Goal: Task Accomplishment & Management: Use online tool/utility

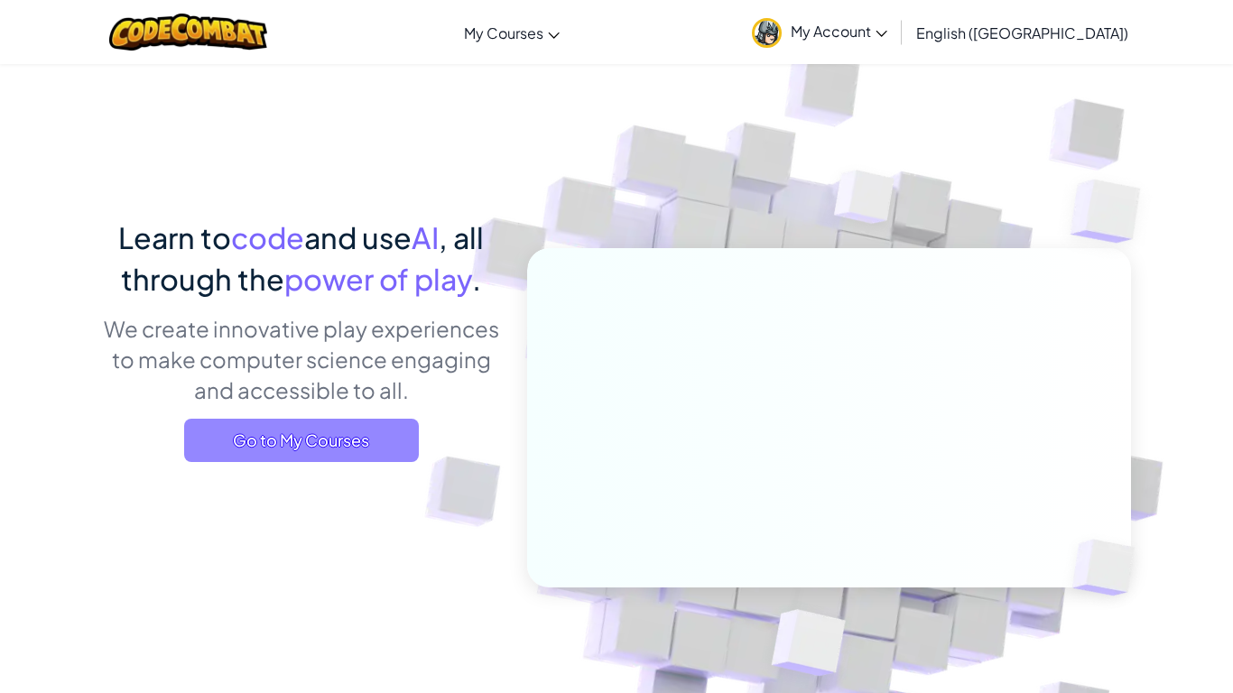
click at [382, 432] on span "Go to My Courses" at bounding box center [301, 440] width 235 height 43
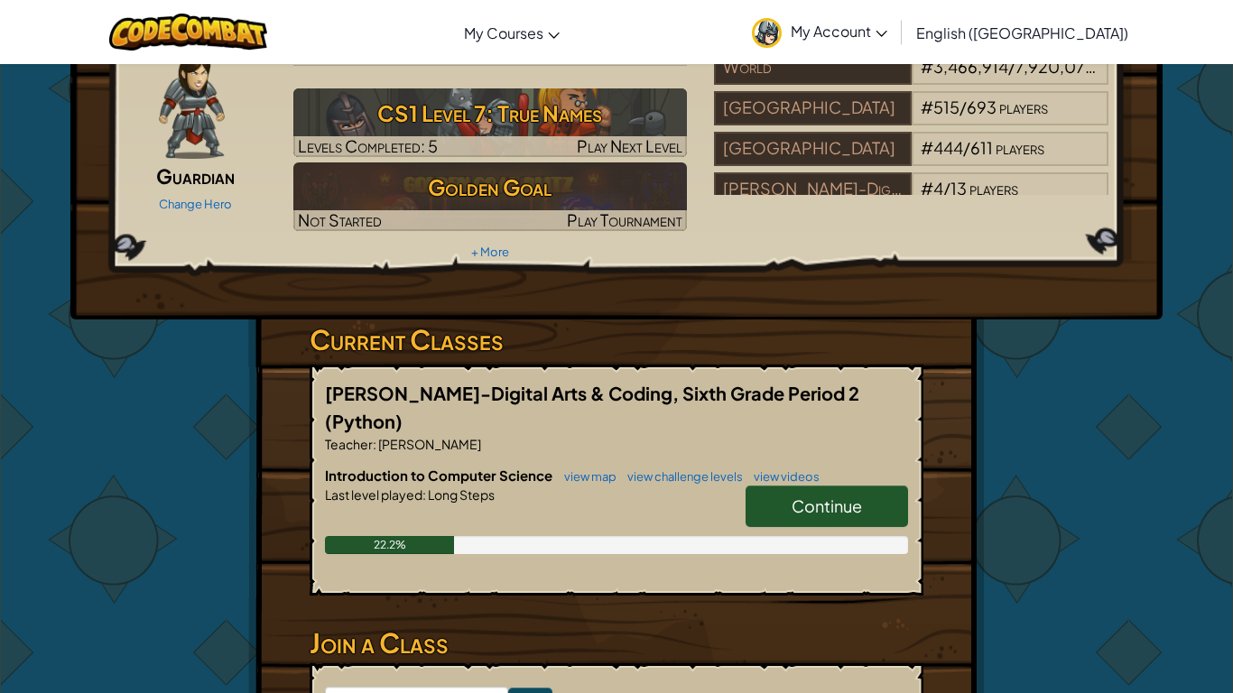
scroll to position [94, 0]
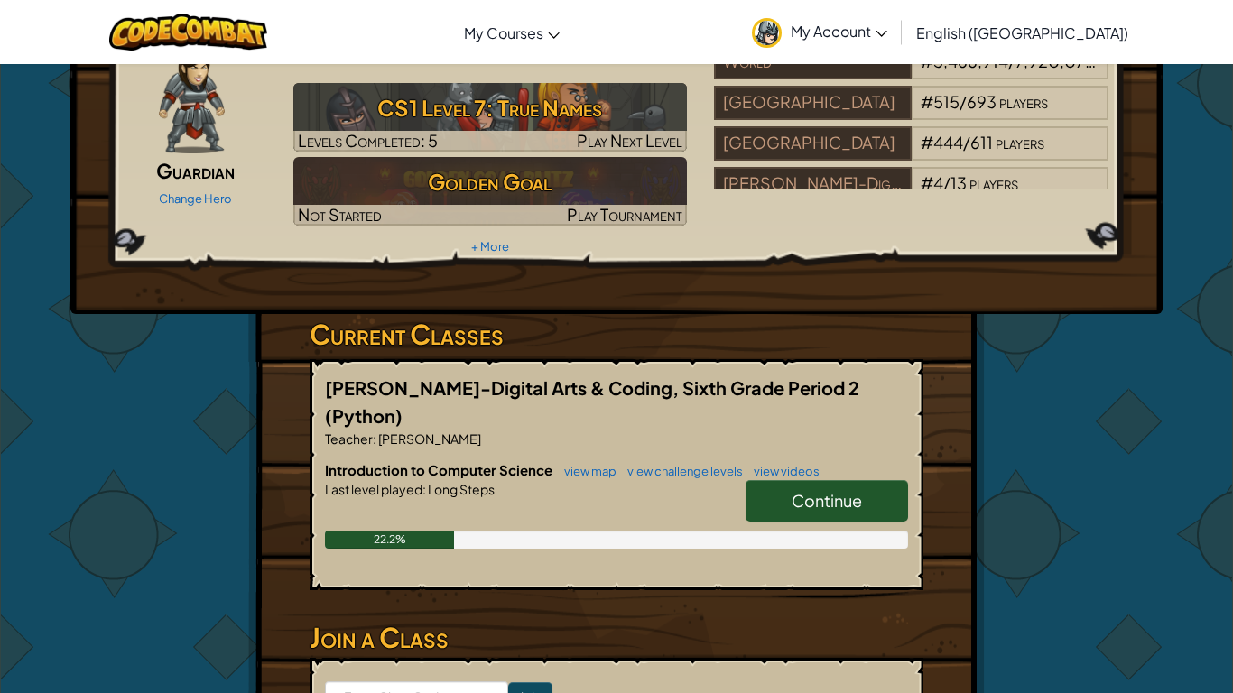
click at [785, 480] on link "Continue" at bounding box center [827, 501] width 163 height 42
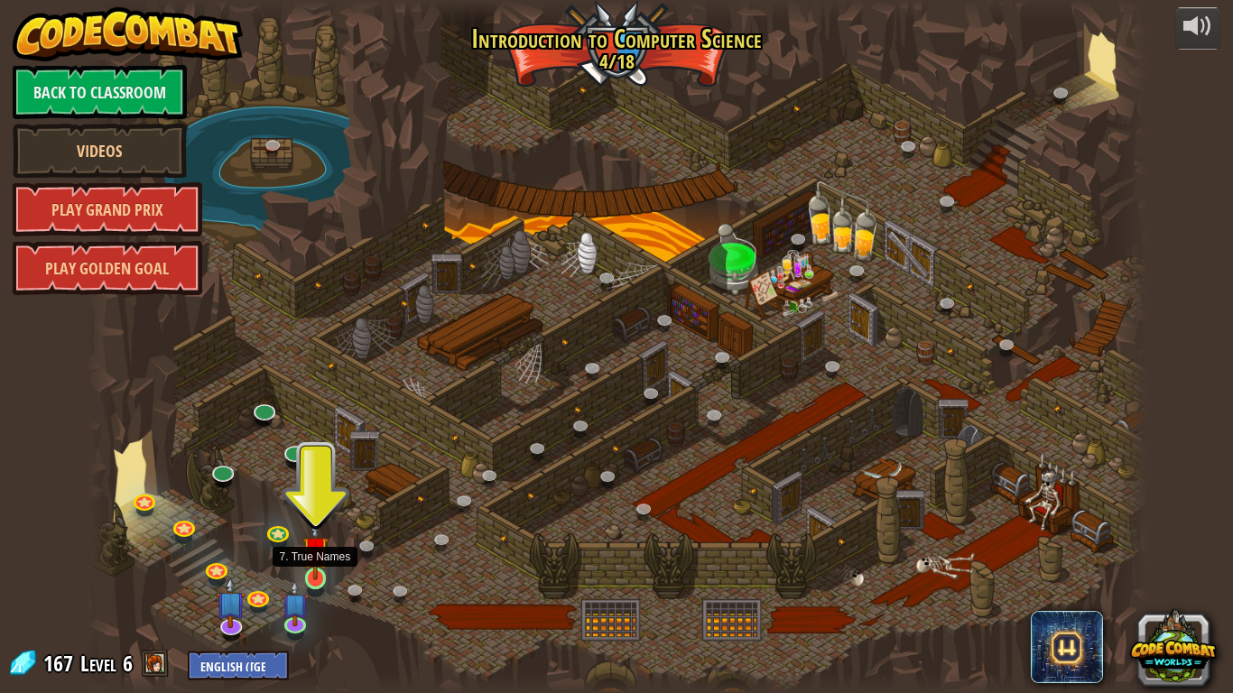
click at [315, 576] on img at bounding box center [315, 549] width 27 height 61
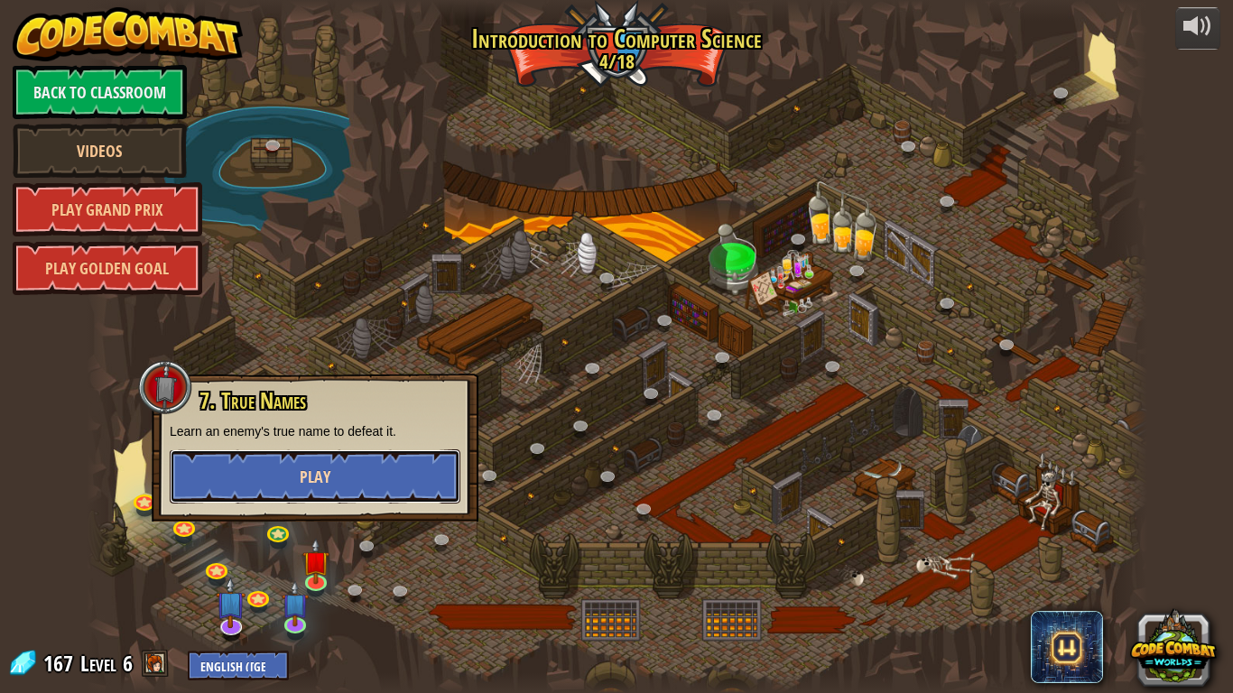
click at [320, 482] on span "Play" at bounding box center [315, 477] width 31 height 23
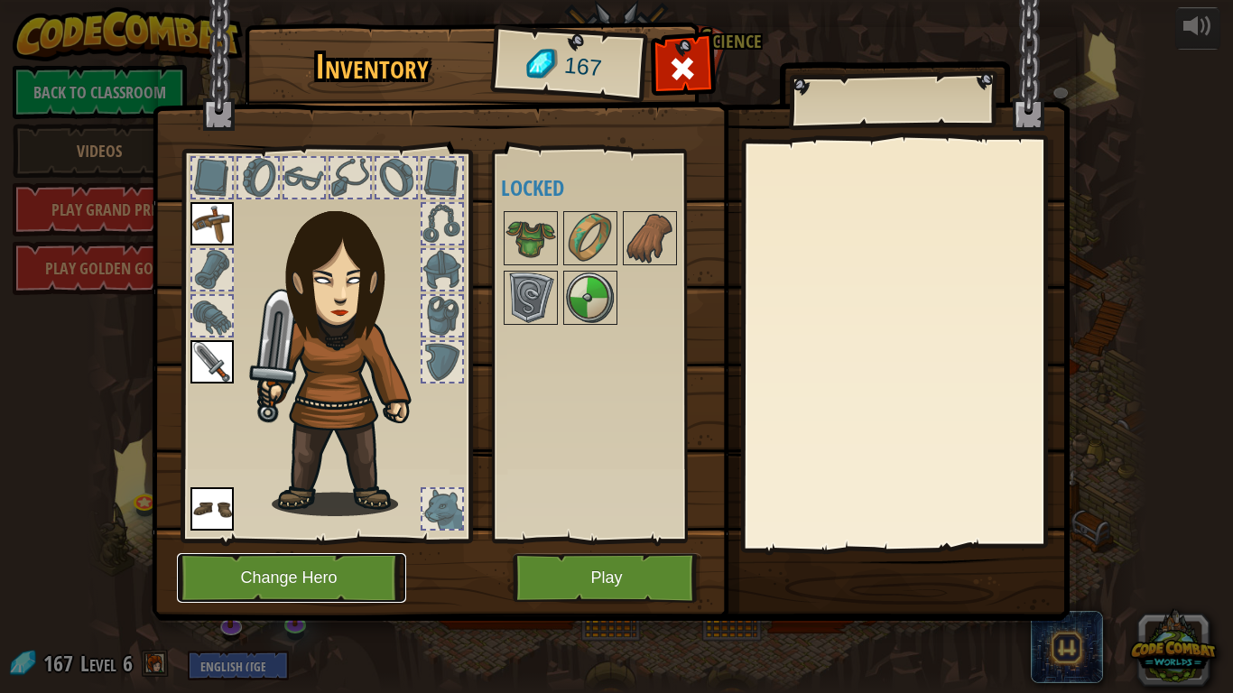
click at [371, 563] on button "Change Hero" at bounding box center [291, 578] width 229 height 50
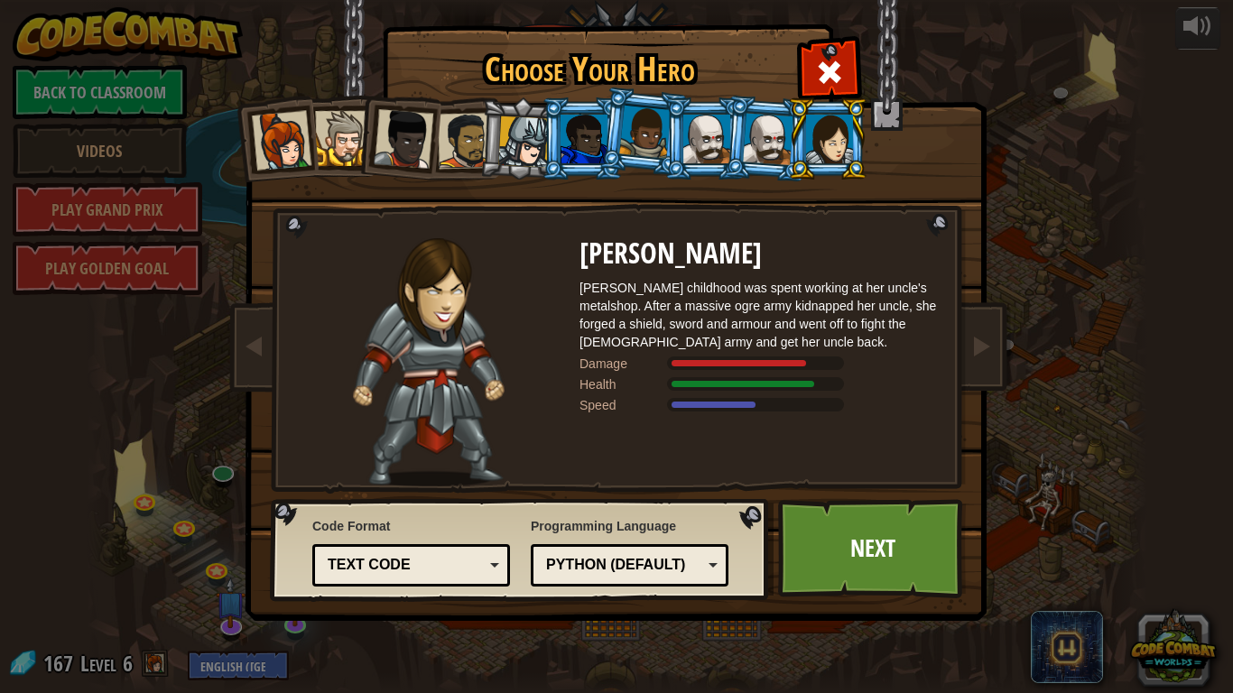
click at [530, 144] on div at bounding box center [523, 141] width 51 height 51
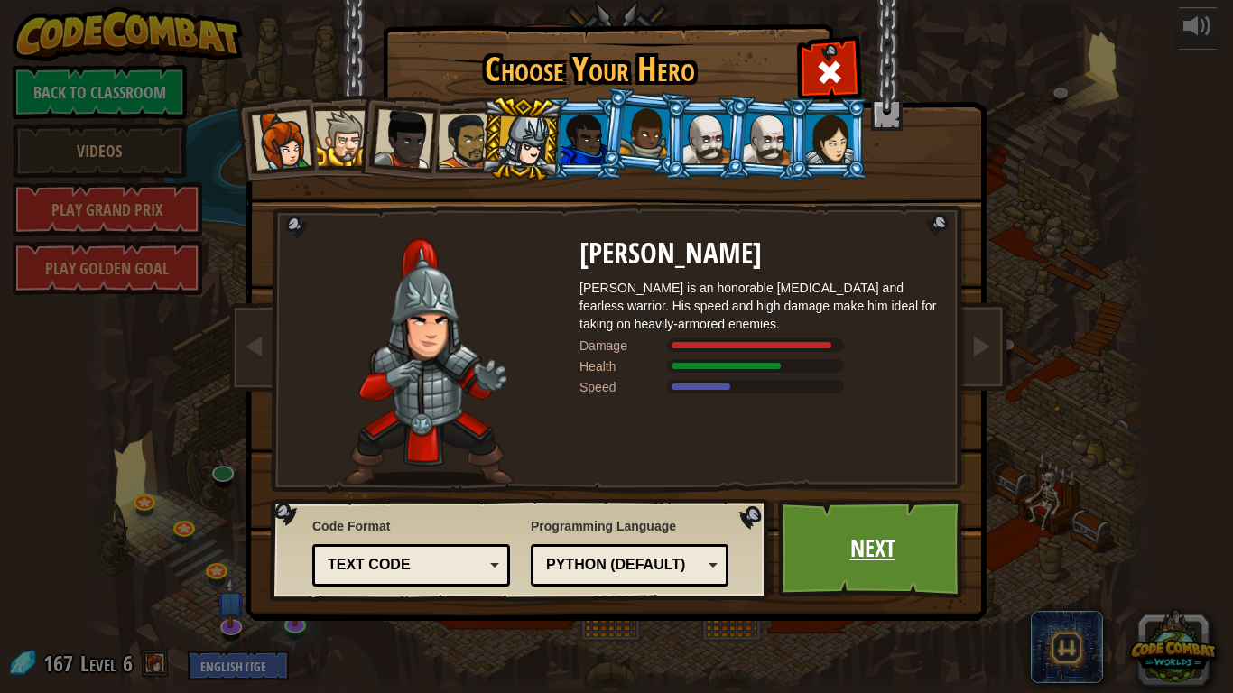
click at [933, 575] on link "Next" at bounding box center [872, 548] width 189 height 99
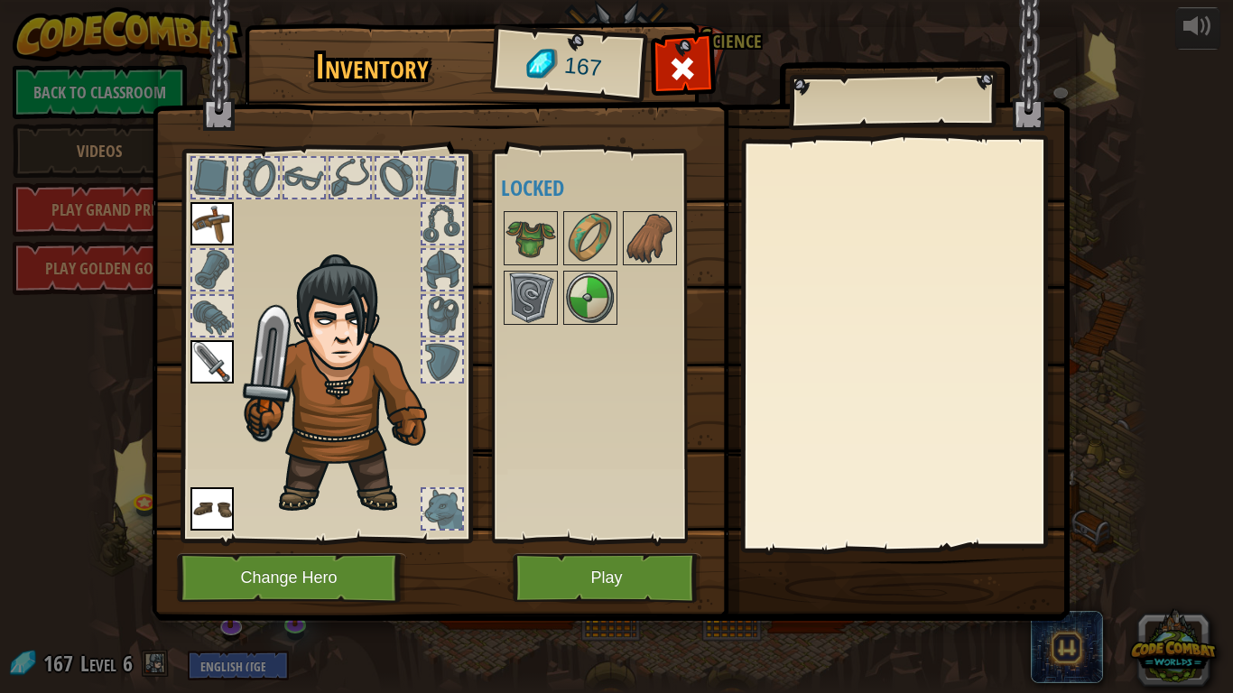
click at [917, 561] on img at bounding box center [611, 293] width 918 height 655
click at [592, 581] on button "Play" at bounding box center [607, 578] width 189 height 50
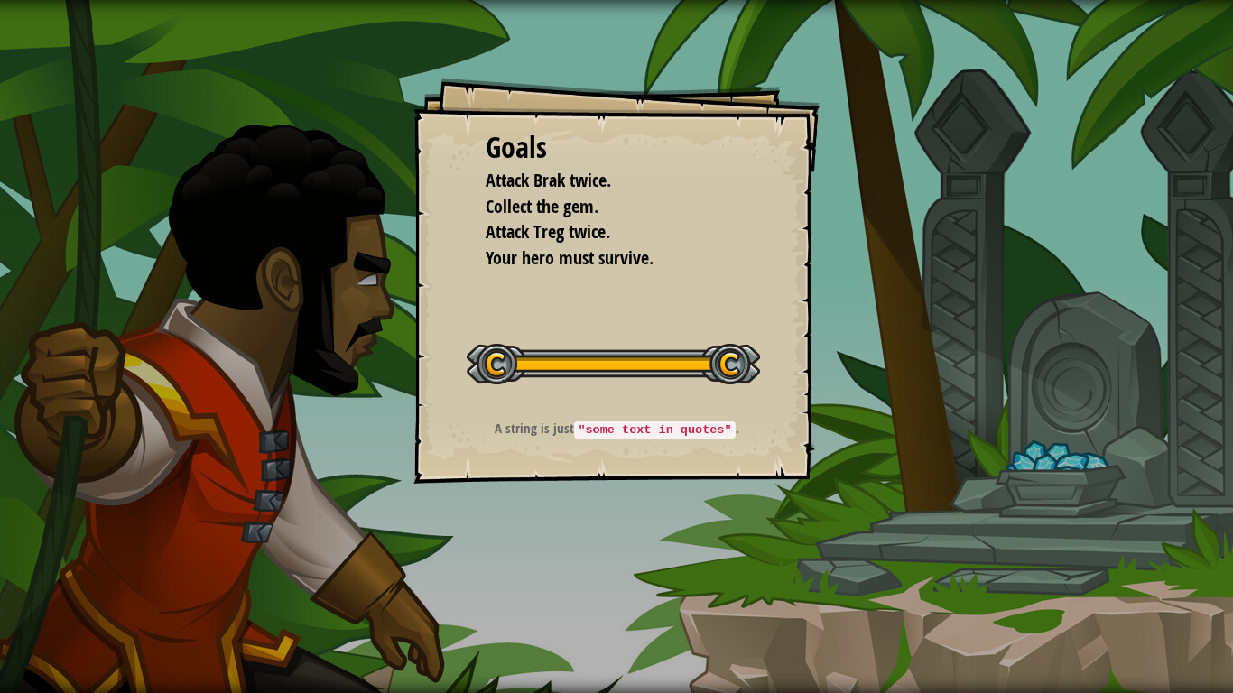
click at [971, 491] on div "Goals Attack Brak twice. Collect the gem. Attack Treg twice. Your hero must sur…" at bounding box center [616, 346] width 1233 height 693
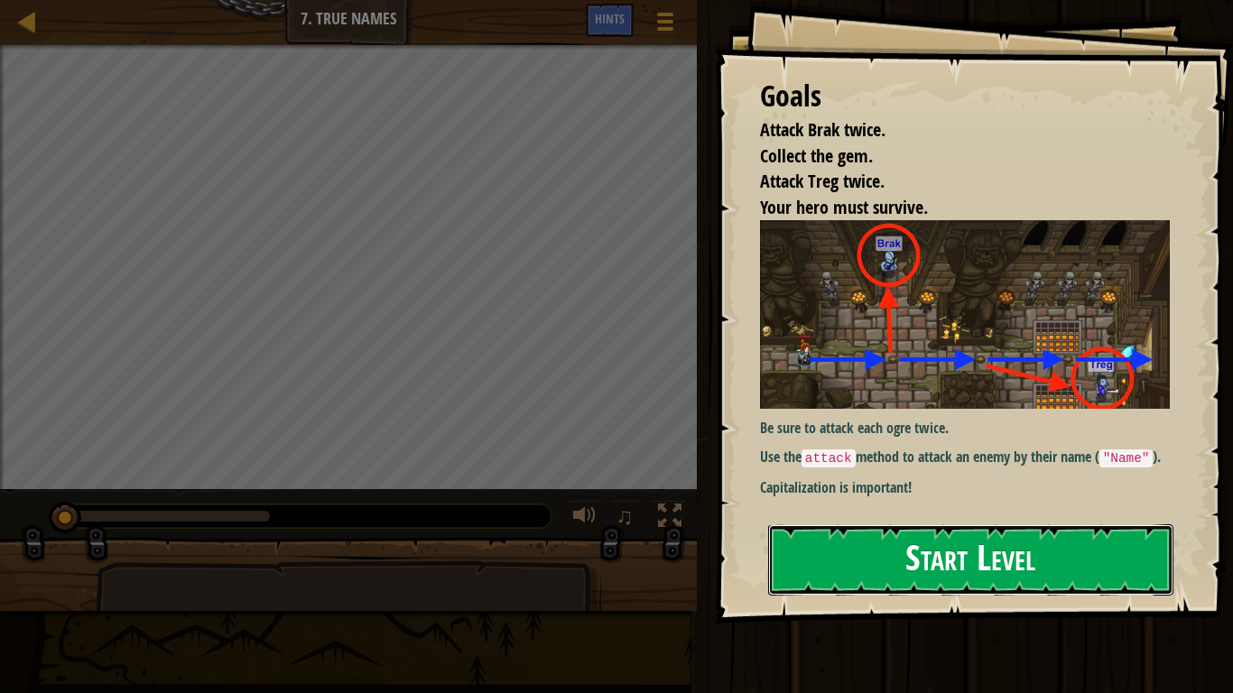
click at [939, 582] on button "Start Level" at bounding box center [970, 560] width 405 height 71
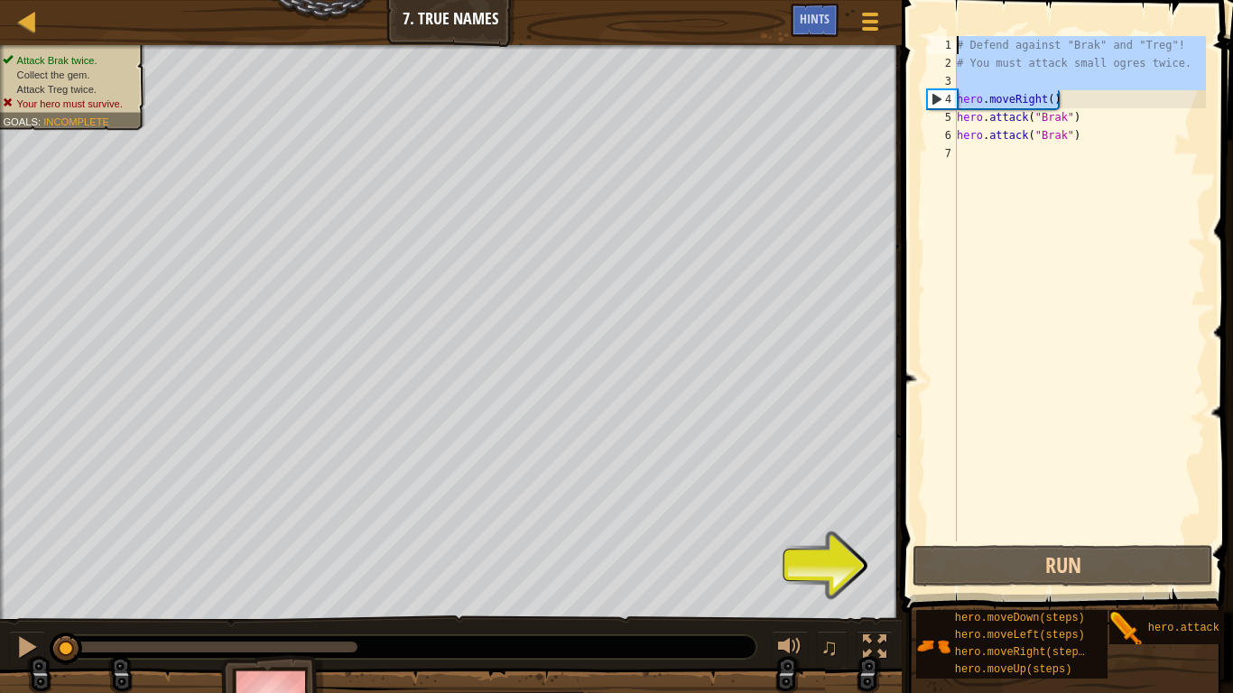
drag, startPoint x: 1187, startPoint y: 90, endPoint x: 970, endPoint y: 0, distance: 235.6
click at [970, 9] on div "1 2 3 4 5 6 7 # Defend against "Brak" and "Treg"! # You must attack small ogres…" at bounding box center [1064, 342] width 337 height 666
type textarea "# Defend against "Brak" and "Treg"! # You must attack small ogres twice."
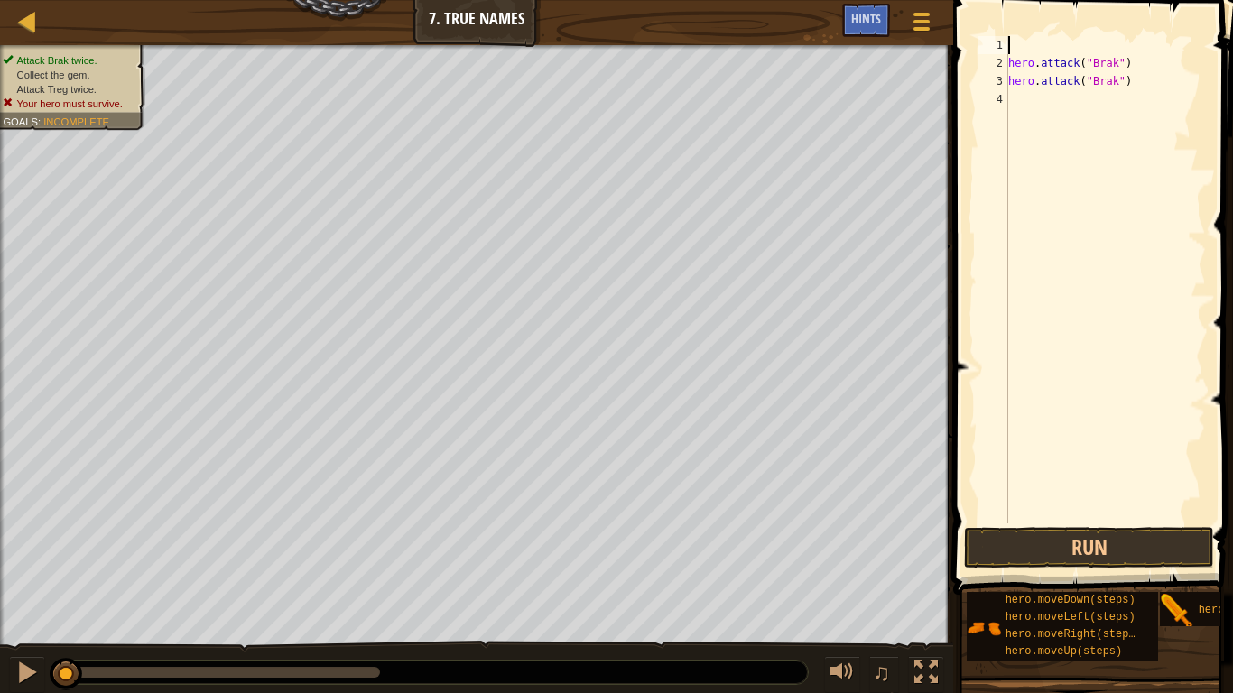
click at [1119, 60] on div "hero . attack ( "Brak" ) hero . attack ( "Brak" )" at bounding box center [1105, 298] width 201 height 524
type textarea "hero.attack("Brak")"
drag, startPoint x: 1149, startPoint y: 91, endPoint x: 1148, endPoint y: 107, distance: 16.3
click at [1148, 107] on div "hero . attack ( "Brak" ) hero . attack ( "Brak" )" at bounding box center [1105, 298] width 201 height 524
click at [1104, 554] on button "Run" at bounding box center [1089, 548] width 250 height 42
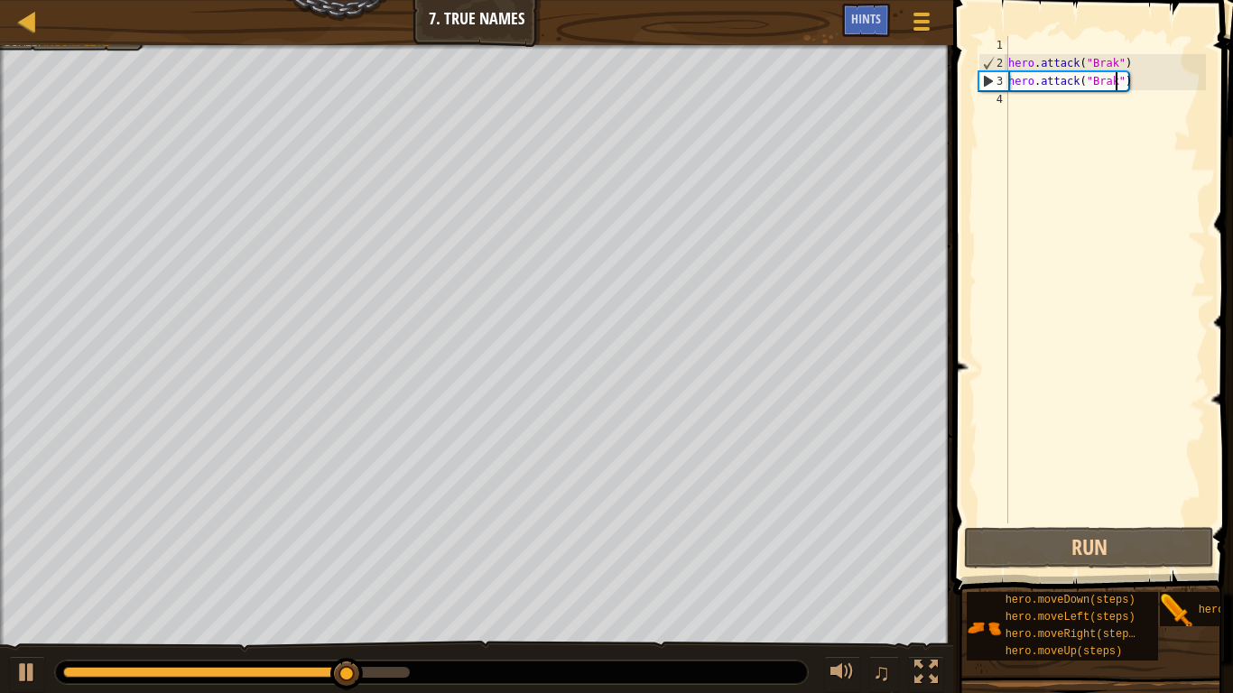
click at [1116, 80] on div "hero . attack ( "Brak" ) hero . attack ( "Brak" )" at bounding box center [1105, 298] width 201 height 524
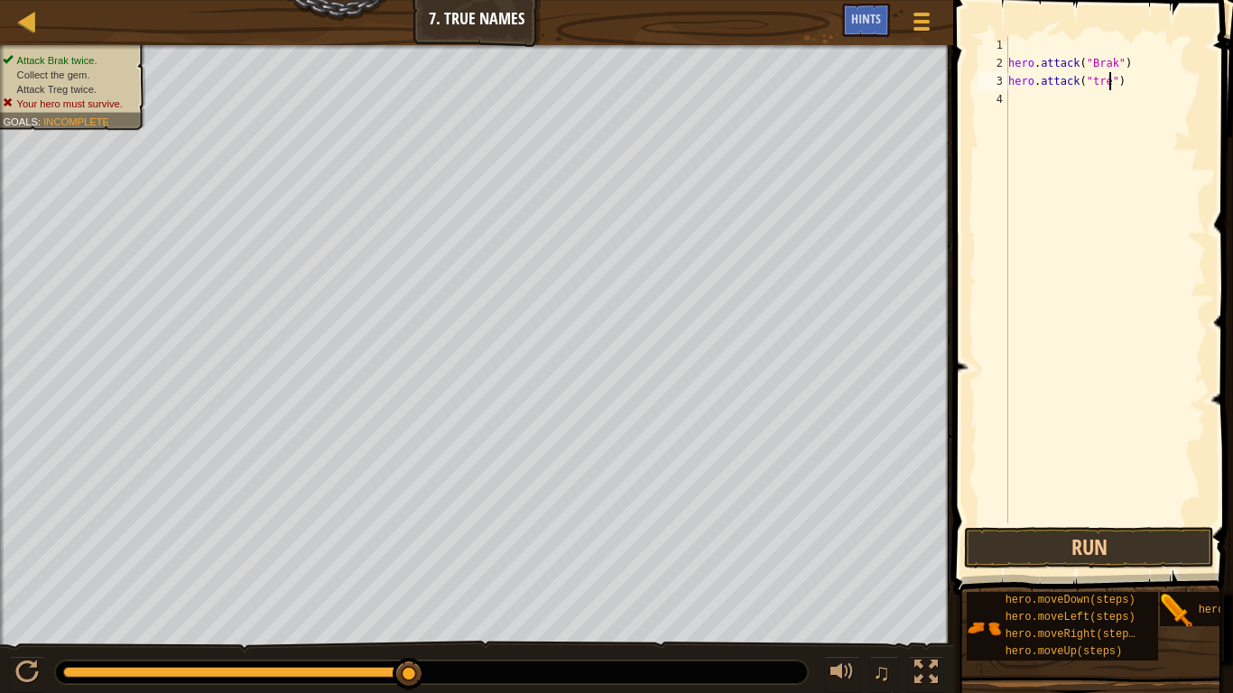
scroll to position [8, 16]
type textarea "hero.attack("treg")"
click at [1040, 112] on div "hero . attack ( "Brak" ) hero . attack ( "treg" )" at bounding box center [1105, 298] width 201 height 524
click at [1160, 545] on button "Run" at bounding box center [1089, 548] width 250 height 42
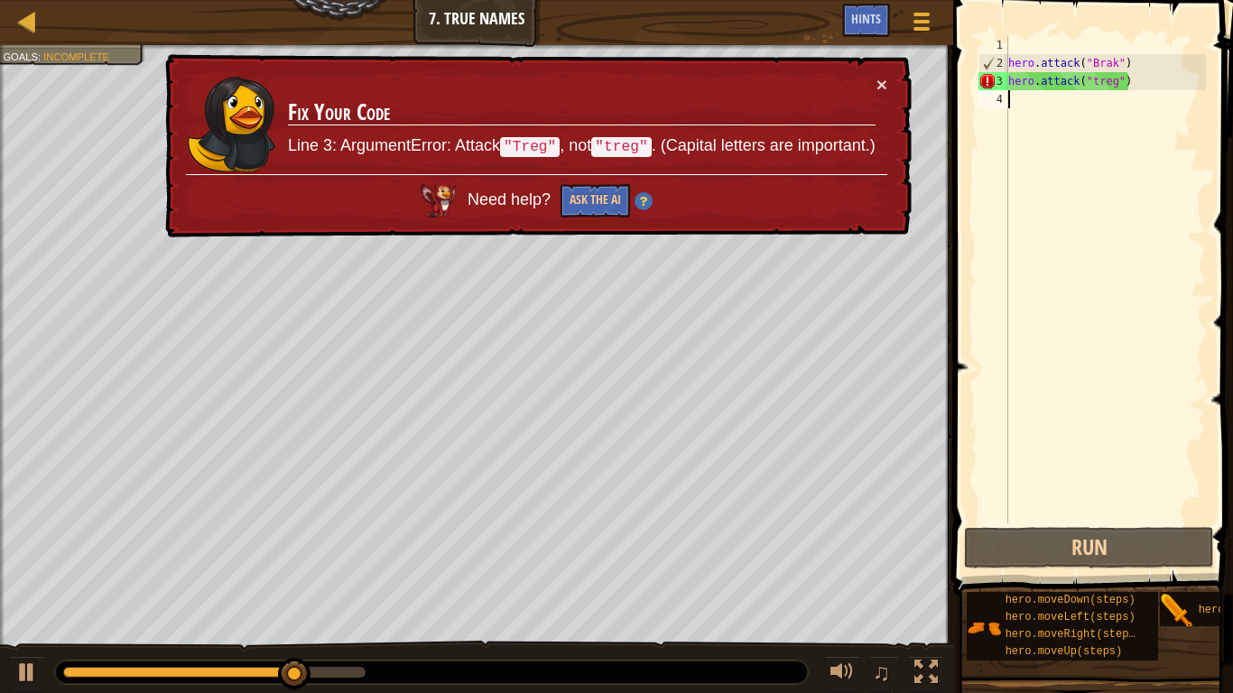
click at [1094, 75] on div "hero . attack ( "Brak" ) hero . attack ( "treg" )" at bounding box center [1105, 298] width 201 height 524
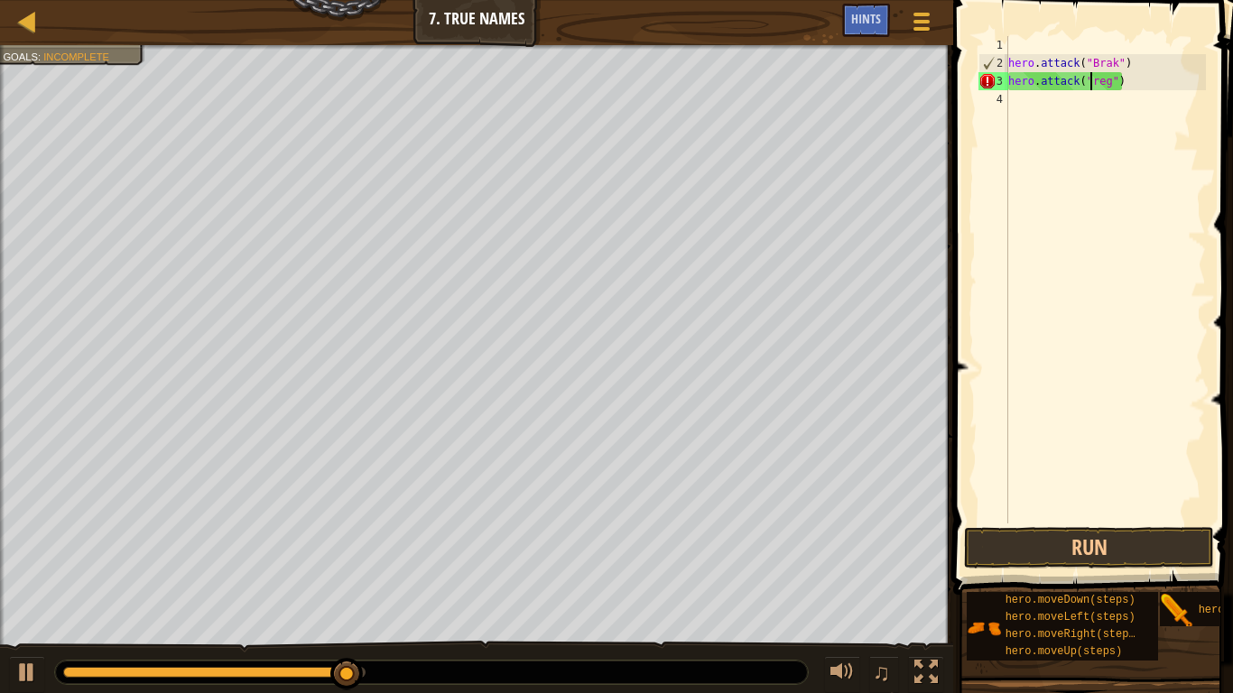
scroll to position [8, 14]
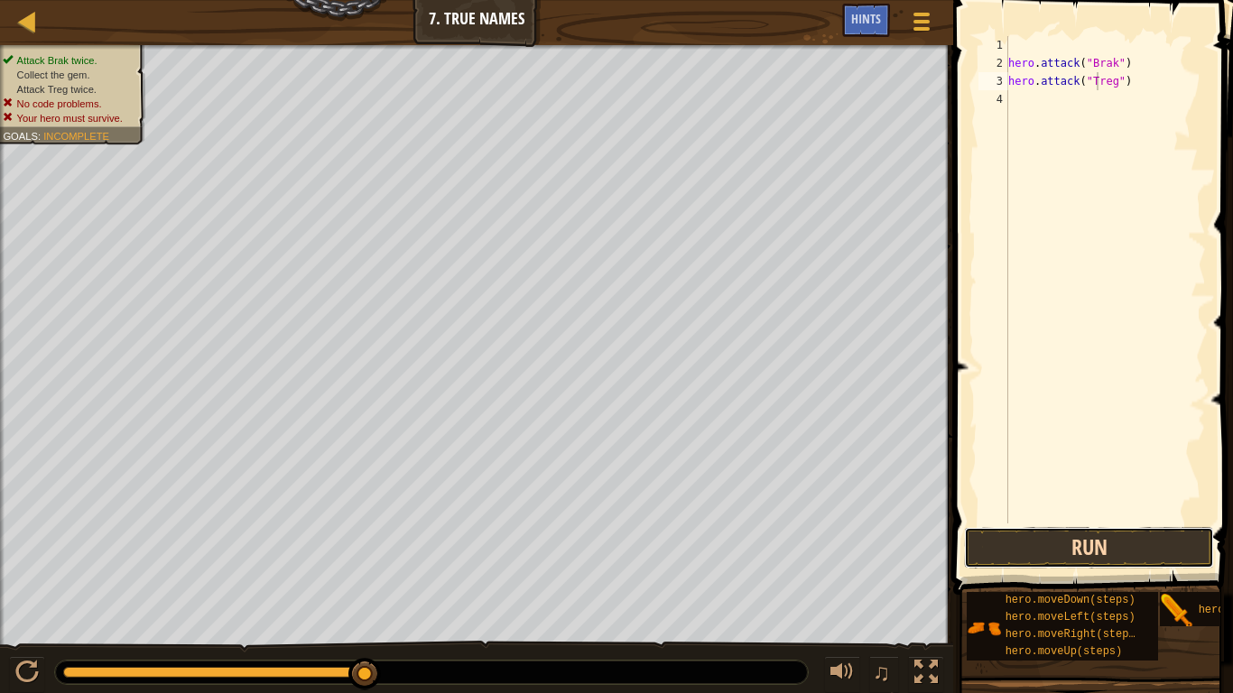
click at [1004, 555] on button "Run" at bounding box center [1089, 548] width 250 height 42
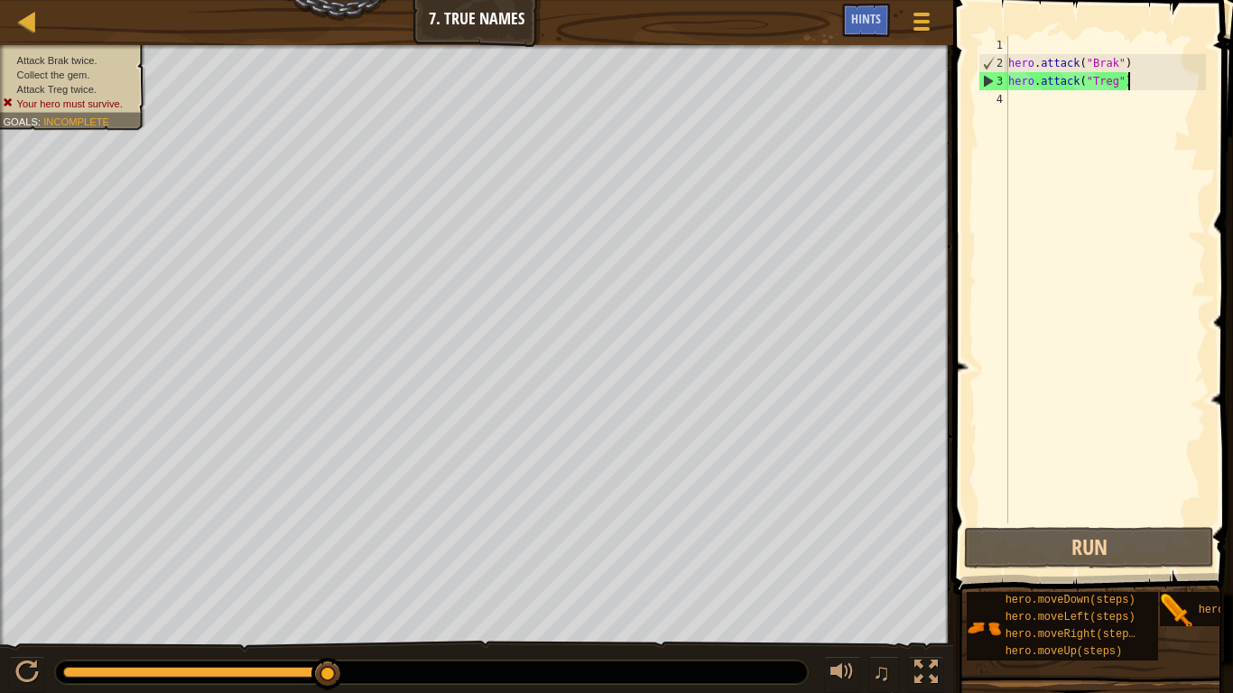
click at [1129, 80] on div "hero . attack ( "Brak" ) hero . attack ( "Treg" )" at bounding box center [1105, 298] width 201 height 524
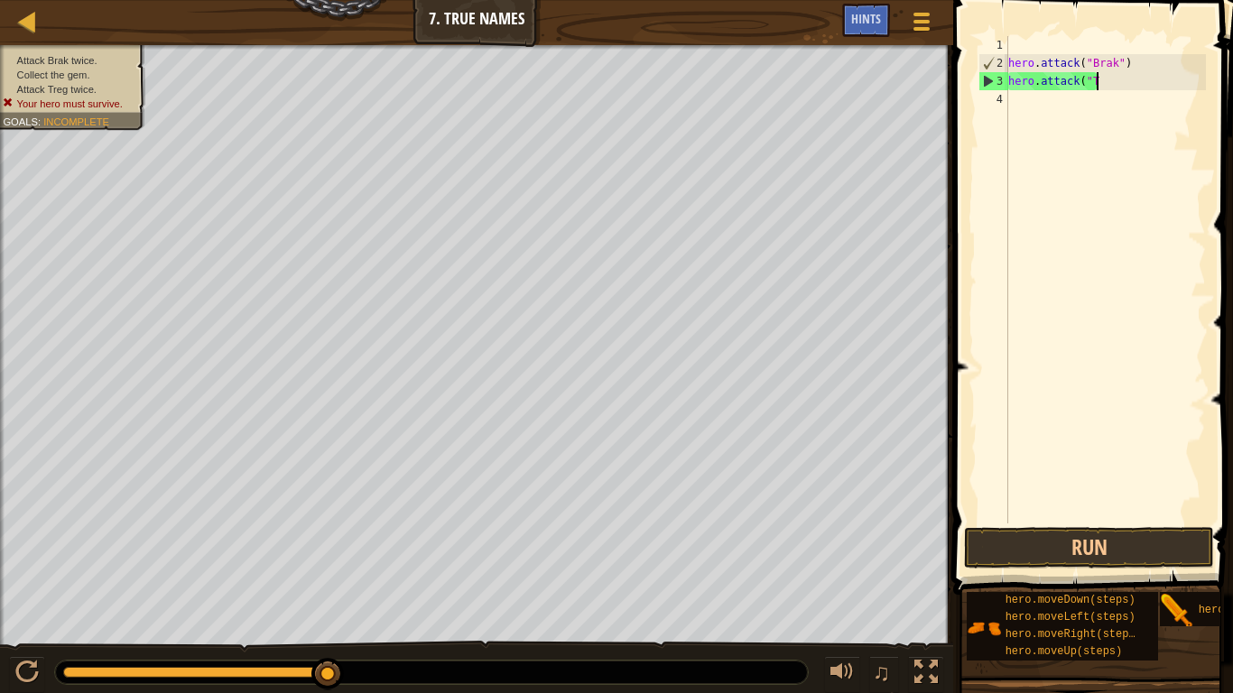
scroll to position [8, 11]
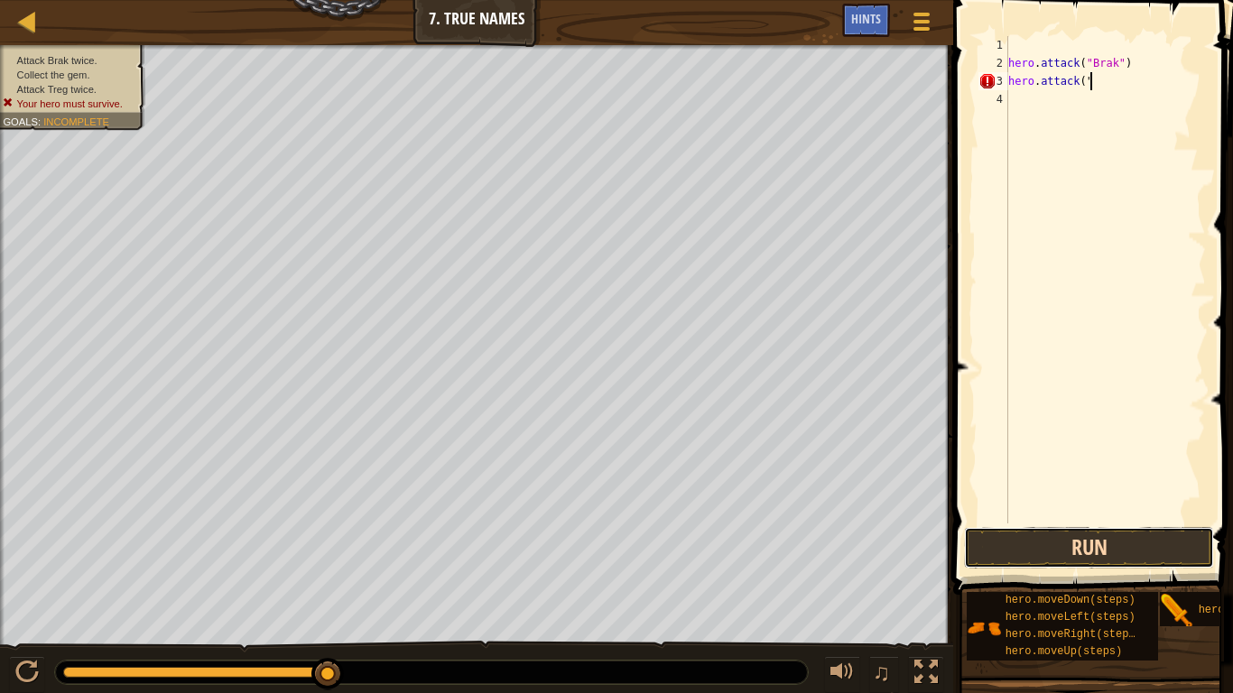
click at [1118, 554] on button "Run" at bounding box center [1089, 548] width 250 height 42
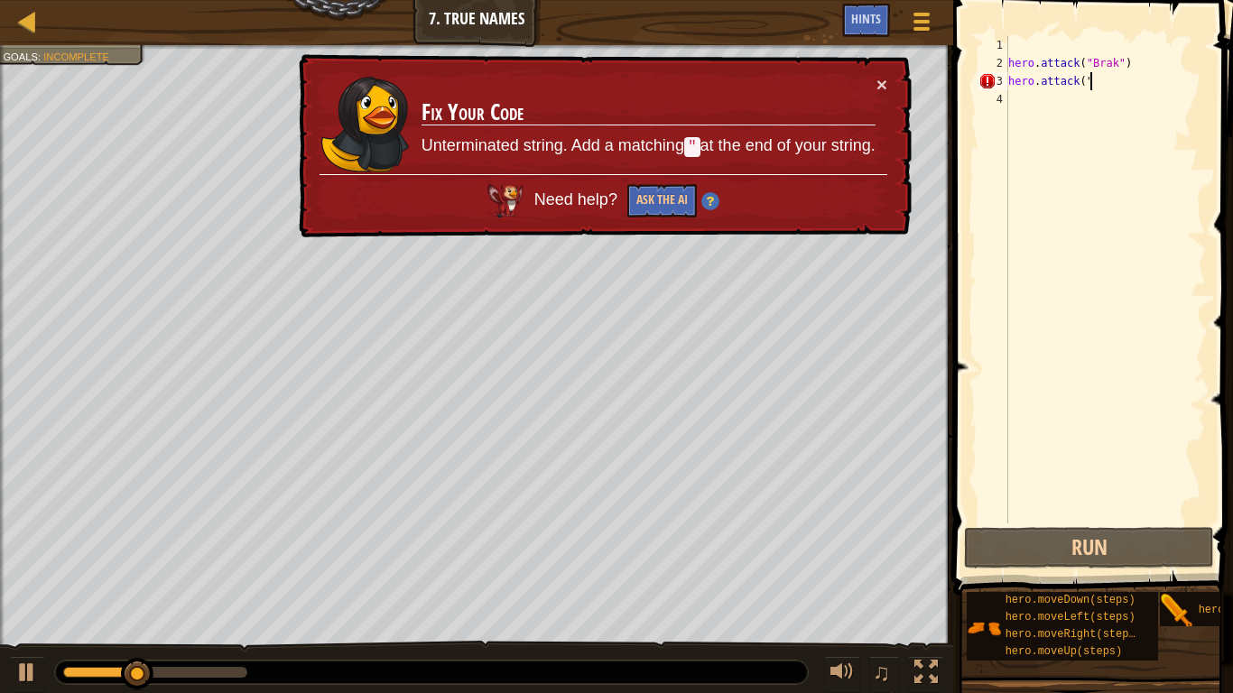
click at [890, 86] on div "× Fix Your Code Unterminated string. Add a matching " at the end of your string…" at bounding box center [603, 146] width 617 height 184
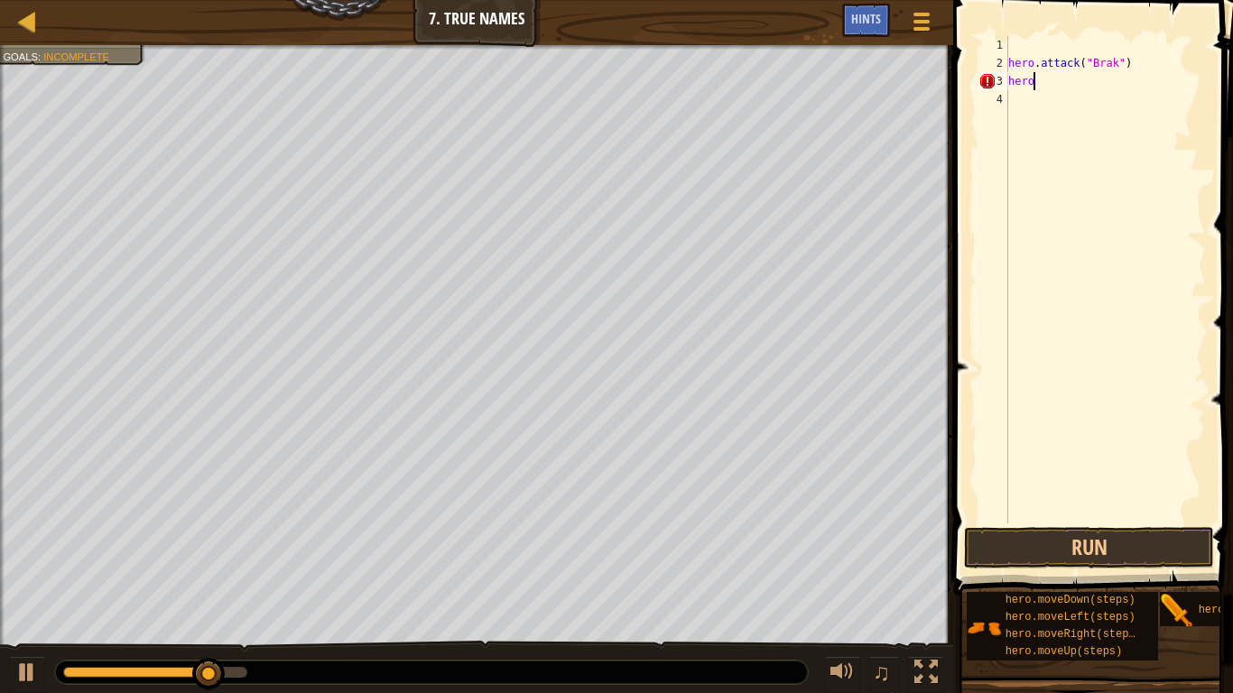
scroll to position [8, 2]
type textarea "h"
click at [1091, 553] on button "Run" at bounding box center [1089, 548] width 250 height 42
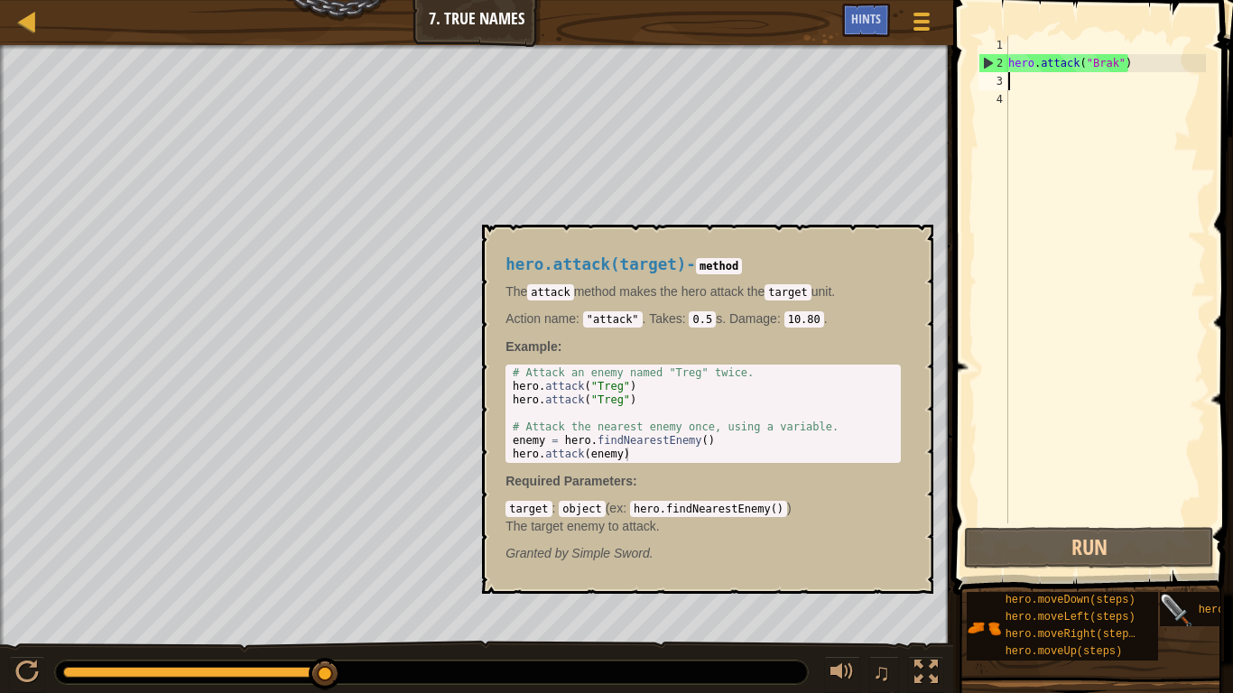
click at [1171, 604] on img at bounding box center [1177, 611] width 34 height 34
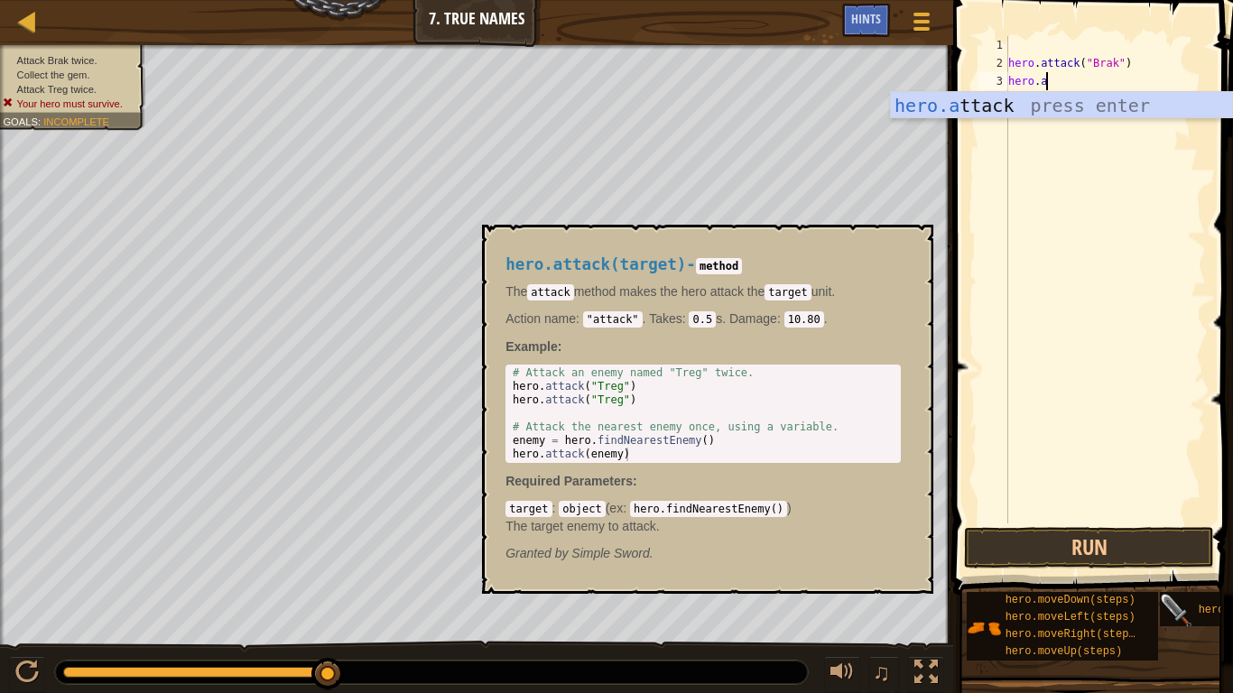
scroll to position [8, 5]
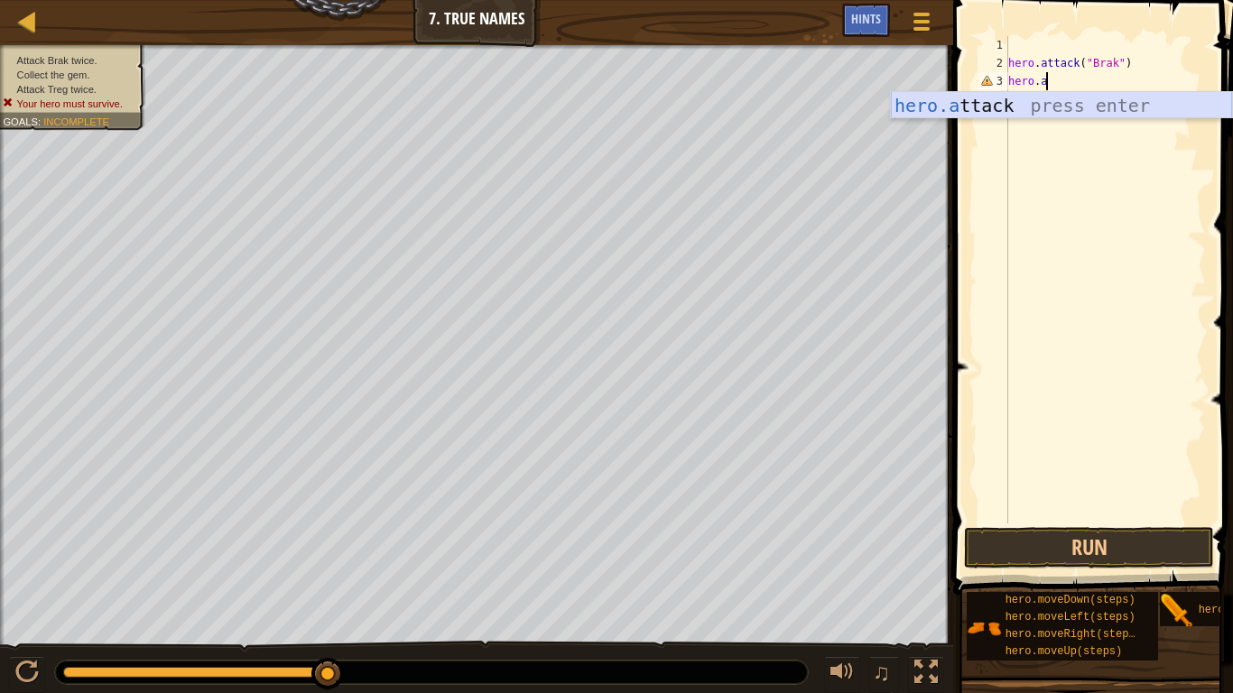
click at [1165, 105] on div "hero.a ttack press enter" at bounding box center [1061, 132] width 341 height 81
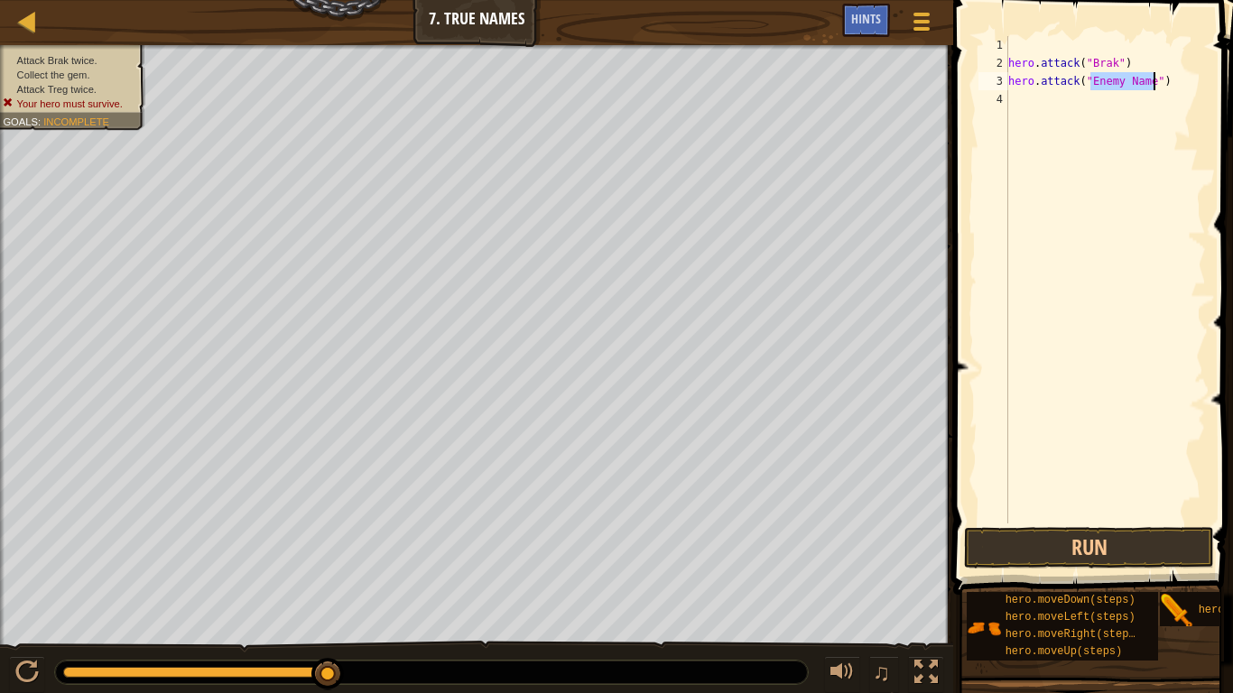
click at [1148, 83] on div "hero . attack ( "Brak" ) hero . attack ( "Enemy Name" )" at bounding box center [1105, 280] width 201 height 488
click at [1155, 84] on div "hero . attack ( "Brak" ) hero . attack ( "Enemy Name" )" at bounding box center [1105, 298] width 201 height 524
click at [1147, 543] on button "Run" at bounding box center [1089, 548] width 250 height 42
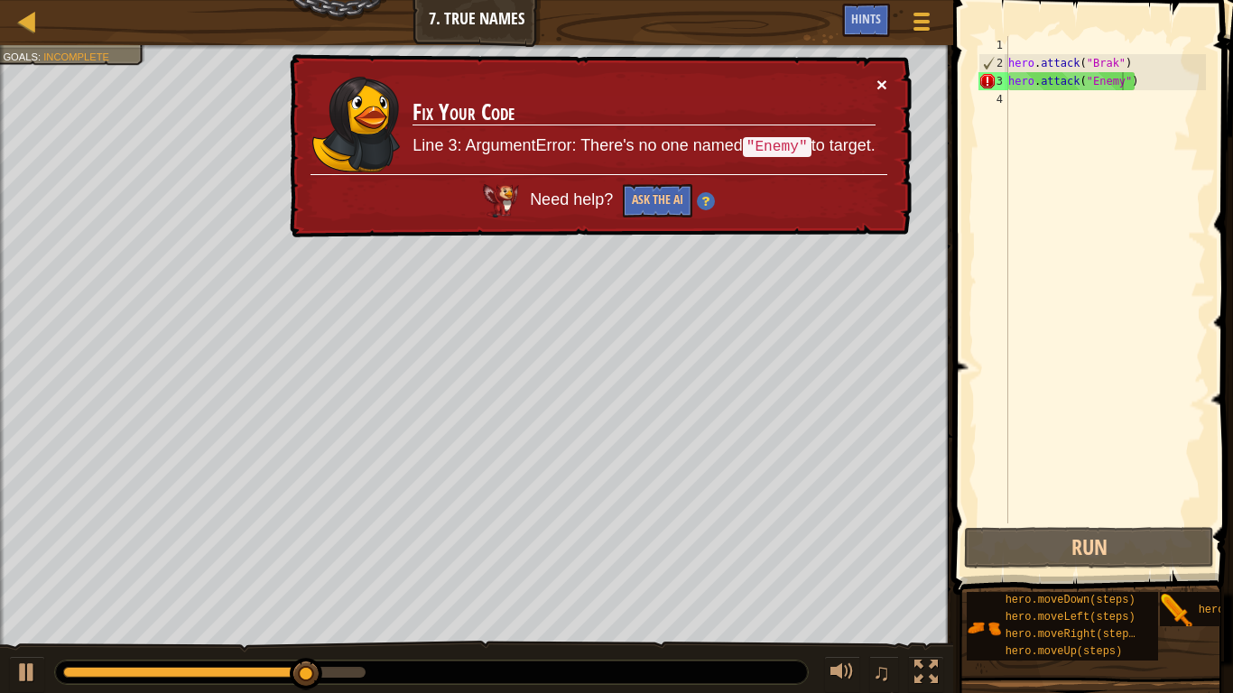
click at [887, 82] on button "×" at bounding box center [882, 84] width 11 height 19
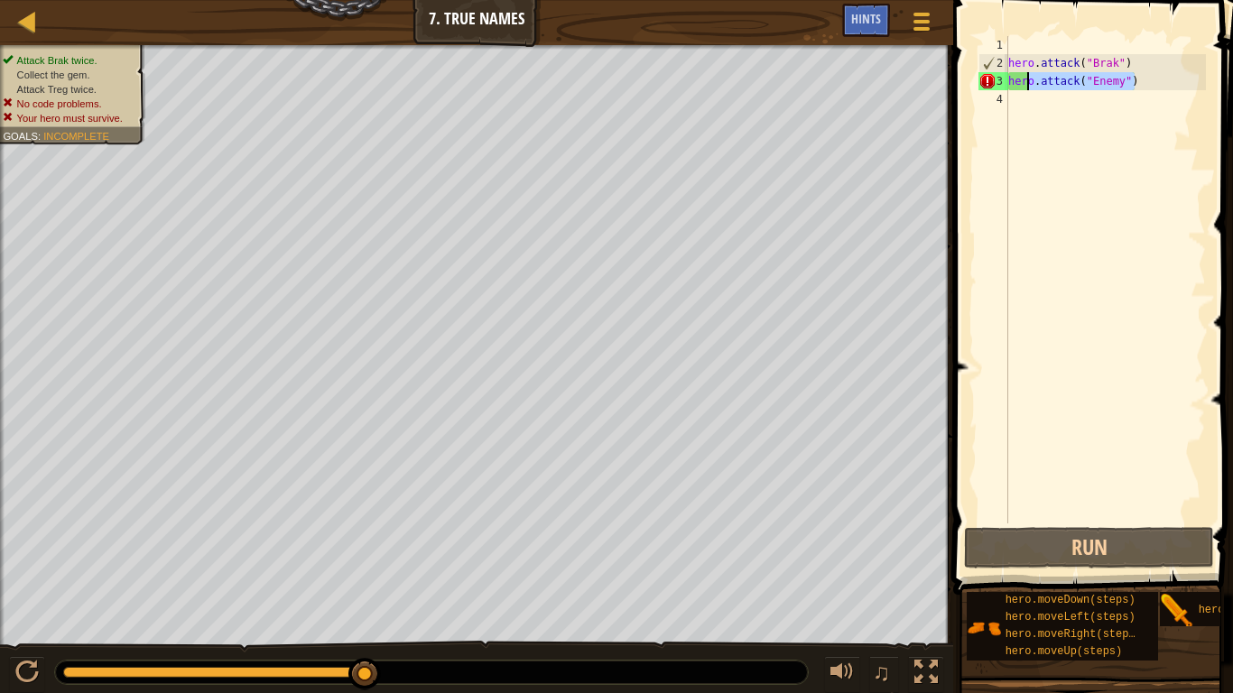
click at [922, 91] on div "Map Introduction to Computer Science 7. True Names Game Menu Done Hints 1 ההההה…" at bounding box center [616, 346] width 1233 height 693
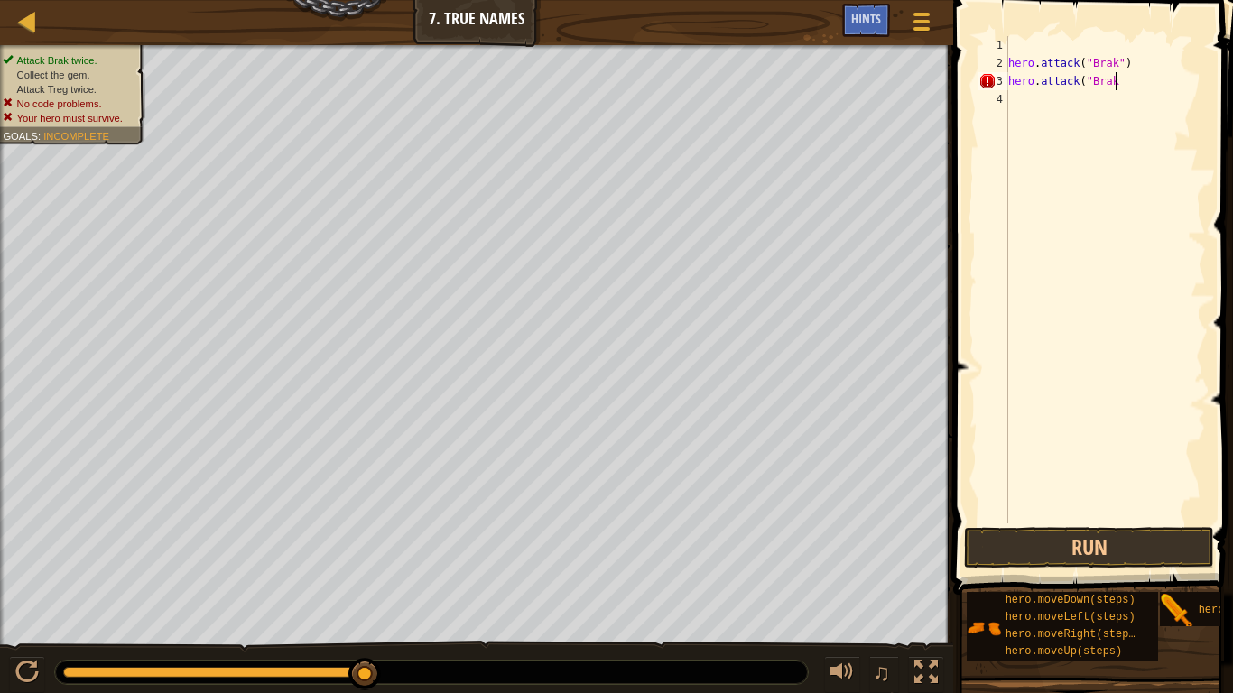
scroll to position [8, 15]
type textarea "hero.attack("Brak")"
type textarea "H"
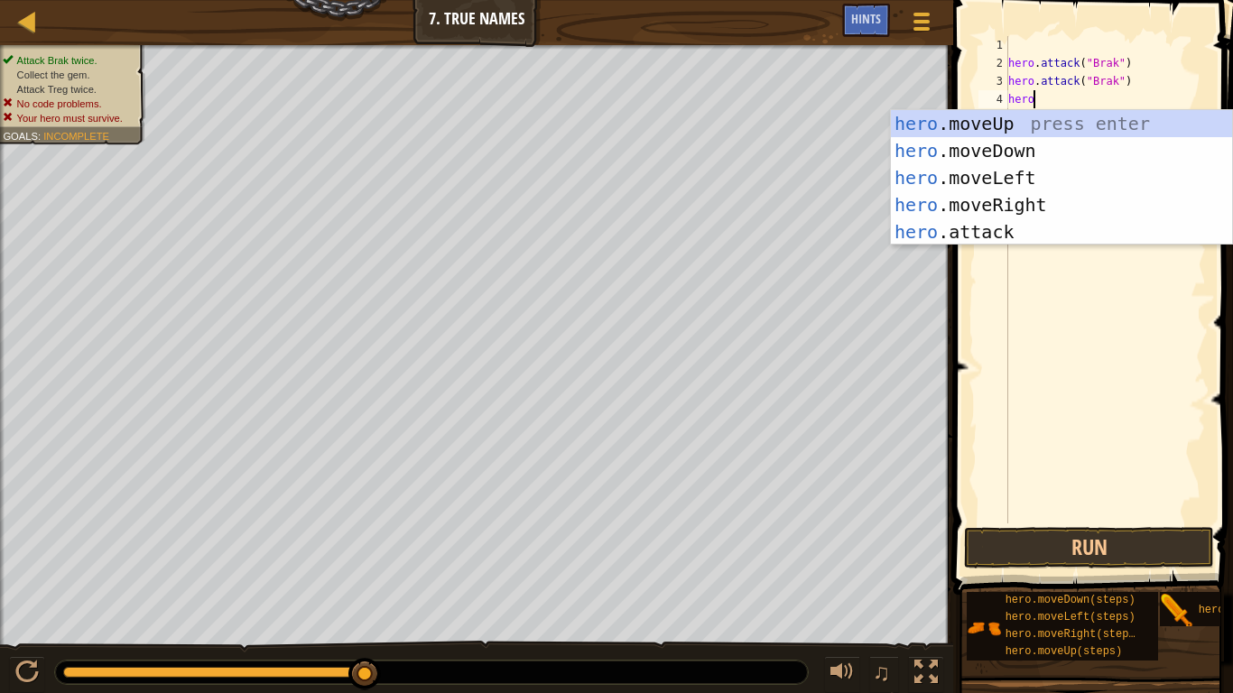
scroll to position [8, 4]
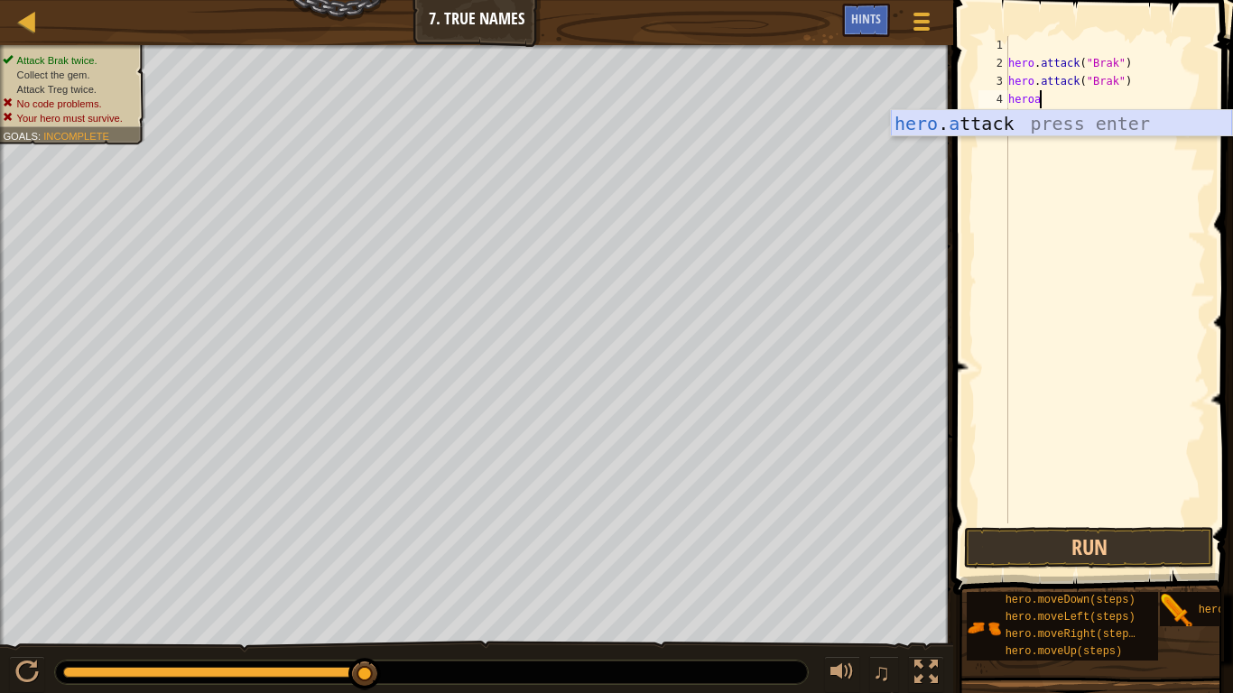
click at [1026, 118] on div "hero . a ttack press enter" at bounding box center [1061, 150] width 341 height 81
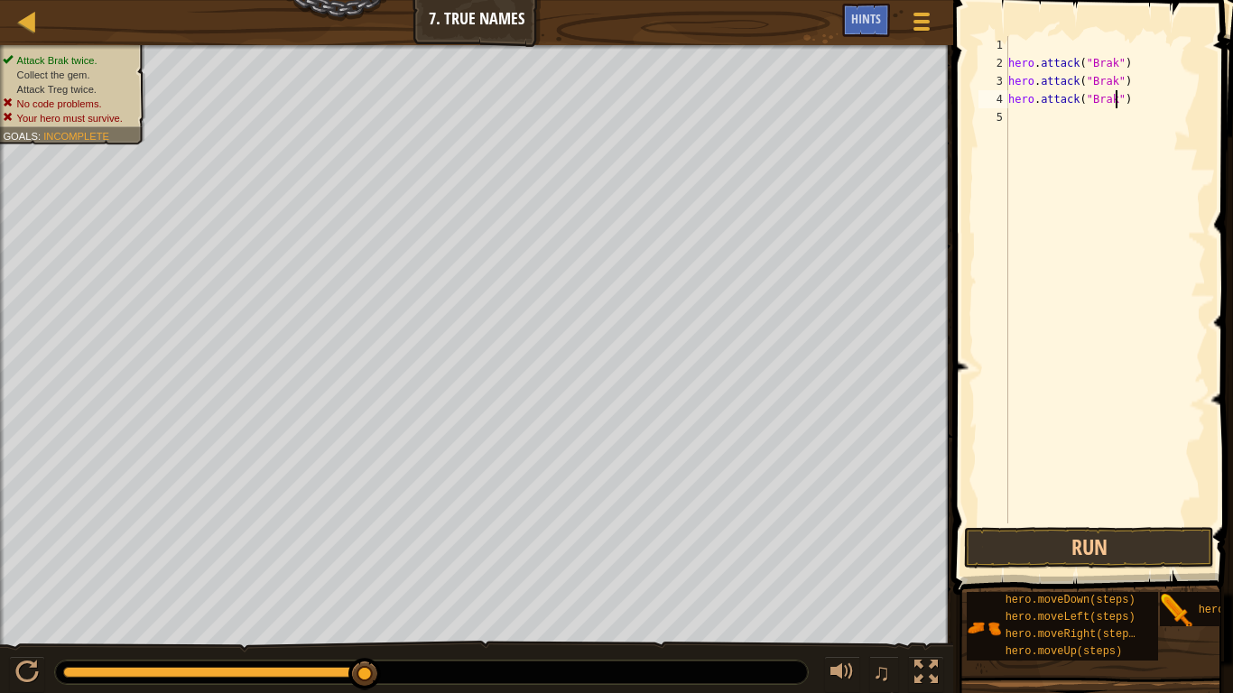
scroll to position [8, 16]
type textarea "hero.attack("Brak")"
click at [1114, 543] on button "Run" at bounding box center [1089, 548] width 250 height 42
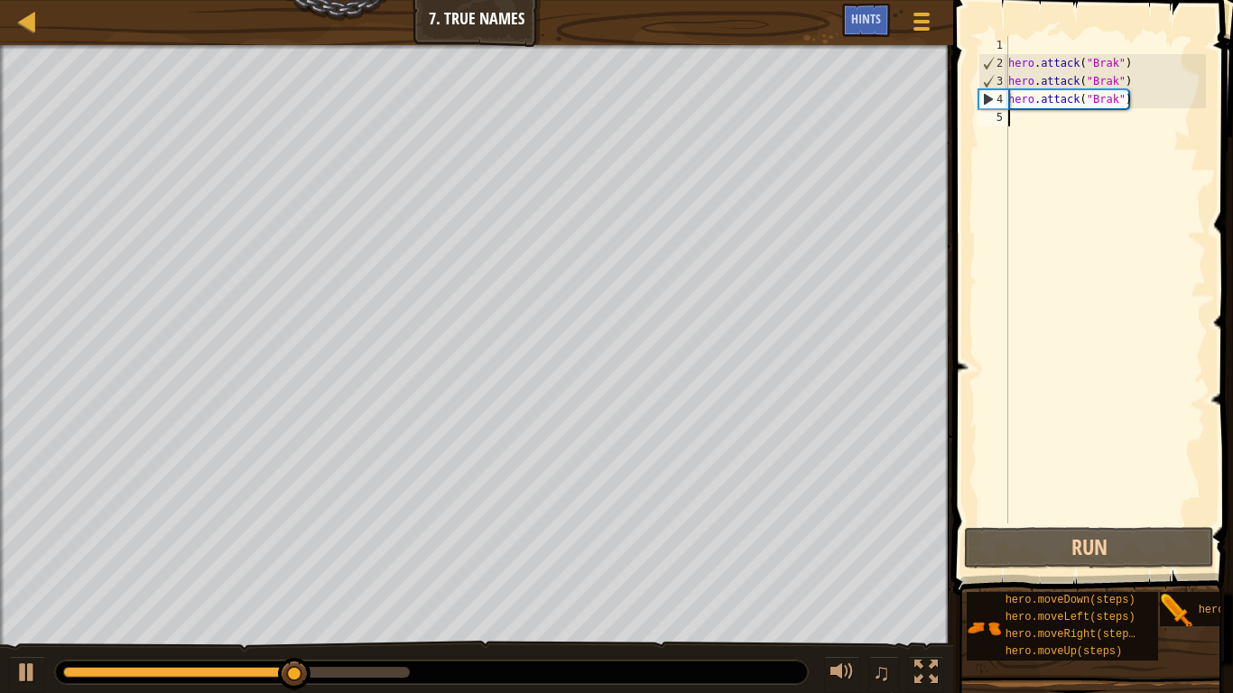
click at [1013, 120] on div "hero . attack ( "Brak" ) hero . attack ( "Brak" ) hero . attack ( "Brak" )" at bounding box center [1105, 298] width 201 height 524
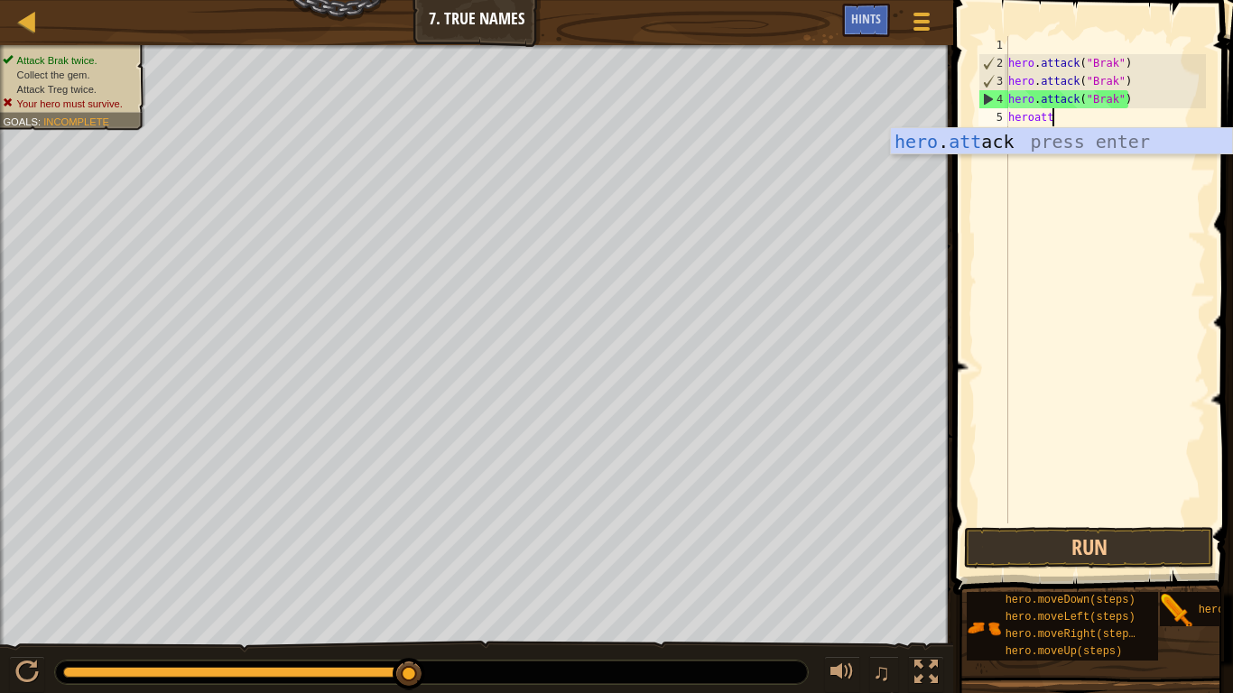
scroll to position [8, 5]
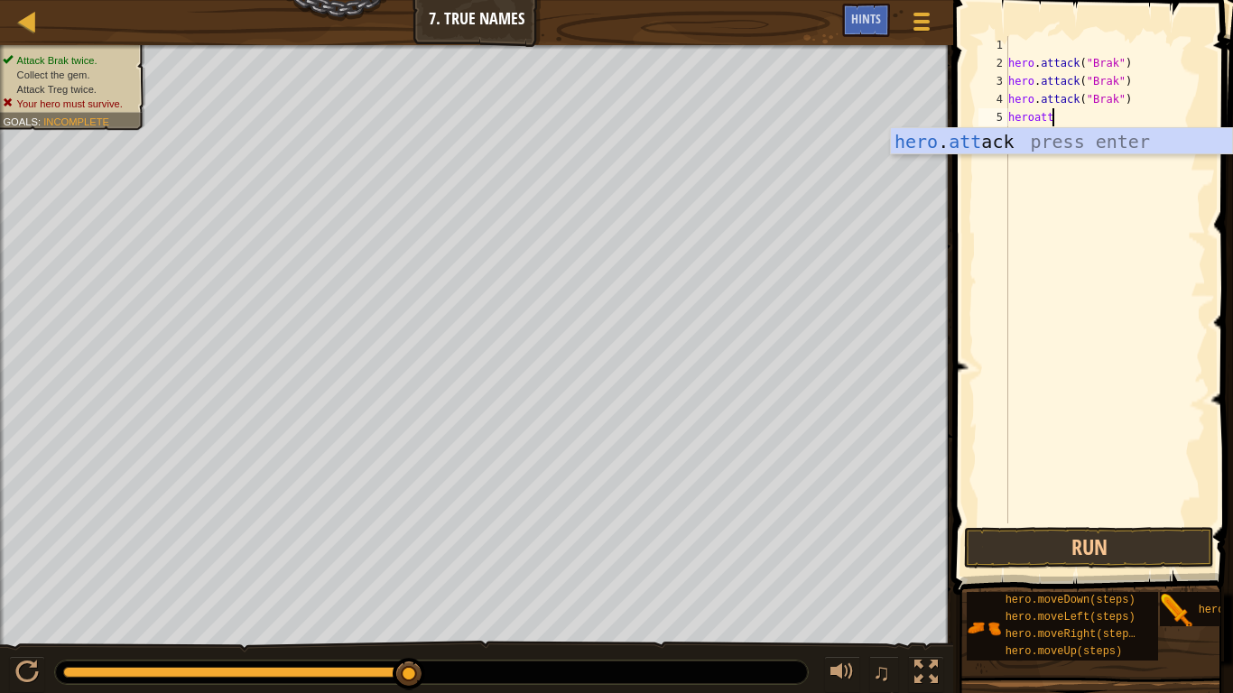
click at [1019, 153] on div "hero . att ack press enter" at bounding box center [1061, 168] width 341 height 81
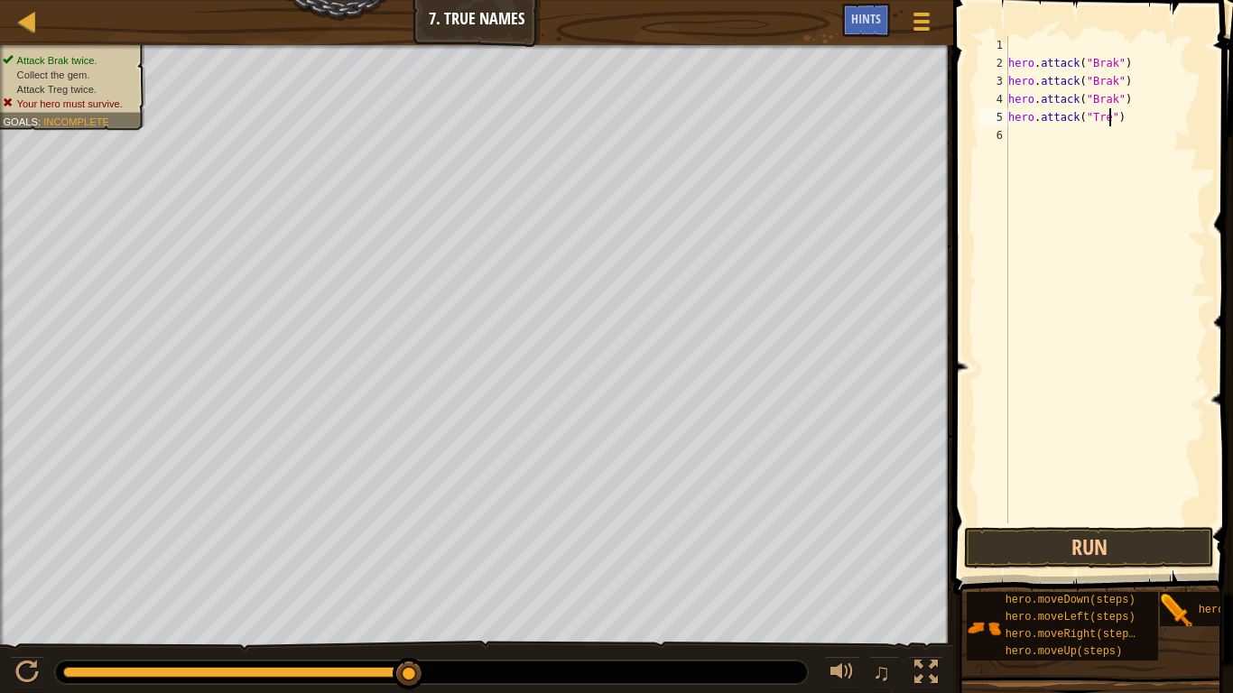
type textarea "hero.attack("Treg")"
click at [1084, 138] on div "hero . attack ( "Brak" ) hero . attack ( "Brak" ) hero . attack ( "Brak" ) hero…" at bounding box center [1105, 298] width 201 height 524
type textarea "H"
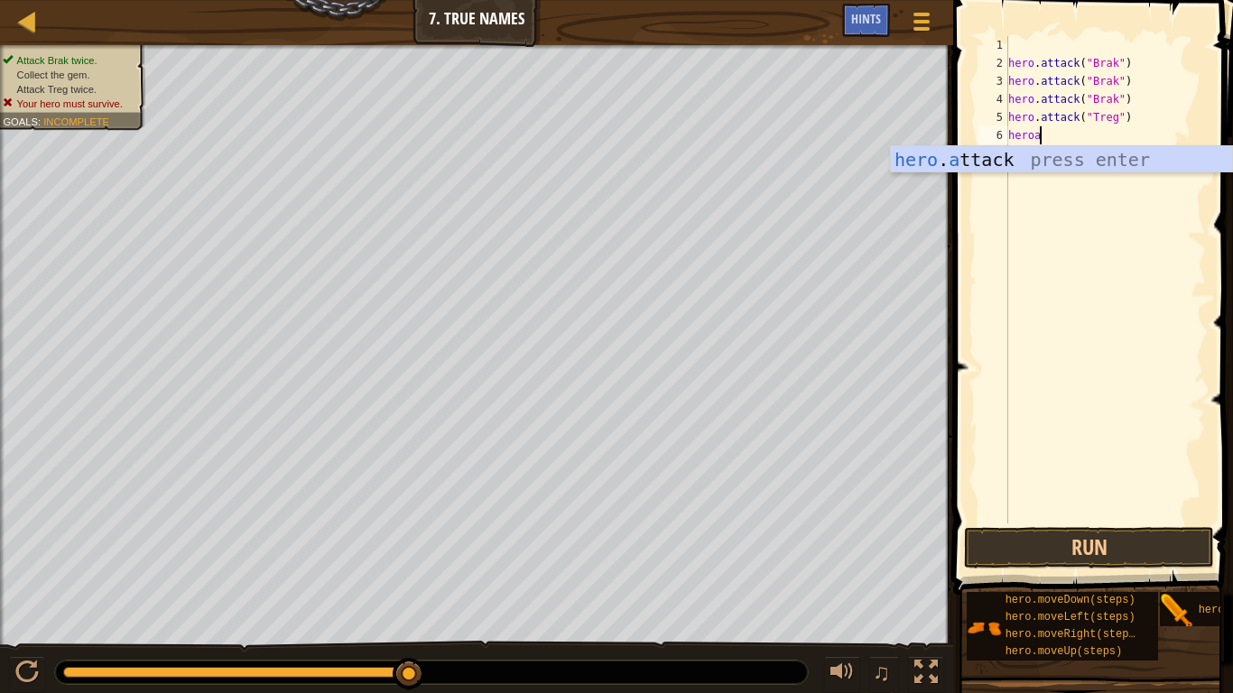
scroll to position [8, 4]
click at [1094, 157] on div "hero . a ttack press enter" at bounding box center [1061, 186] width 341 height 81
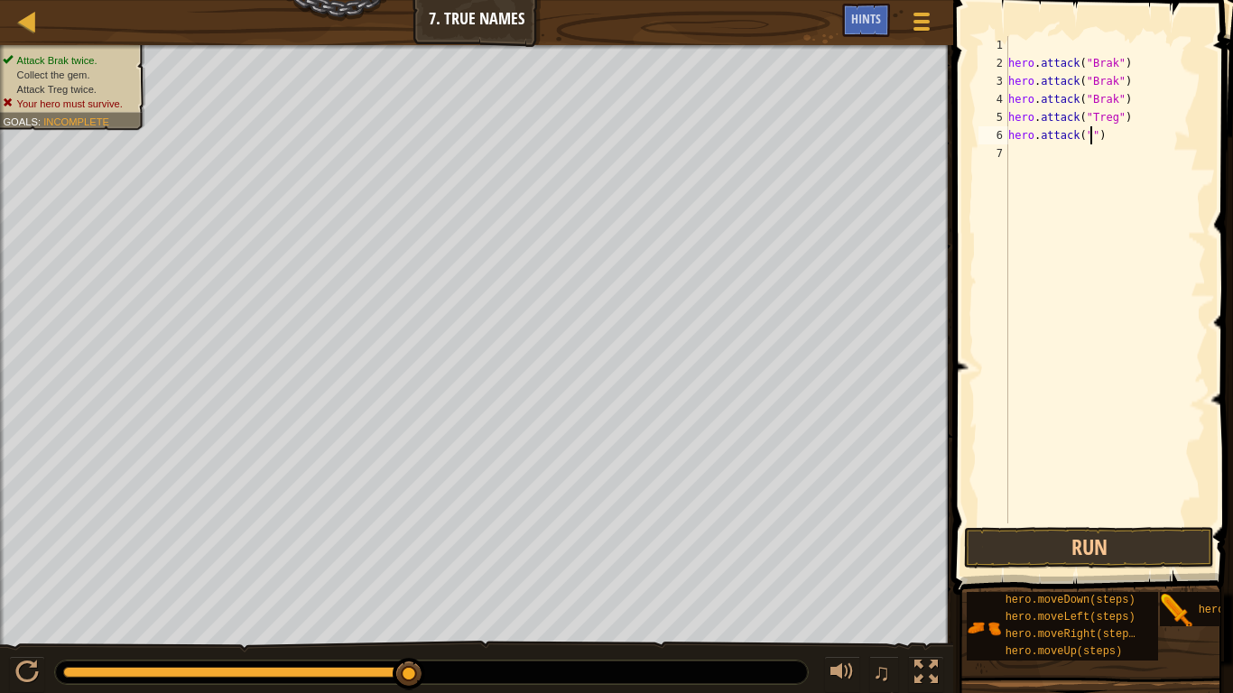
scroll to position [8, 14]
type textarea "hero.attack("Treg")"
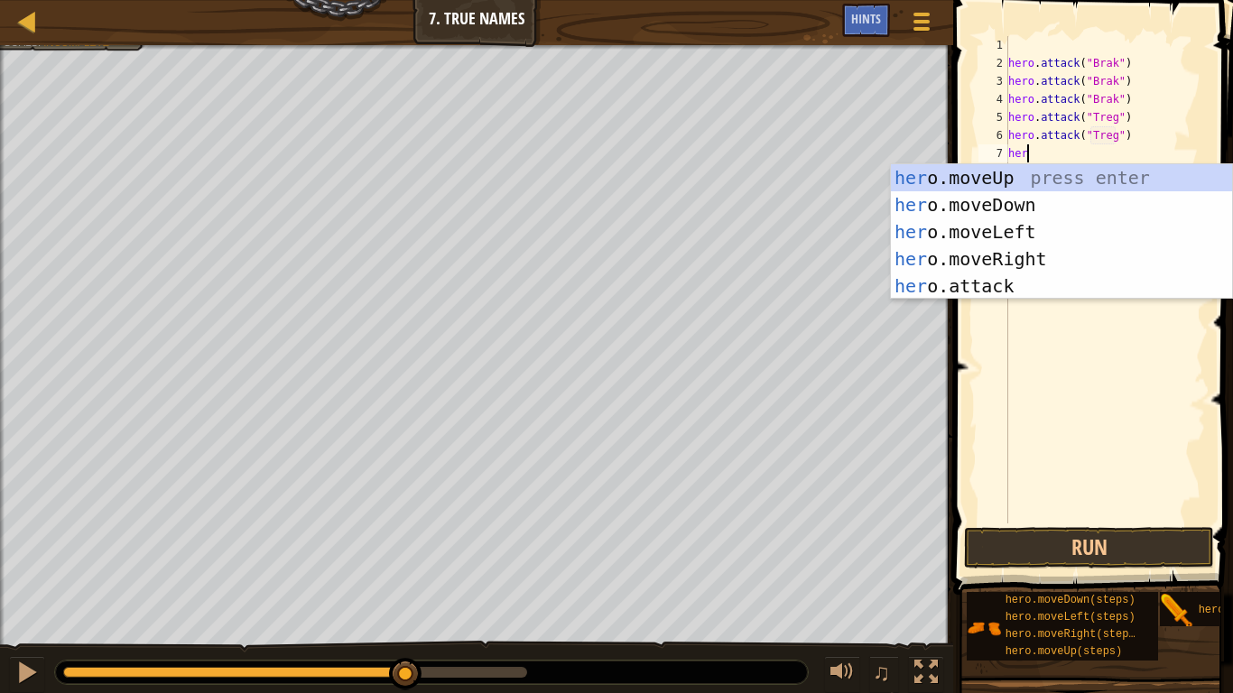
scroll to position [8, 3]
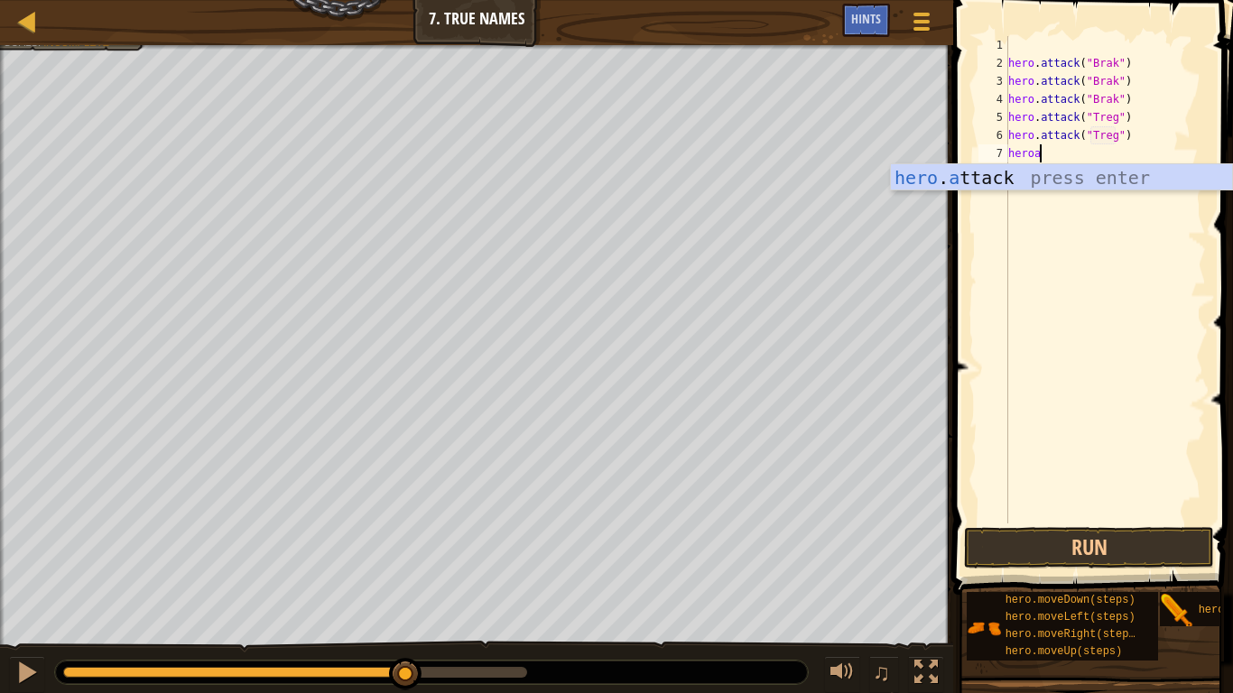
type textarea "heroat"
click at [1171, 196] on div "hero . attack ( "Brak" ) hero . attack ( "Brak" ) hero . attack ( "Brak" ) hero…" at bounding box center [1105, 298] width 201 height 524
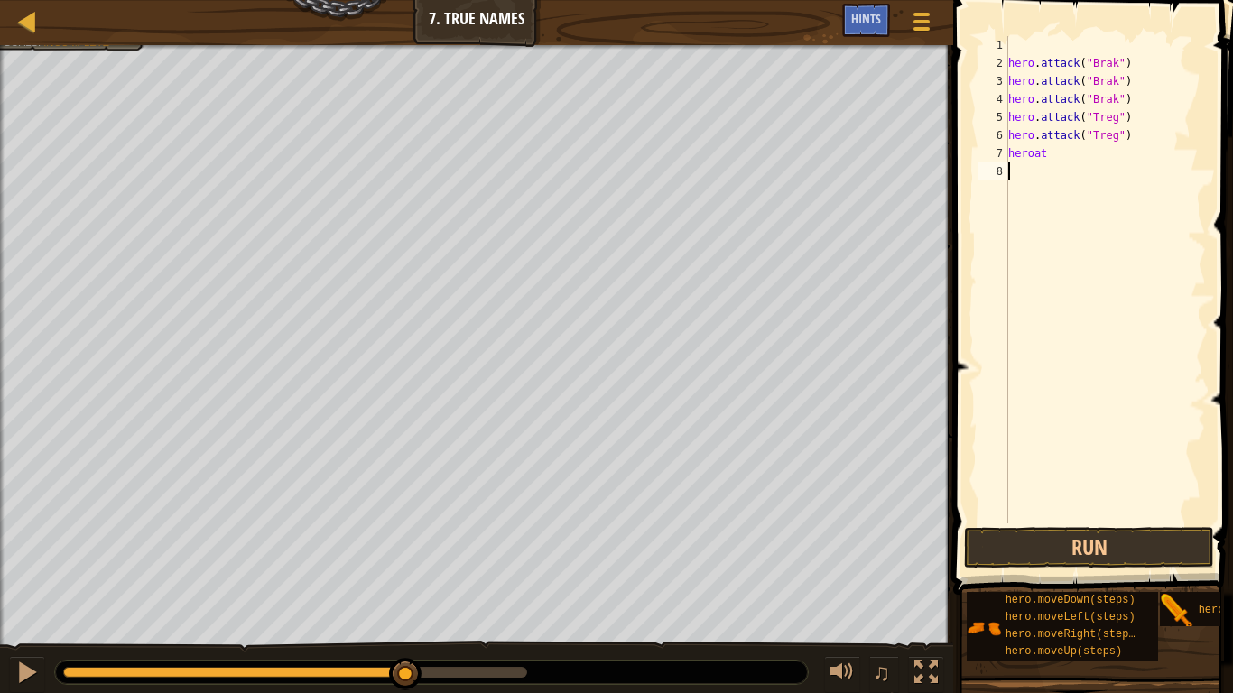
scroll to position [8, 0]
click at [1062, 159] on div "hero . attack ( "Brak" ) hero . attack ( "Brak" ) hero . attack ( "Brak" ) hero…" at bounding box center [1105, 298] width 201 height 524
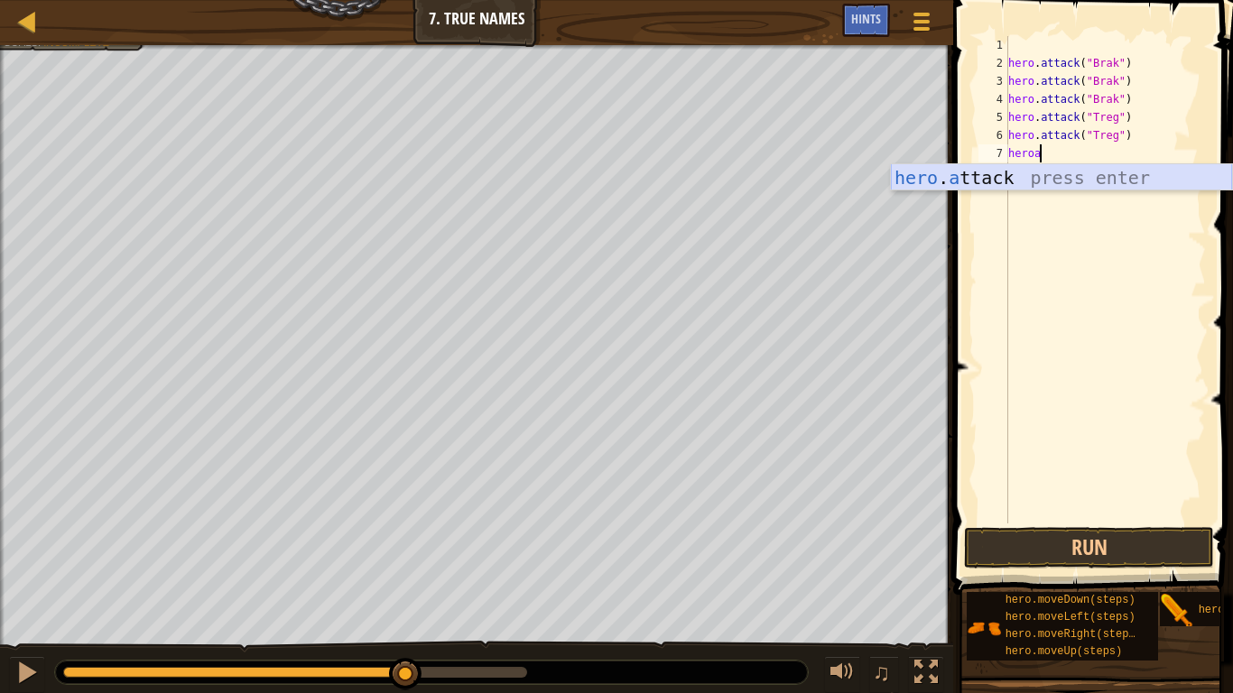
click at [1061, 178] on div "hero . a ttack press enter" at bounding box center [1061, 204] width 341 height 81
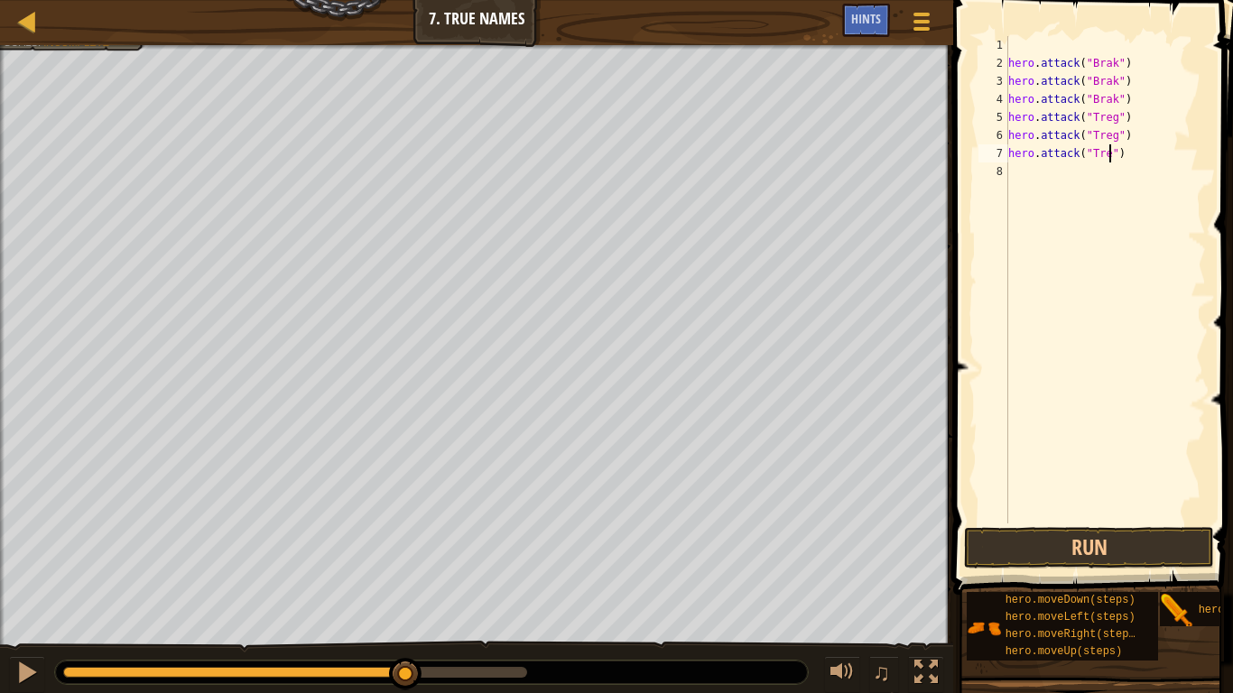
type textarea "hero.attack("Treg")"
click at [1122, 481] on div "hero . attack ( "Brak" ) hero . attack ( "Brak" ) hero . attack ( "Brak" ) hero…" at bounding box center [1105, 298] width 201 height 524
click at [1114, 552] on button "Run" at bounding box center [1089, 548] width 250 height 42
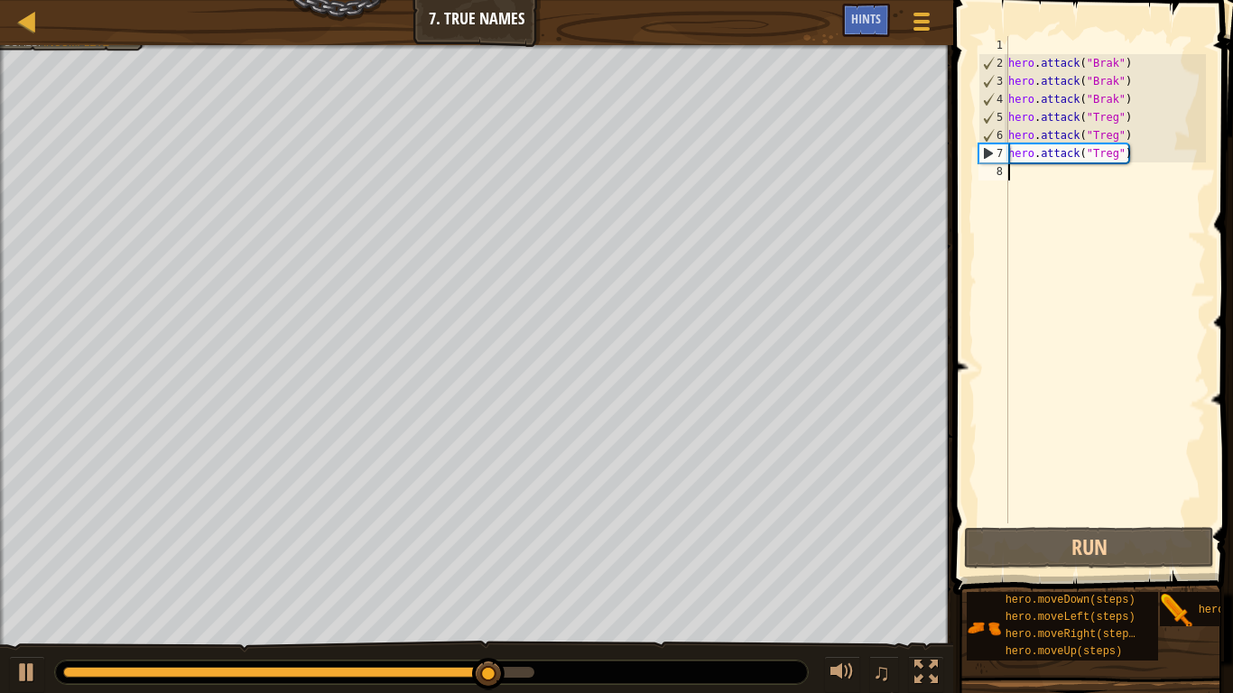
click at [1016, 172] on div "hero . attack ( "Brak" ) hero . attack ( "Brak" ) hero . attack ( "Brak" ) hero…" at bounding box center [1105, 298] width 201 height 524
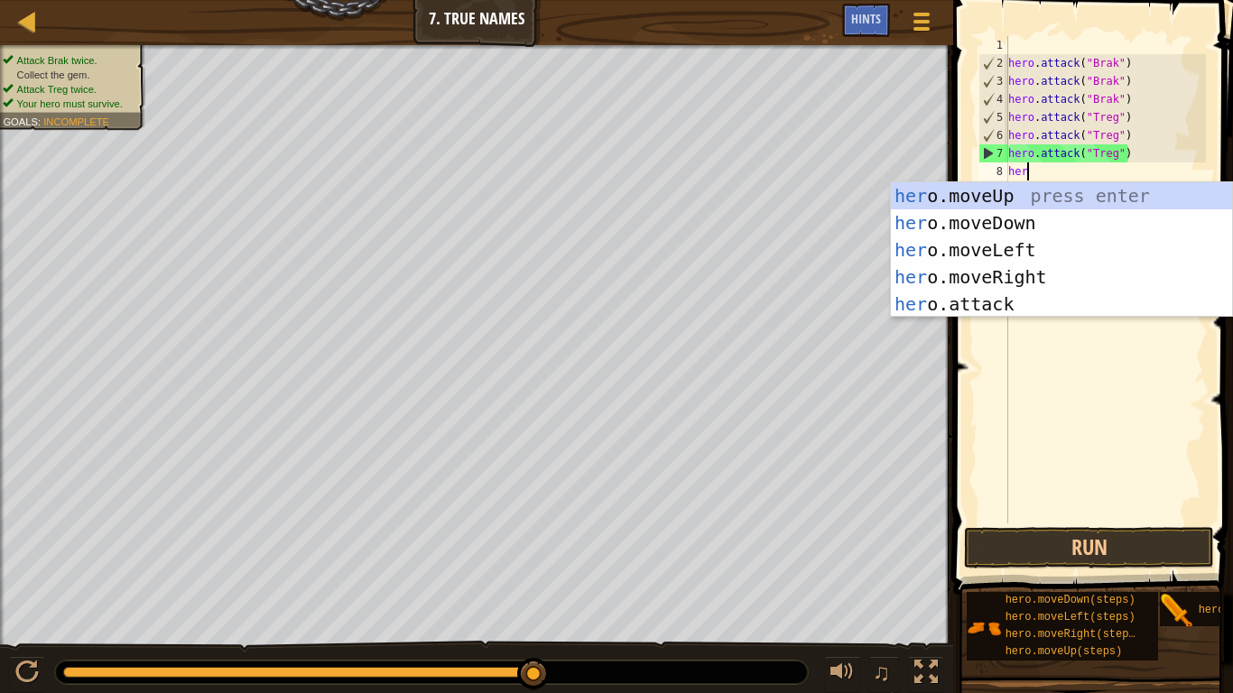
type textarea "hero"
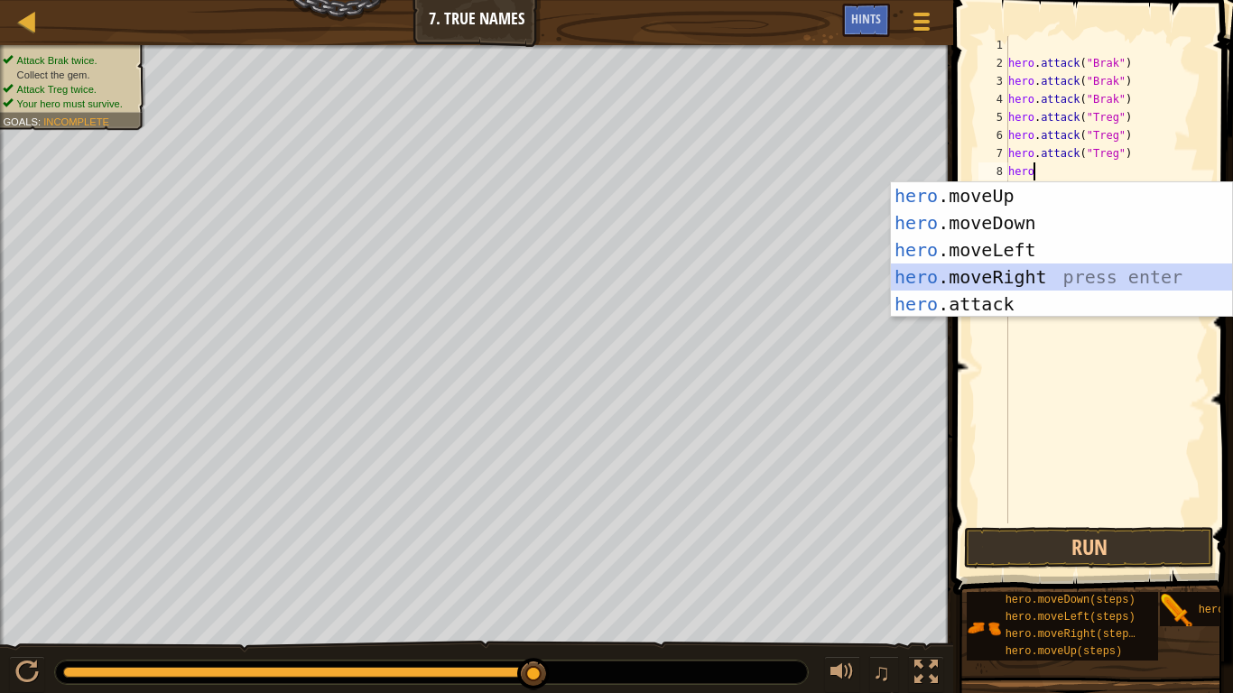
click at [1047, 275] on div "hero .moveUp press enter hero .moveDown press enter hero .moveLeft press enter …" at bounding box center [1061, 277] width 341 height 190
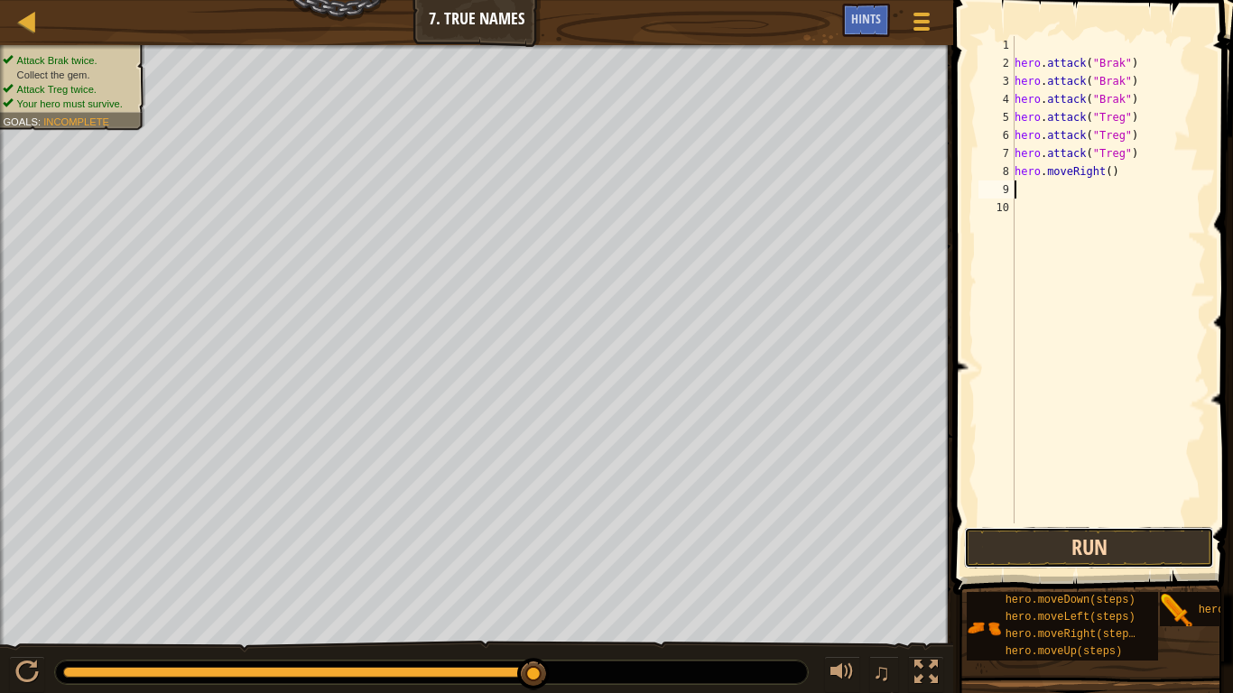
click at [1112, 564] on button "Run" at bounding box center [1089, 548] width 250 height 42
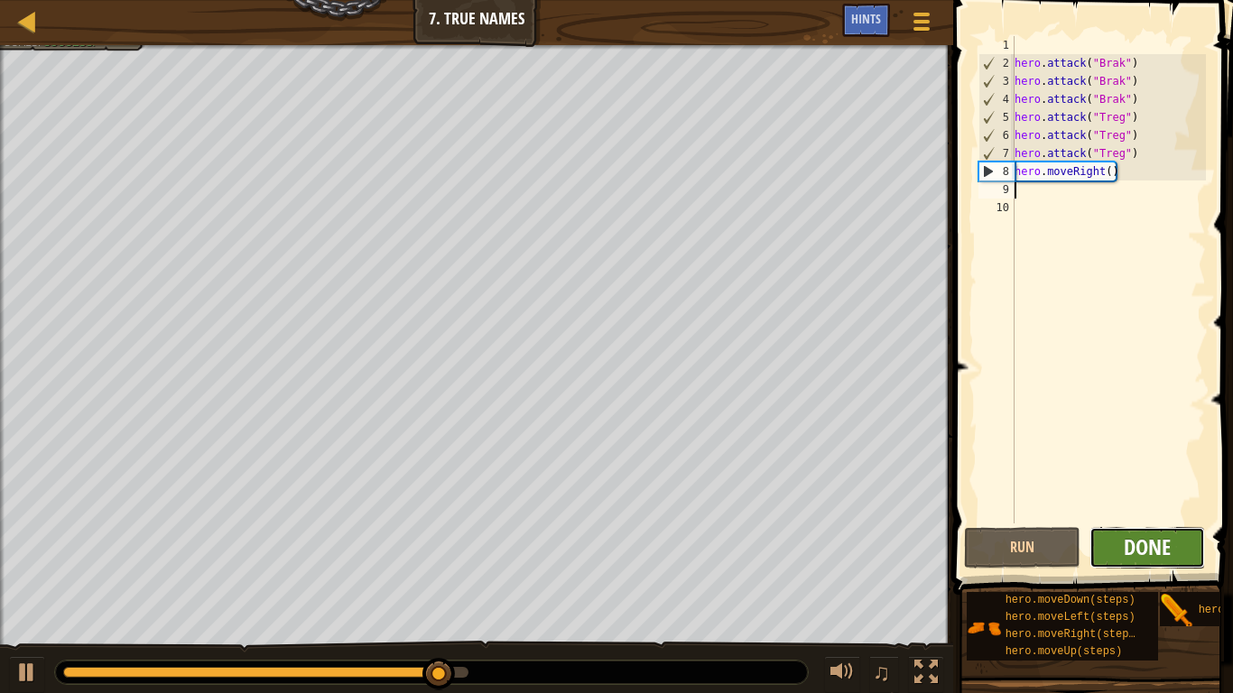
click at [1130, 547] on span "Done" at bounding box center [1147, 547] width 47 height 29
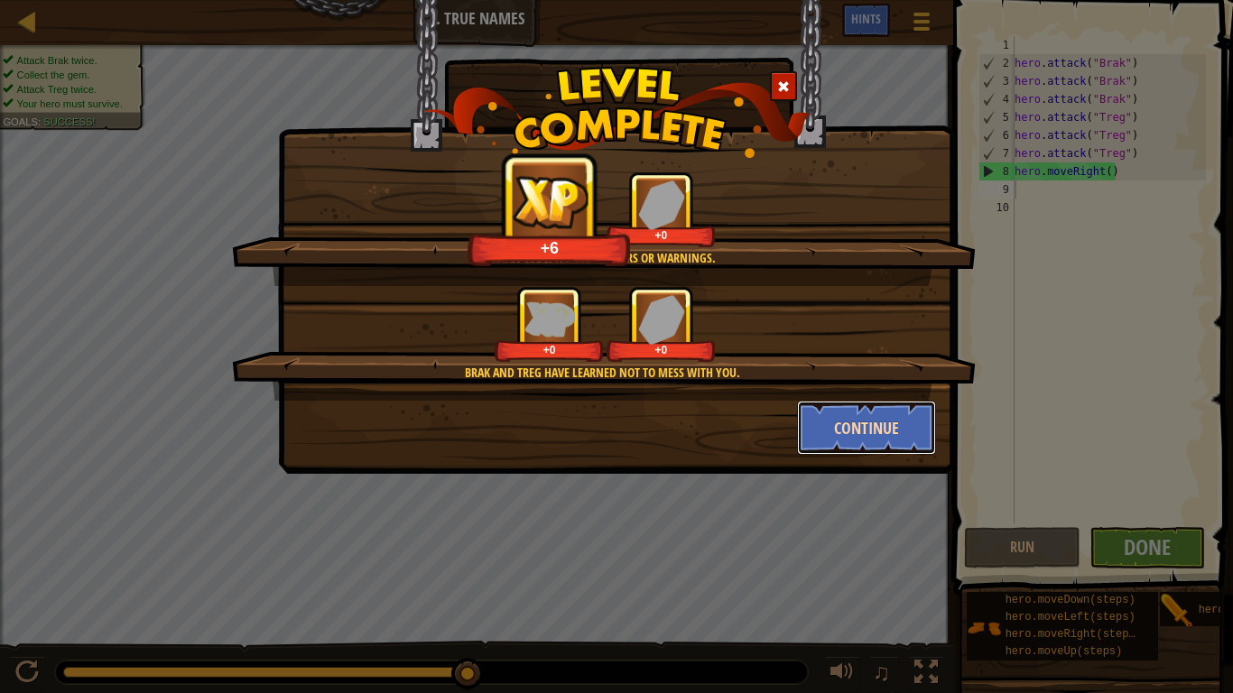
click at [872, 421] on button "Continue" at bounding box center [867, 428] width 140 height 54
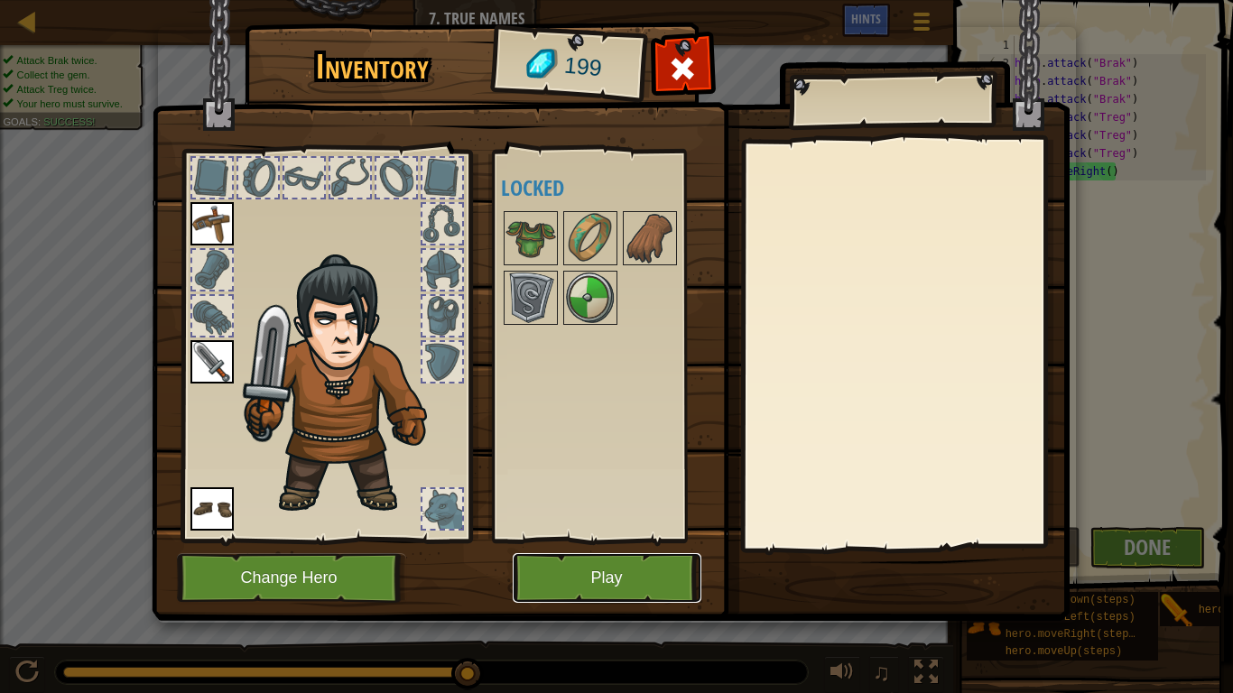
click at [588, 578] on button "Play" at bounding box center [607, 578] width 189 height 50
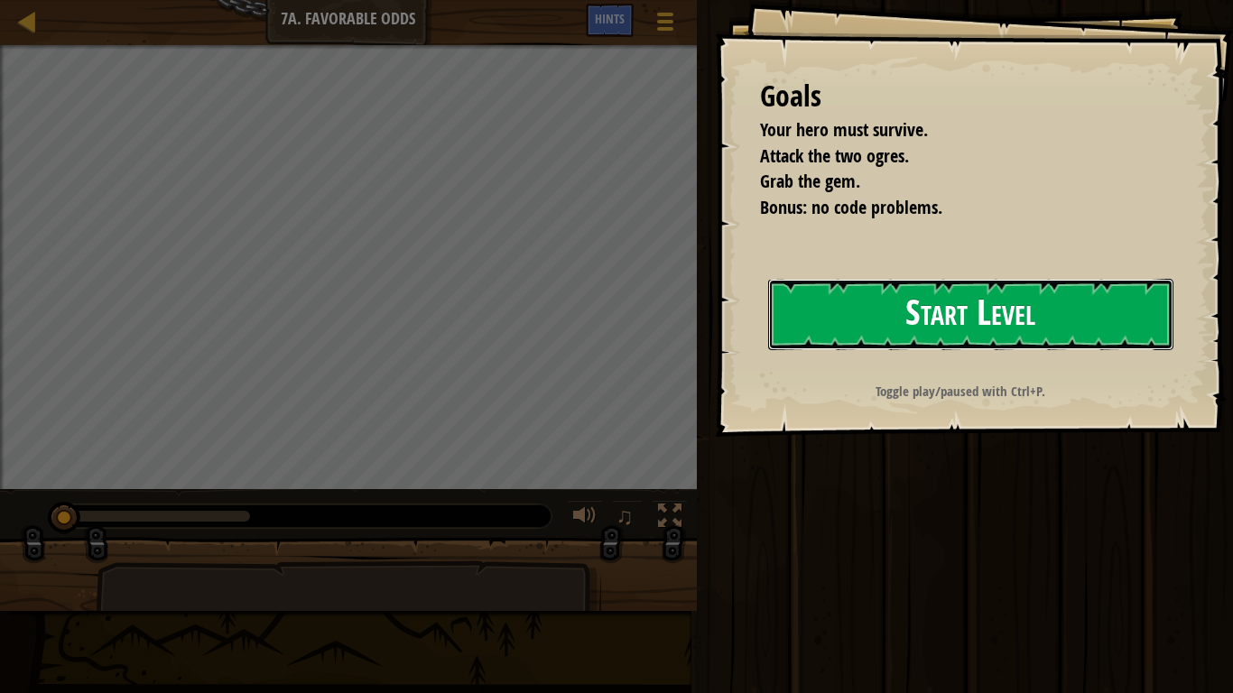
click at [1023, 313] on button "Start Level" at bounding box center [970, 314] width 405 height 71
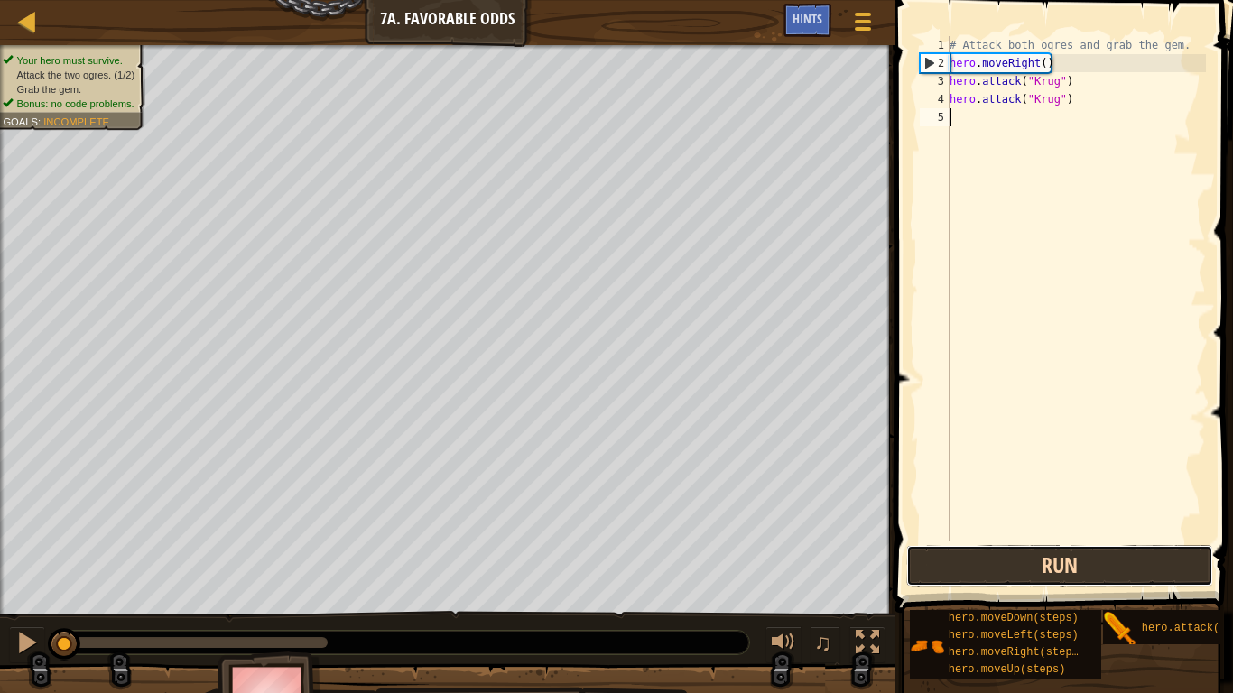
click at [1024, 583] on button "Run" at bounding box center [1059, 566] width 307 height 42
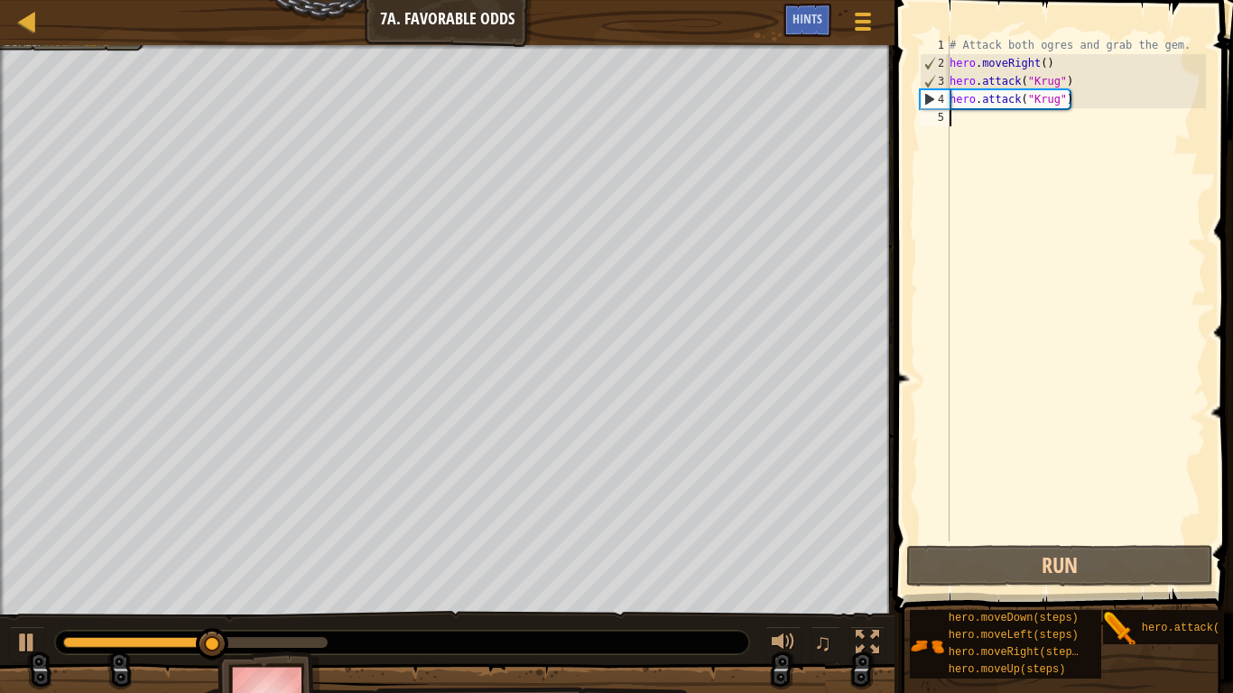
scroll to position [8, 0]
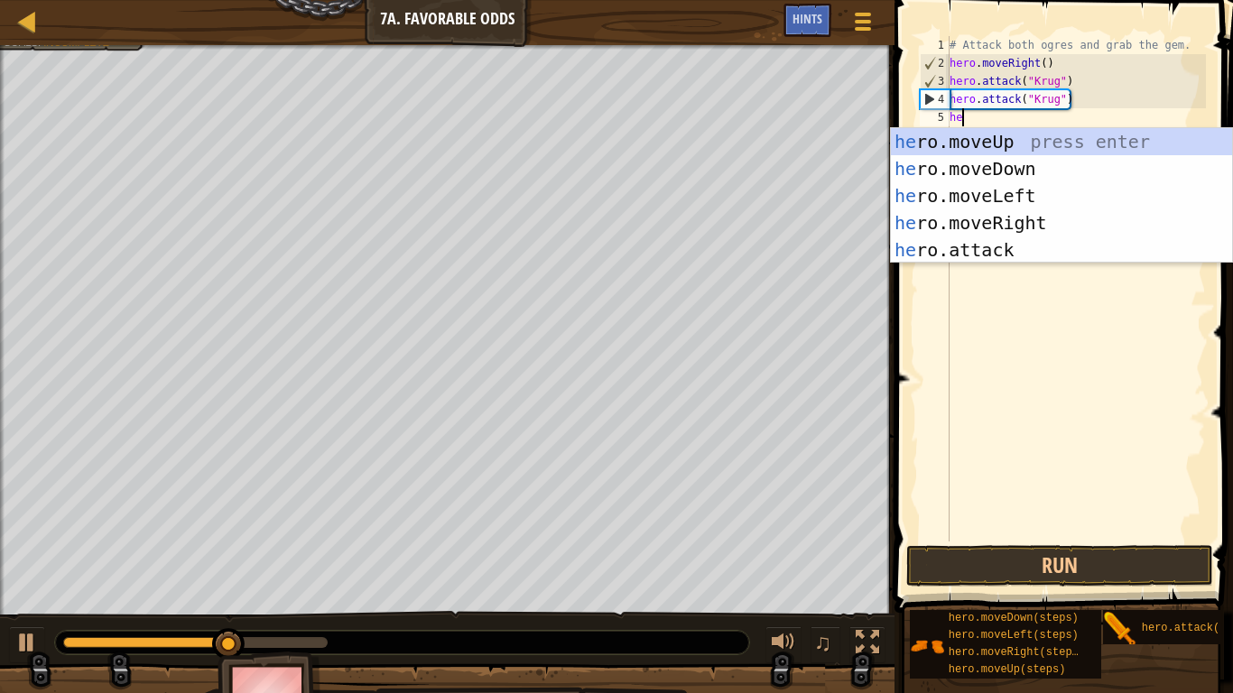
type textarea "hero"
click at [1040, 228] on div "hero .moveUp press enter hero .moveDown press enter hero .moveLeft press enter …" at bounding box center [1061, 223] width 341 height 190
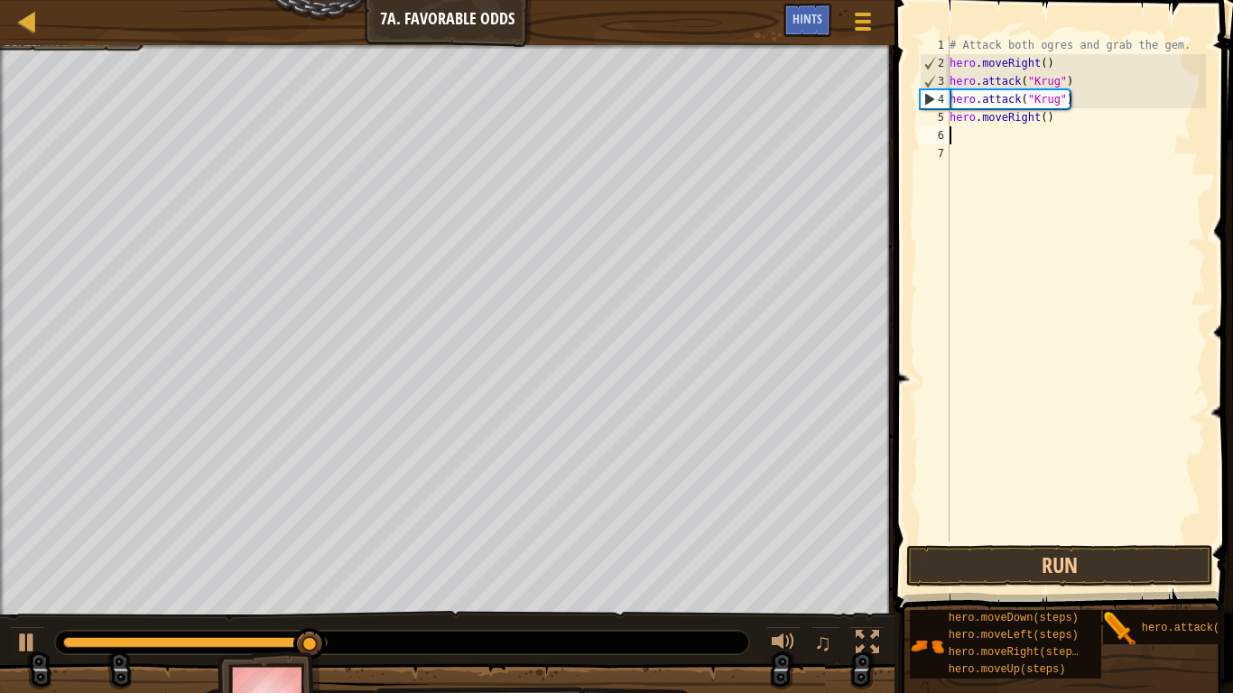
scroll to position [8, 0]
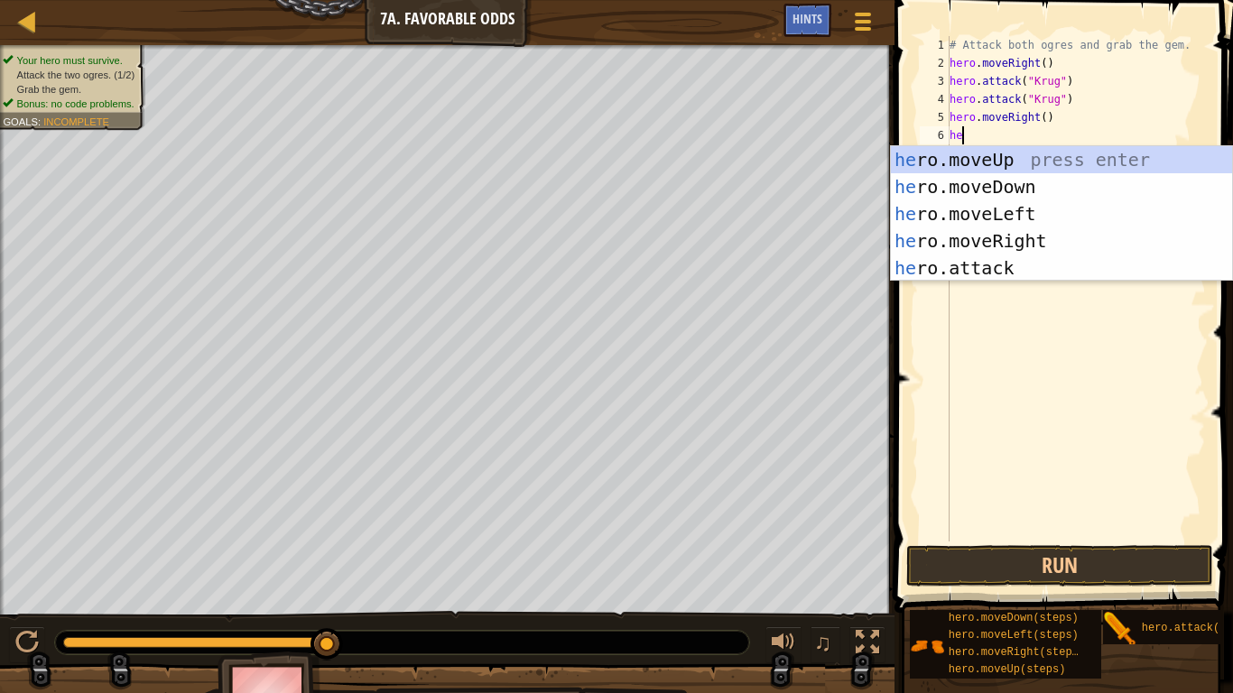
type textarea "hero"
click at [964, 171] on div "hero .moveUp press enter hero .moveDown press enter hero .moveLeft press enter …" at bounding box center [1061, 241] width 341 height 190
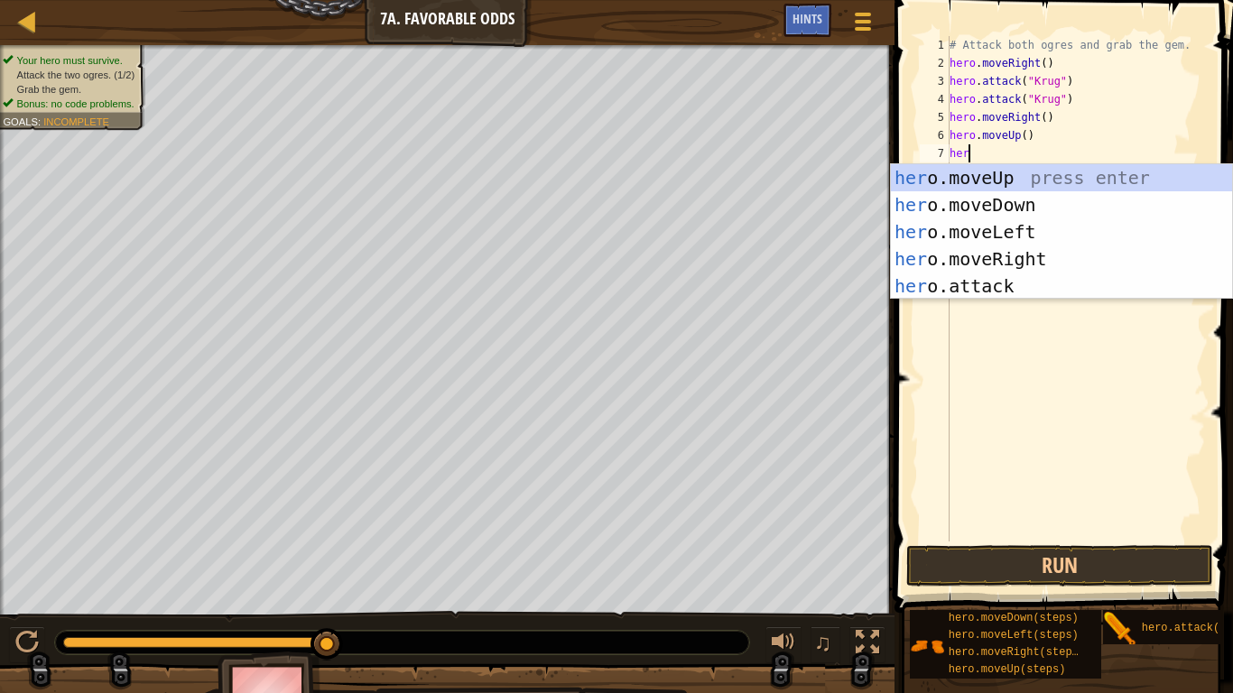
scroll to position [8, 1]
type textarea "h"
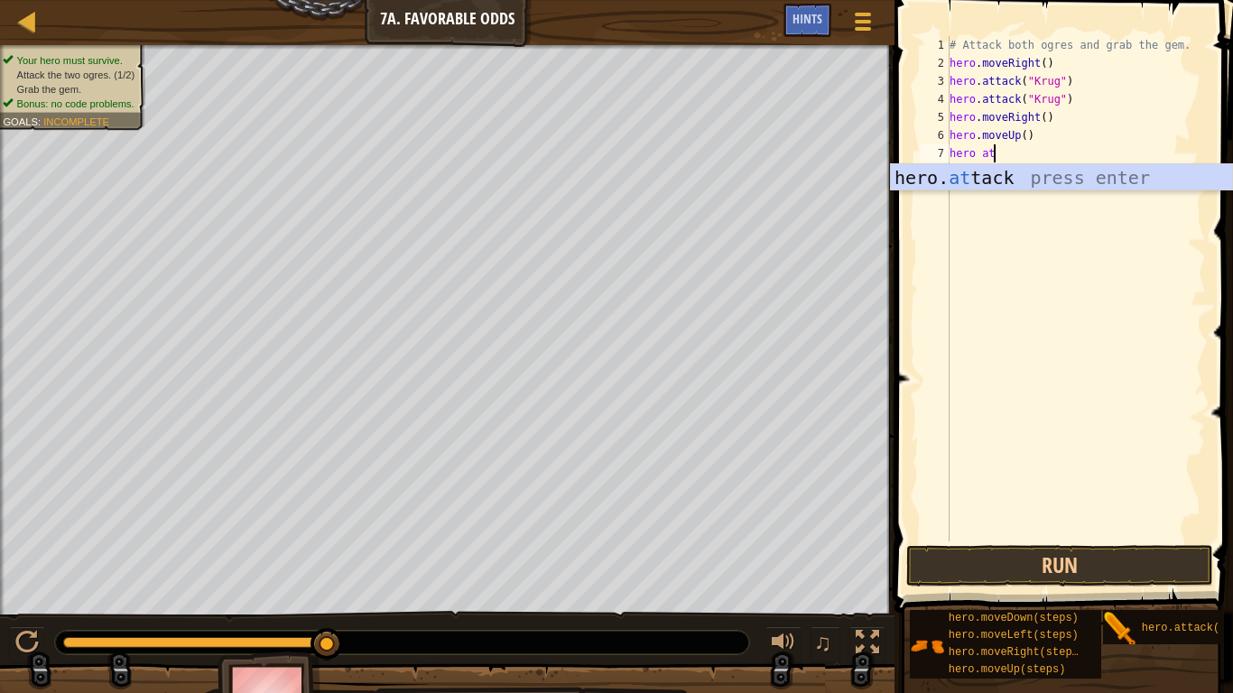
scroll to position [8, 6]
click at [1161, 174] on div "hero. at t a ck press enter" at bounding box center [1061, 204] width 341 height 81
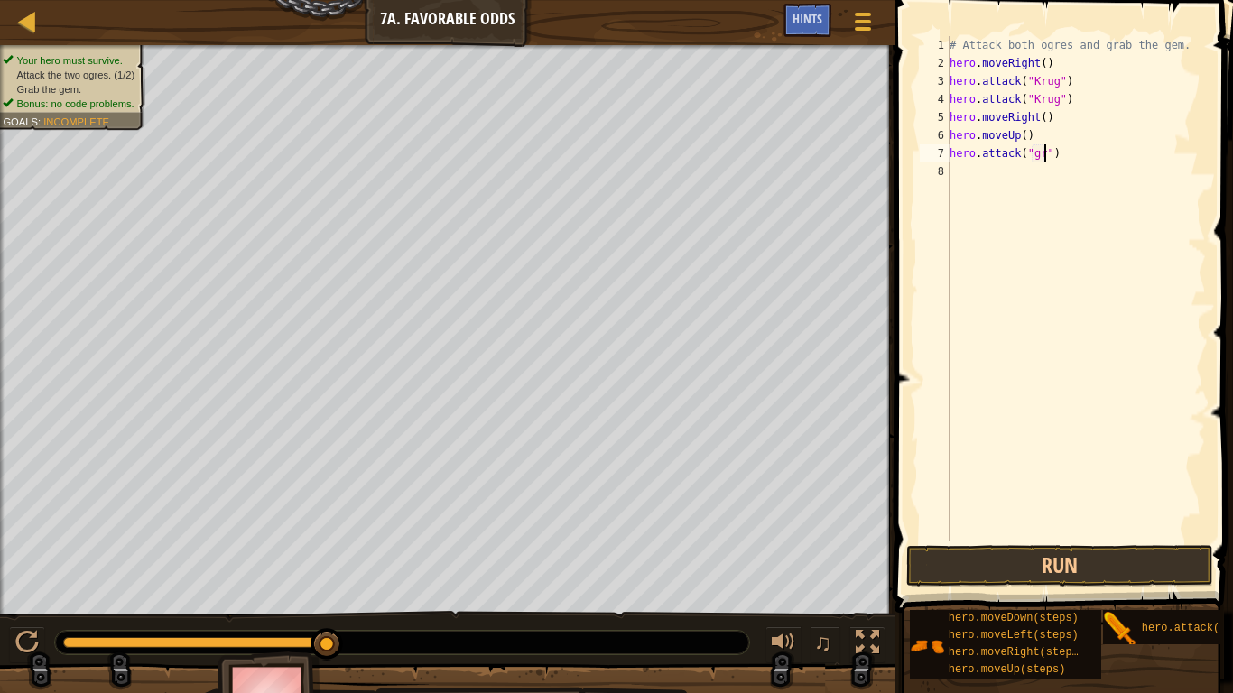
scroll to position [8, 14]
type textarea "hero.attack("Grump")"
click at [954, 174] on div "# Attack both ogres and grab the gem. hero . moveRight ( ) hero . attack ( "[PE…" at bounding box center [1076, 307] width 260 height 542
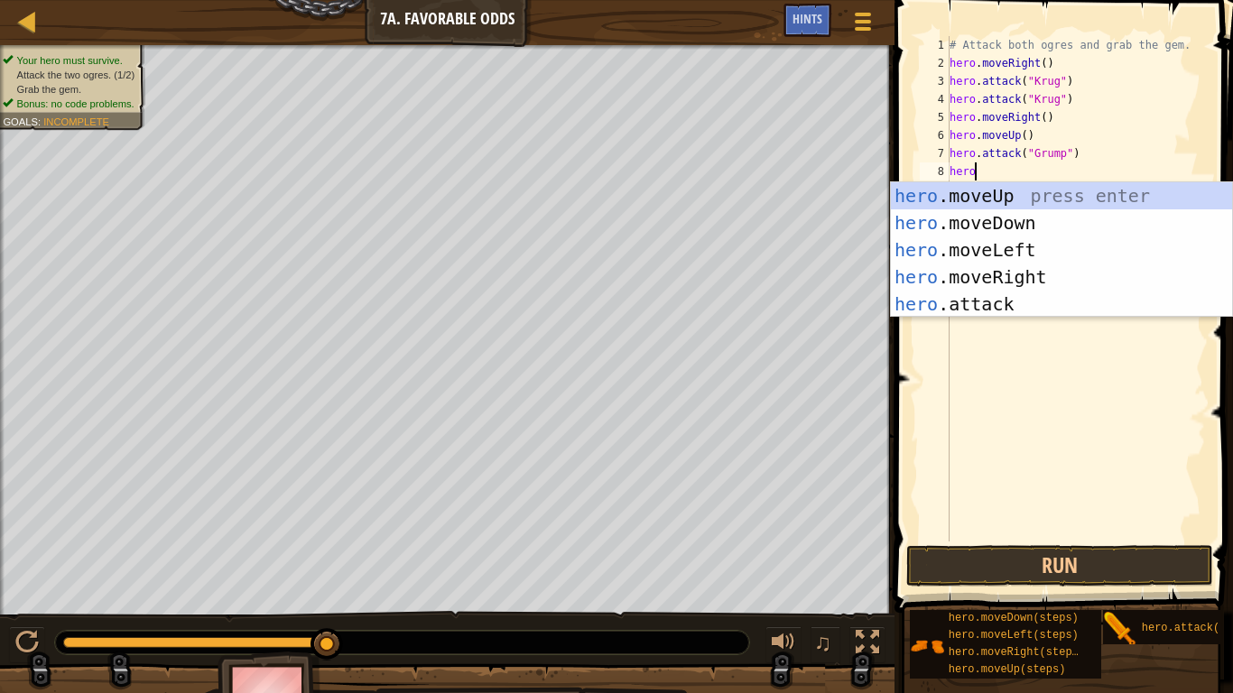
scroll to position [8, 3]
click at [989, 300] on div "hero .moveUp press enter hero .moveDown press enter hero .moveLeft press enter …" at bounding box center [1061, 277] width 341 height 190
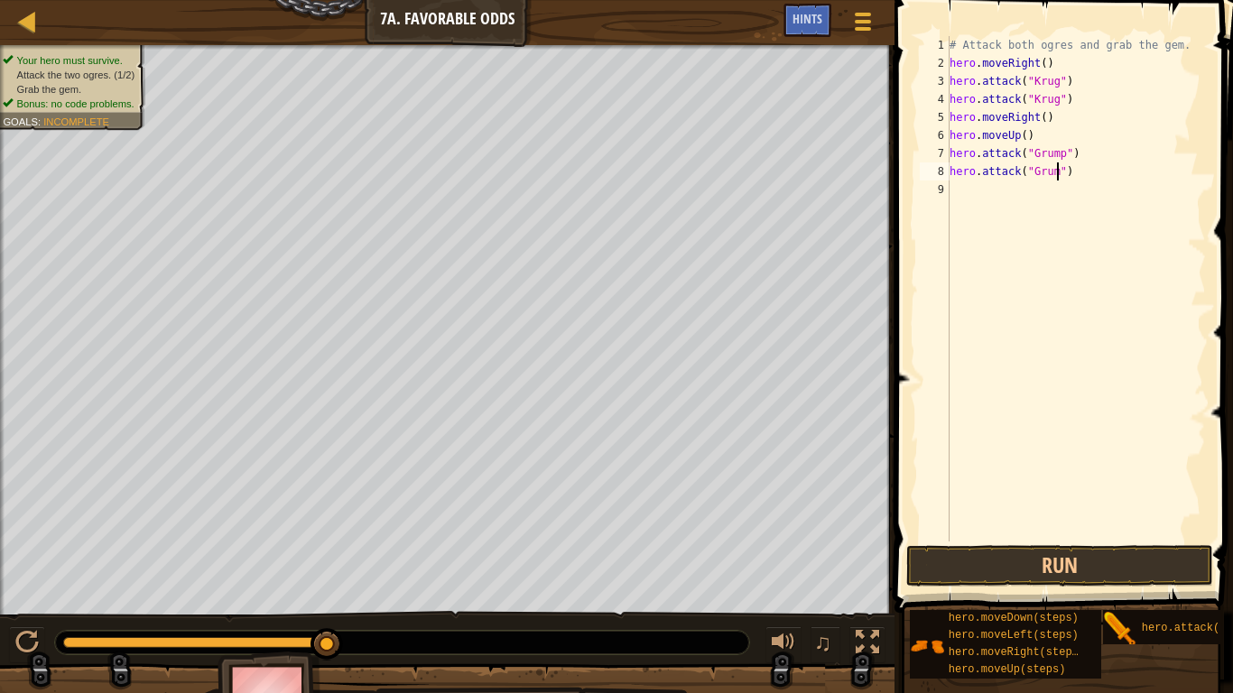
type textarea "hero.attack("Grump")"
click at [980, 186] on div "# Attack both ogres and grab the gem. hero . moveRight ( ) hero . attack ( "[PE…" at bounding box center [1076, 307] width 260 height 542
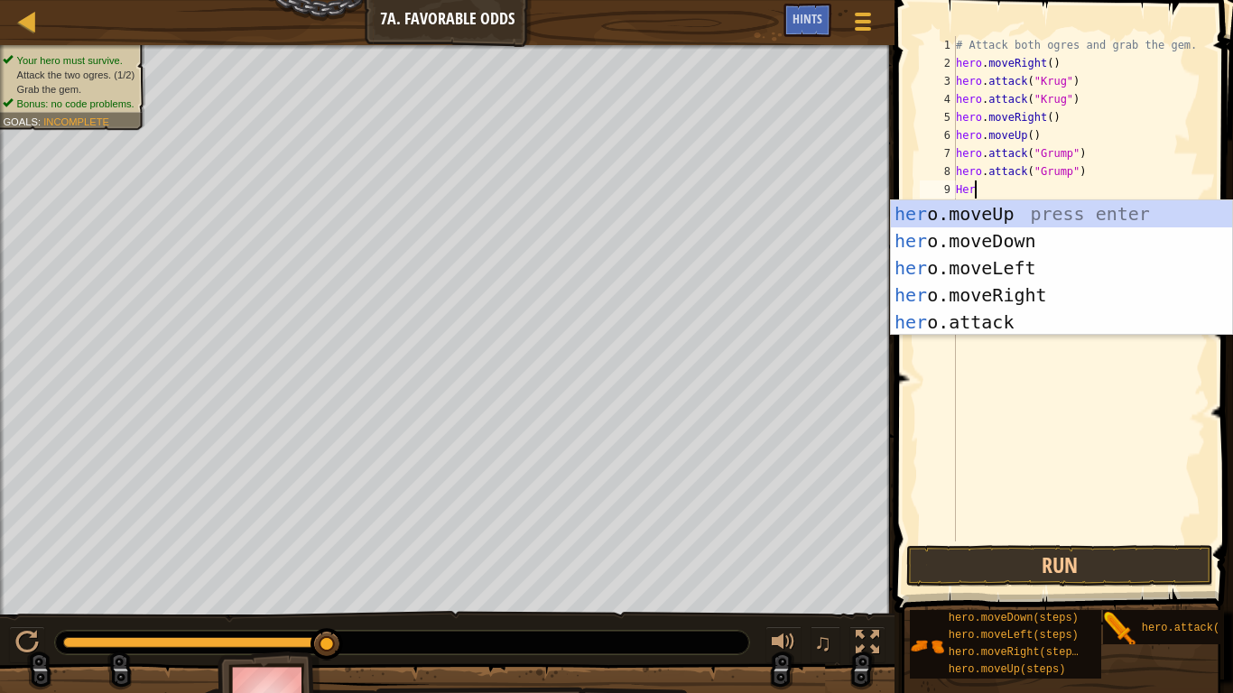
type textarea "Hero"
click at [1024, 257] on div "hero .moveUp press enter hero .moveDown press enter hero .moveLeft press enter …" at bounding box center [1061, 295] width 341 height 190
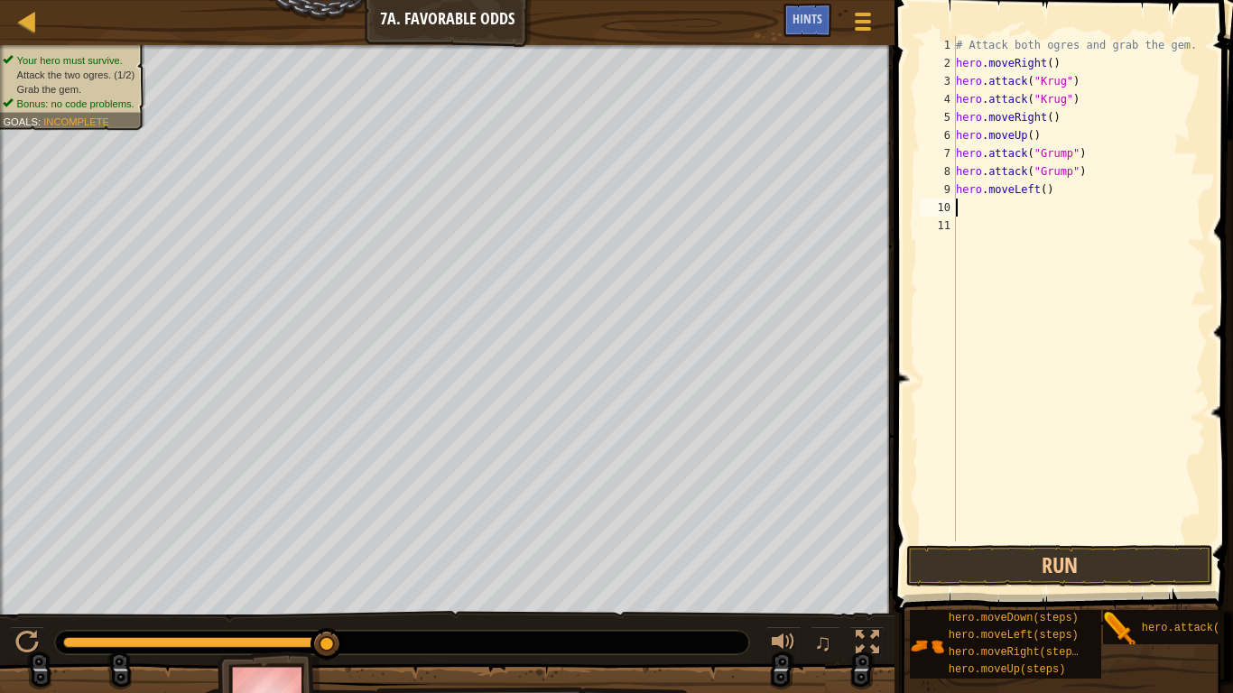
click at [1045, 185] on div "# Attack both ogres and grab the gem. hero . moveRight ( ) hero . attack ( "[PE…" at bounding box center [1079, 307] width 254 height 542
type textarea "hero.moveLeft(2)"
click at [1099, 557] on button "Run" at bounding box center [1059, 566] width 307 height 42
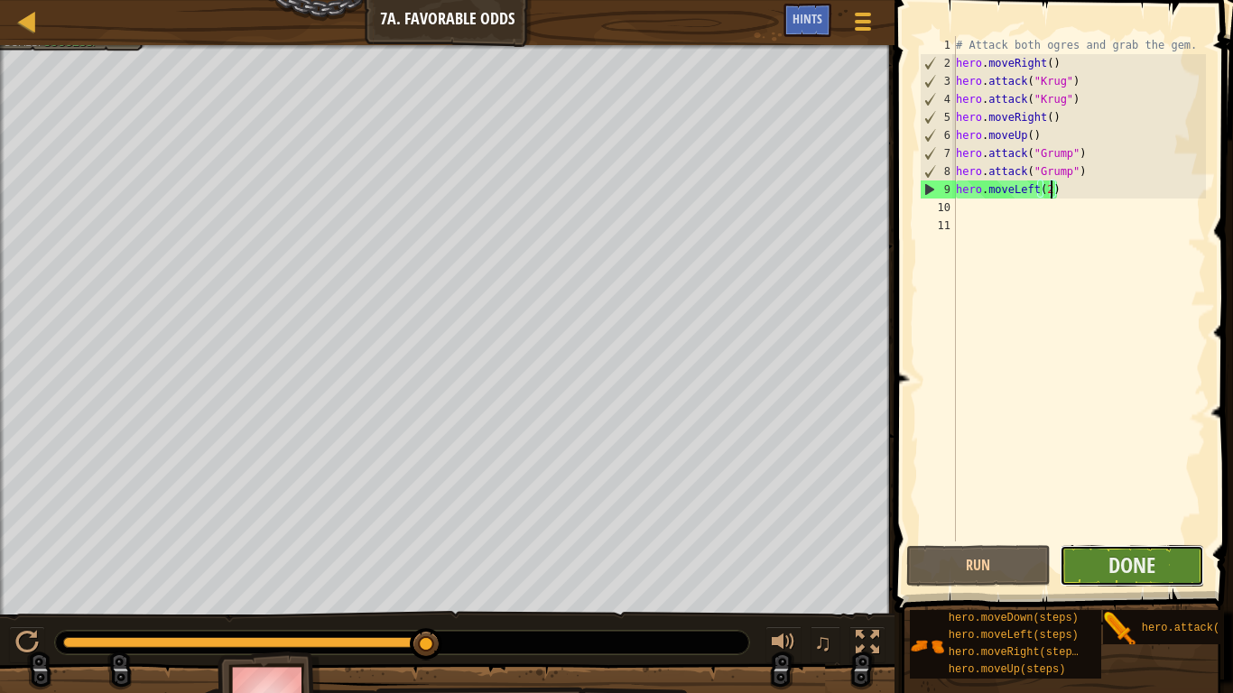
click at [1104, 561] on button "Done" at bounding box center [1132, 566] width 144 height 42
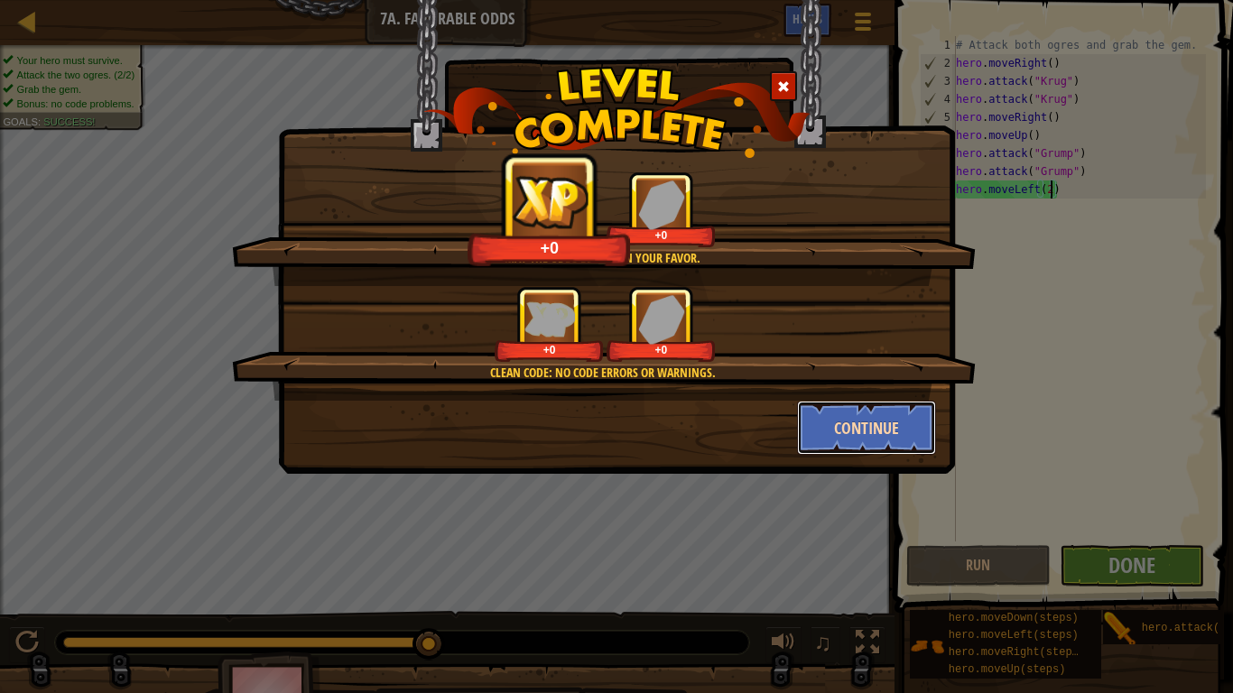
click at [869, 441] on button "Continue" at bounding box center [867, 428] width 140 height 54
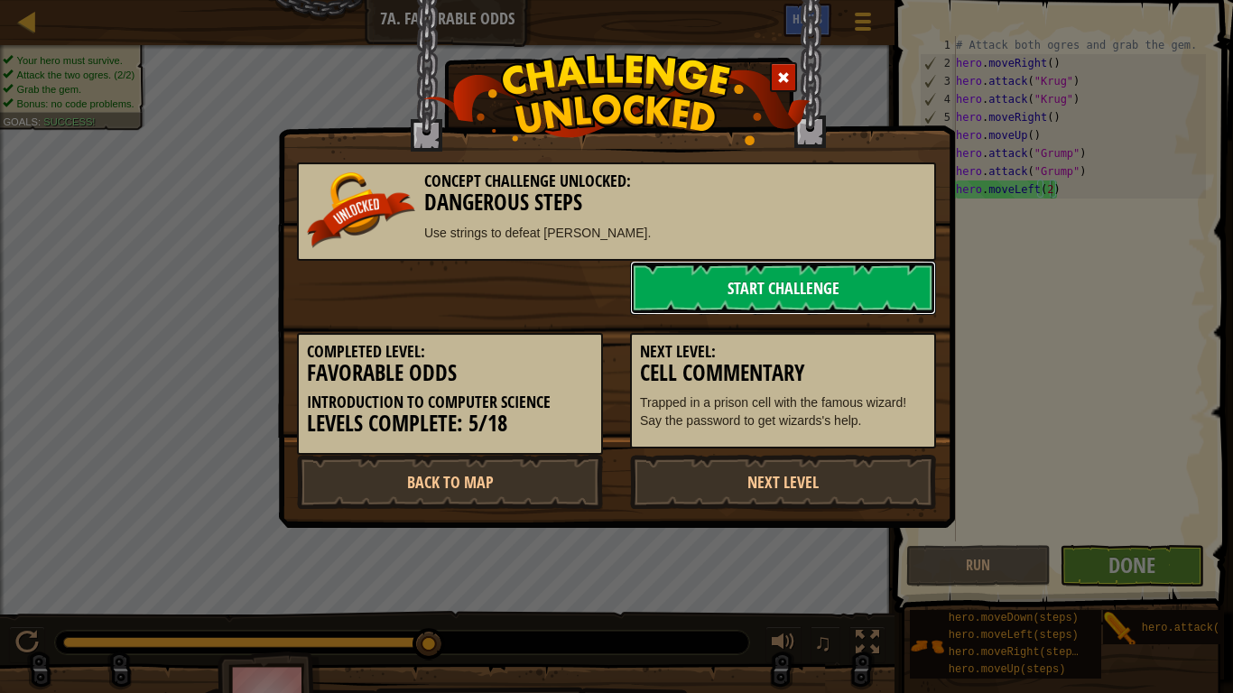
click at [739, 294] on link "Start Challenge" at bounding box center [783, 288] width 306 height 54
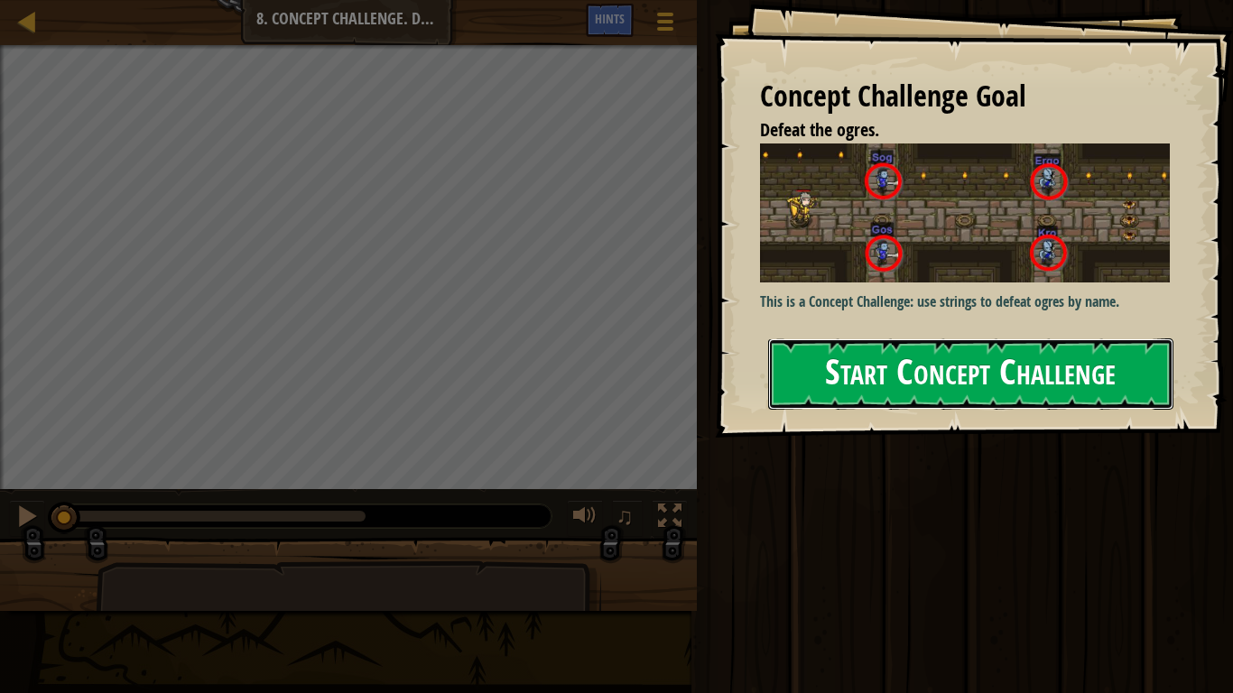
click at [995, 339] on button "Start Concept Challenge" at bounding box center [970, 374] width 405 height 71
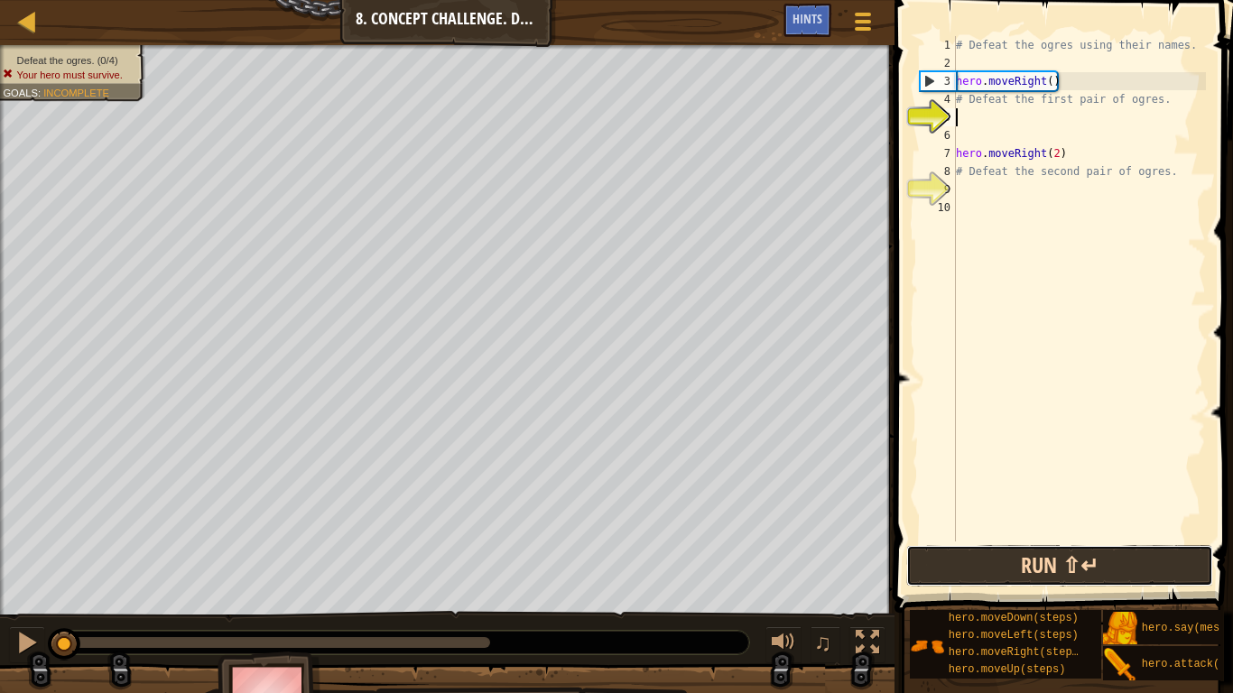
click at [1138, 570] on button "Run ⇧↵" at bounding box center [1059, 566] width 307 height 42
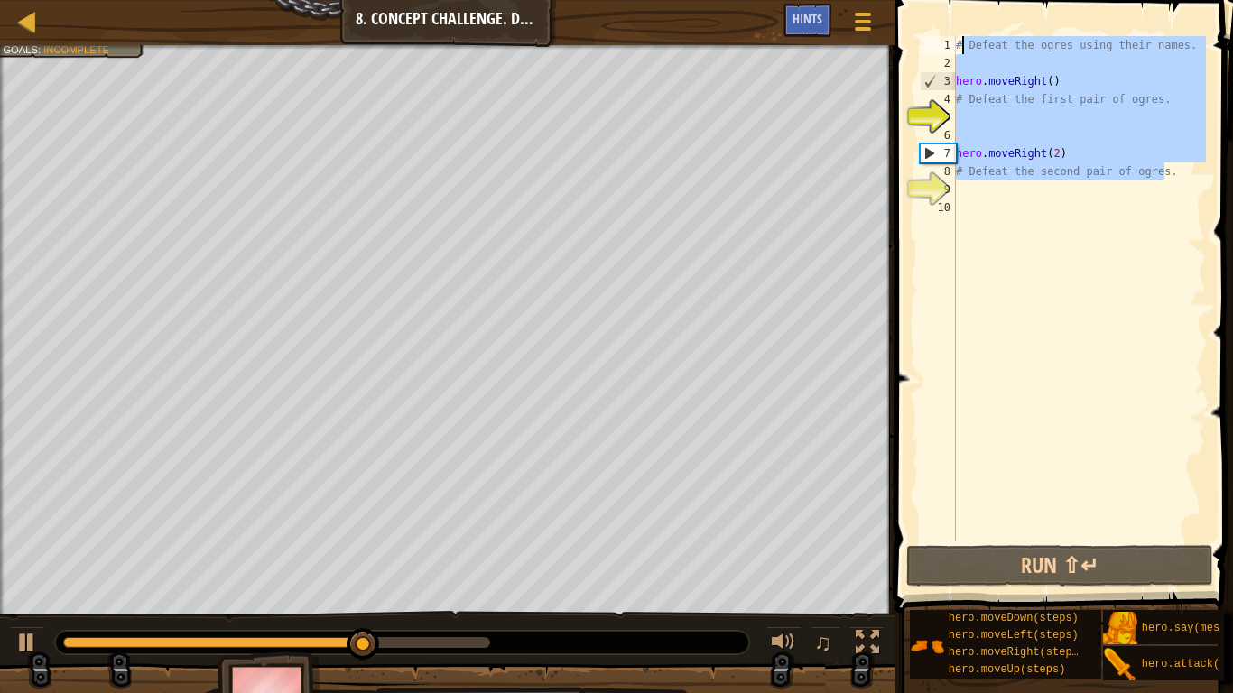
drag, startPoint x: 1164, startPoint y: 179, endPoint x: 932, endPoint y: 0, distance: 292.9
click at [932, 9] on div "1 2 3 4 5 6 7 8 9 10 # Defeat the ogres using their names. hero . moveRight ( )…" at bounding box center [1061, 342] width 344 height 666
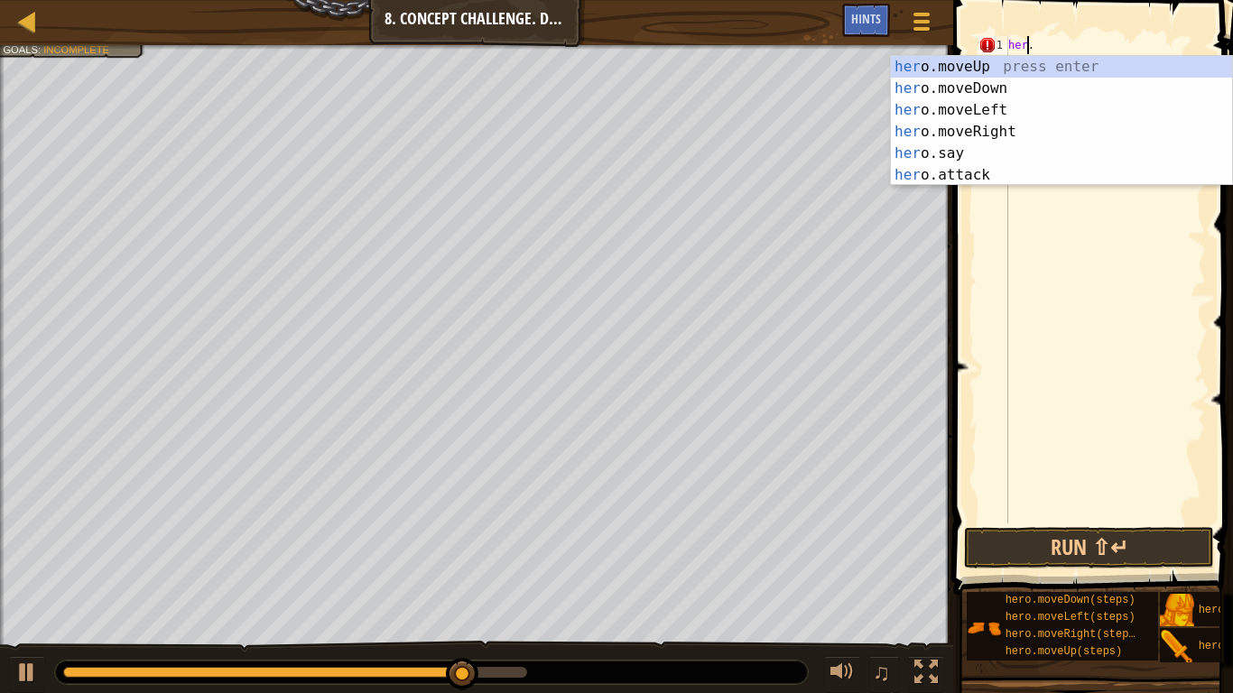
scroll to position [8, 4]
click at [1028, 139] on div "hero .moveUp press enter hero .moveDown press enter hero .moveLeft press enter …" at bounding box center [1061, 142] width 341 height 173
type textarea "hero.moveRight()."
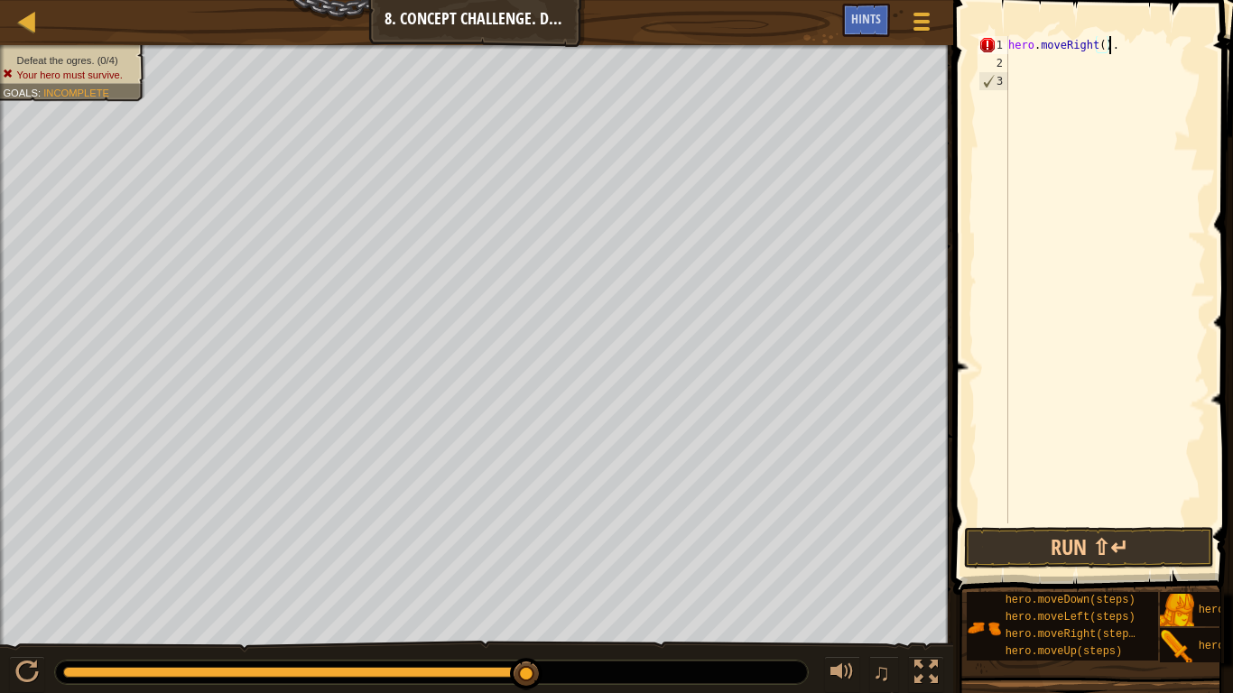
click at [1081, 61] on div "hero . moveRight ( ) ." at bounding box center [1105, 298] width 201 height 524
click at [1106, 42] on div "hero . moveRight ( ) ." at bounding box center [1105, 298] width 201 height 524
type textarea "hero.moveRight()."
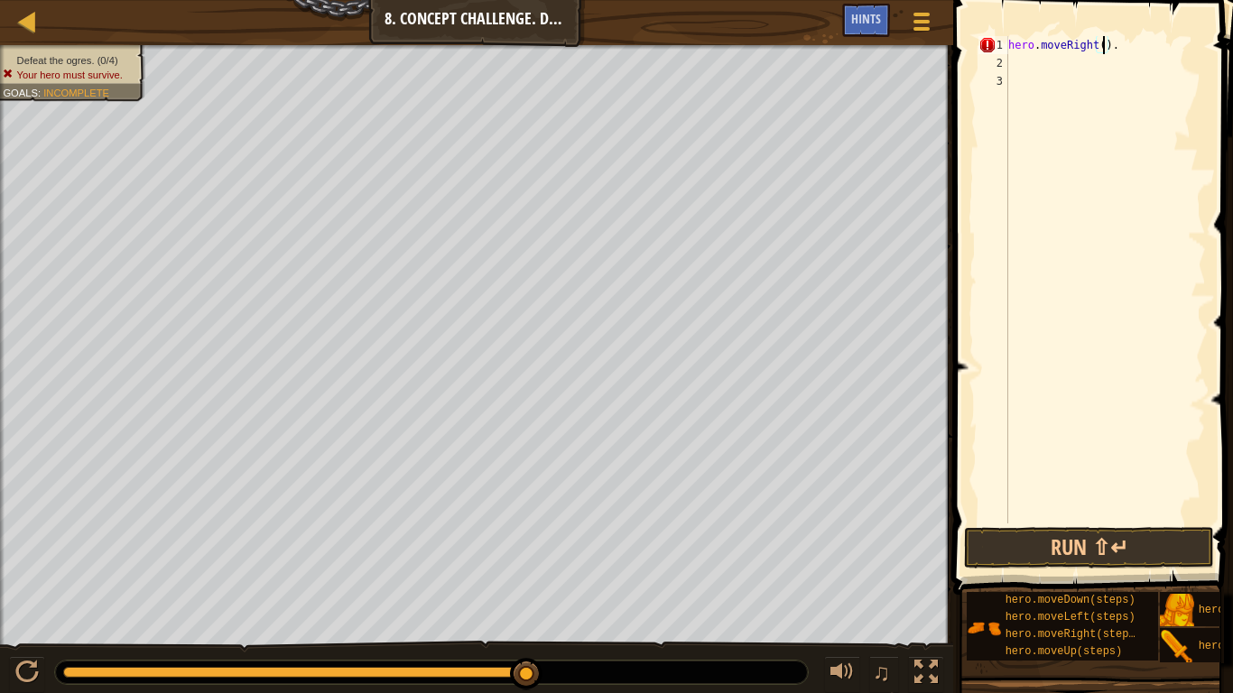
scroll to position [8, 14]
click at [1053, 57] on div "hero . moveRight ( ) ." at bounding box center [1105, 298] width 201 height 524
click at [1127, 558] on button "Run ⇧↵" at bounding box center [1089, 548] width 250 height 42
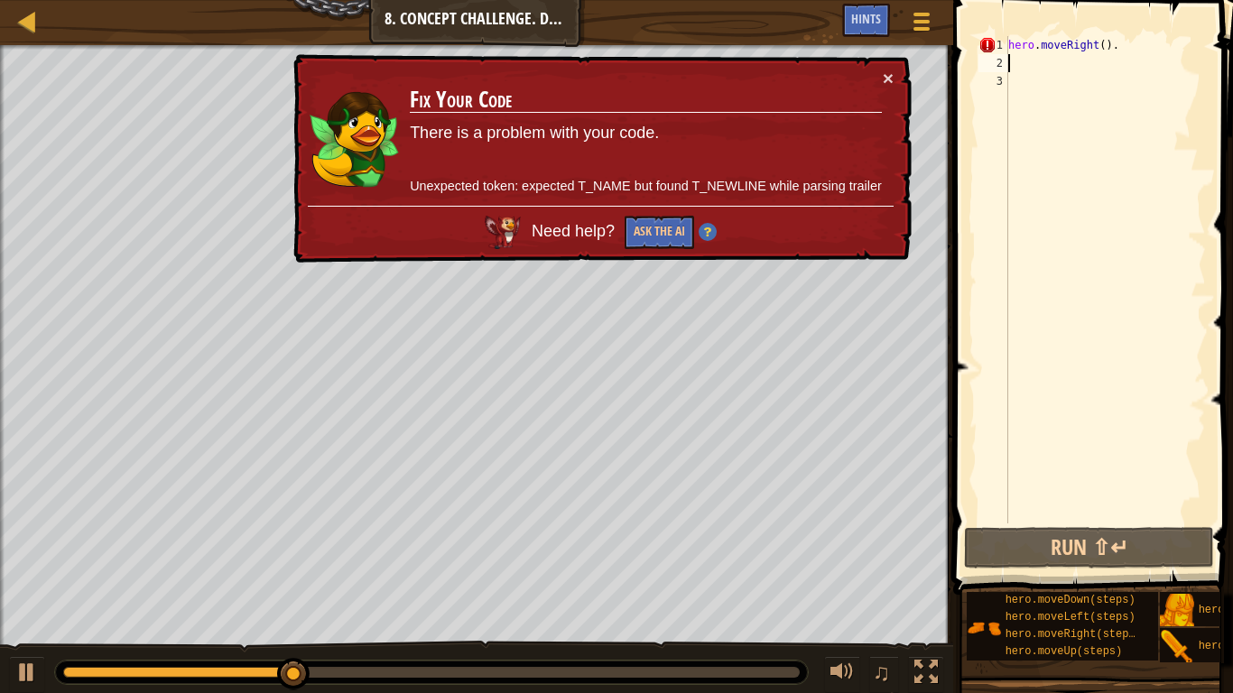
click at [881, 71] on td "Fix Your Code There is a problem with your code. Unexpected token: expected T_N…" at bounding box center [646, 137] width 474 height 137
click at [876, 51] on div "Map Introduction to Computer Science 8. Concept Challenge. Dangerous Steps Game…" at bounding box center [616, 346] width 1233 height 693
click at [1141, 45] on div "hero . moveRight ( ) ." at bounding box center [1105, 298] width 201 height 524
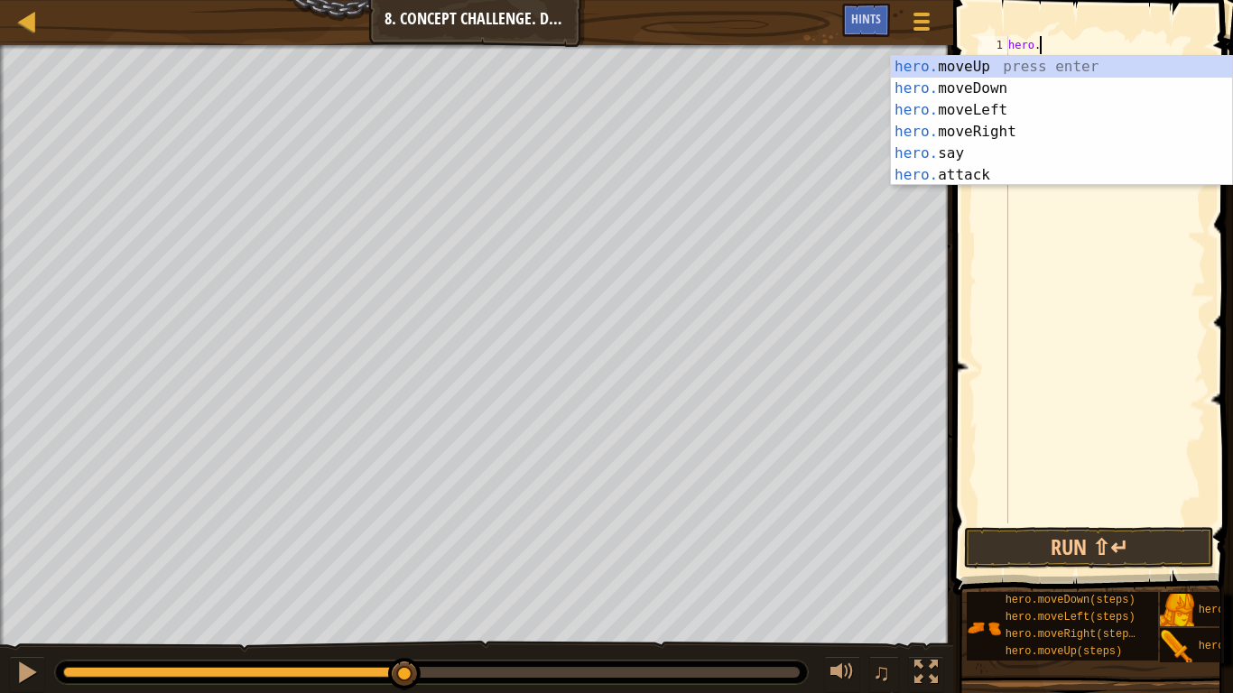
type textarea "h"
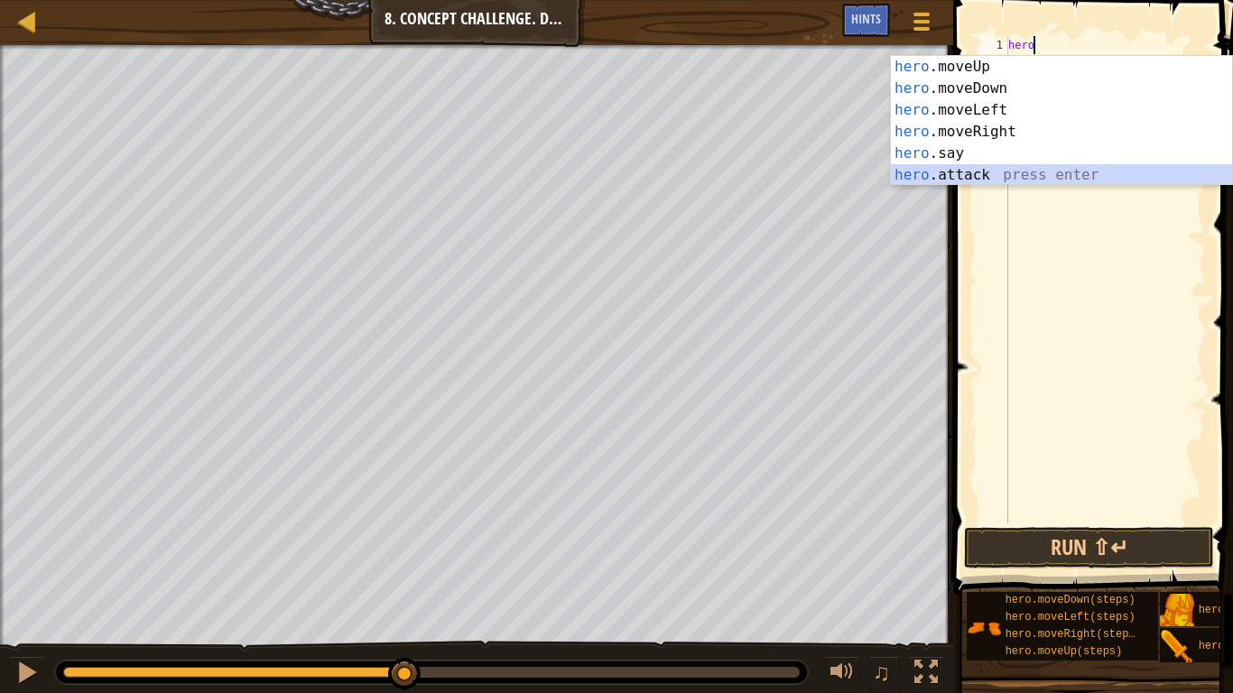
click at [1002, 177] on div "hero .moveUp press enter hero .moveDown press enter hero .moveLeft press enter …" at bounding box center [1061, 142] width 341 height 173
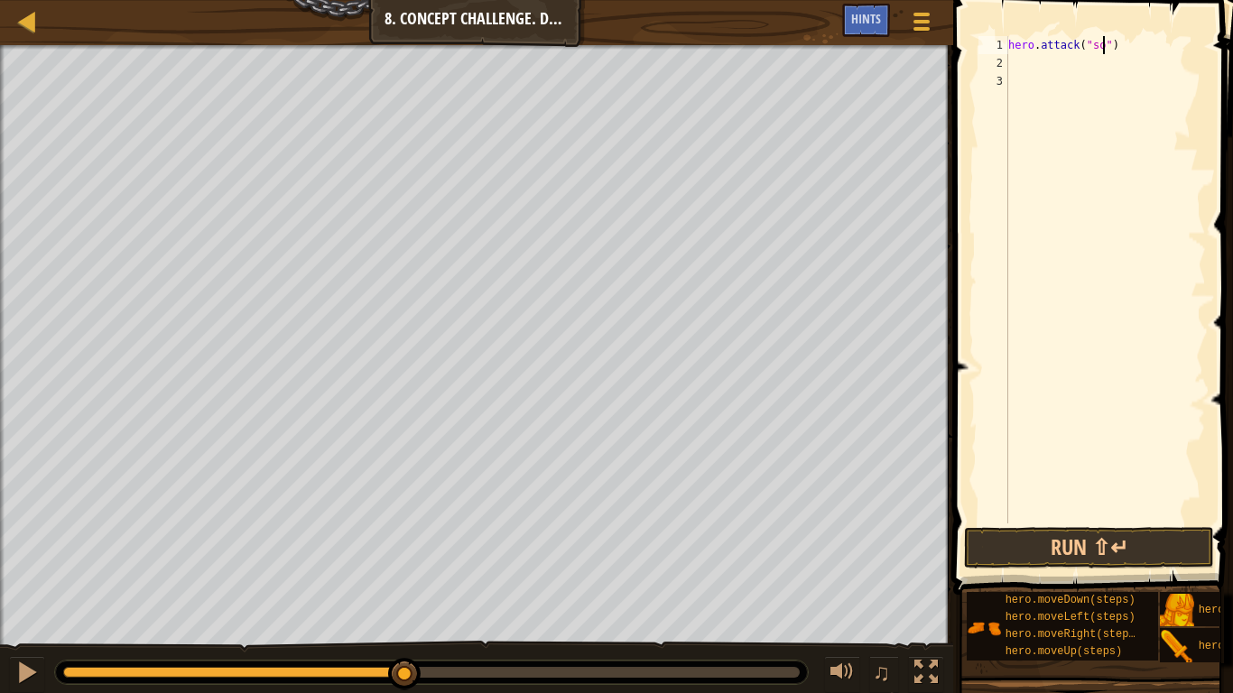
type textarea "hero.attack("sog")"
click at [1025, 77] on div "hero . attack ( "sog" )" at bounding box center [1105, 298] width 201 height 524
click at [1022, 64] on div "hero . attack ( "sog" )" at bounding box center [1105, 298] width 201 height 524
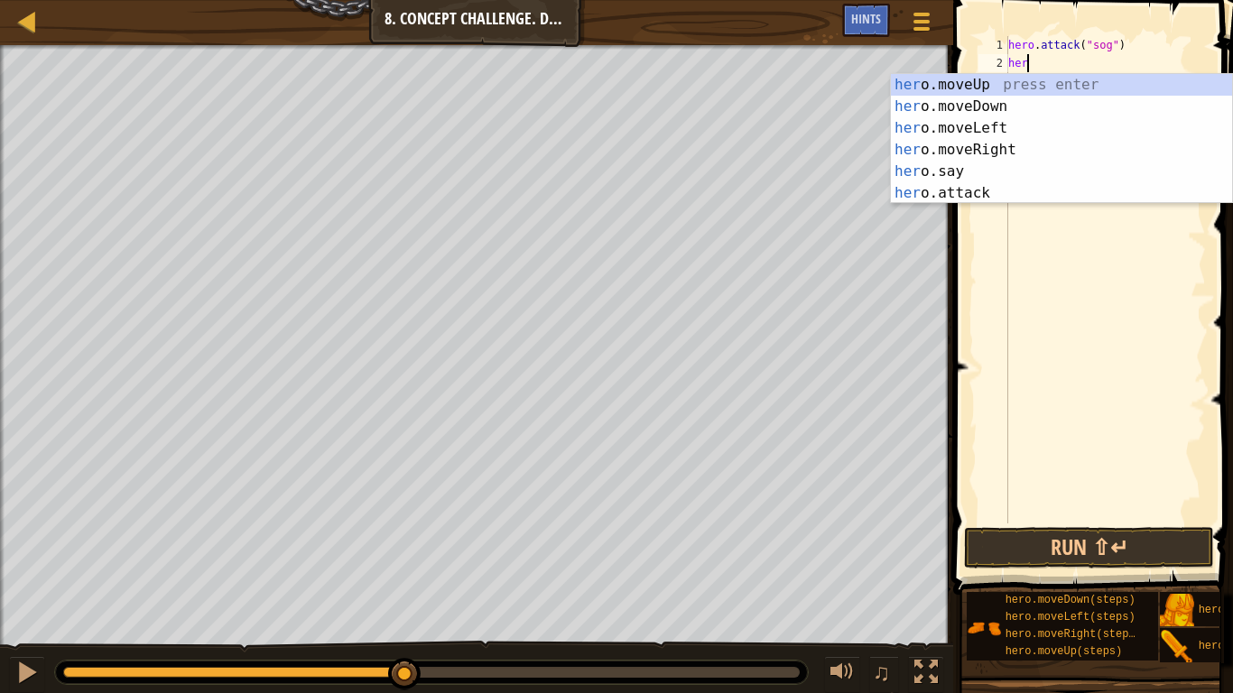
scroll to position [8, 2]
click at [999, 197] on div "her o.moveUp press enter her o.moveDown press enter her o.moveLeft press enter …" at bounding box center [1061, 160] width 341 height 173
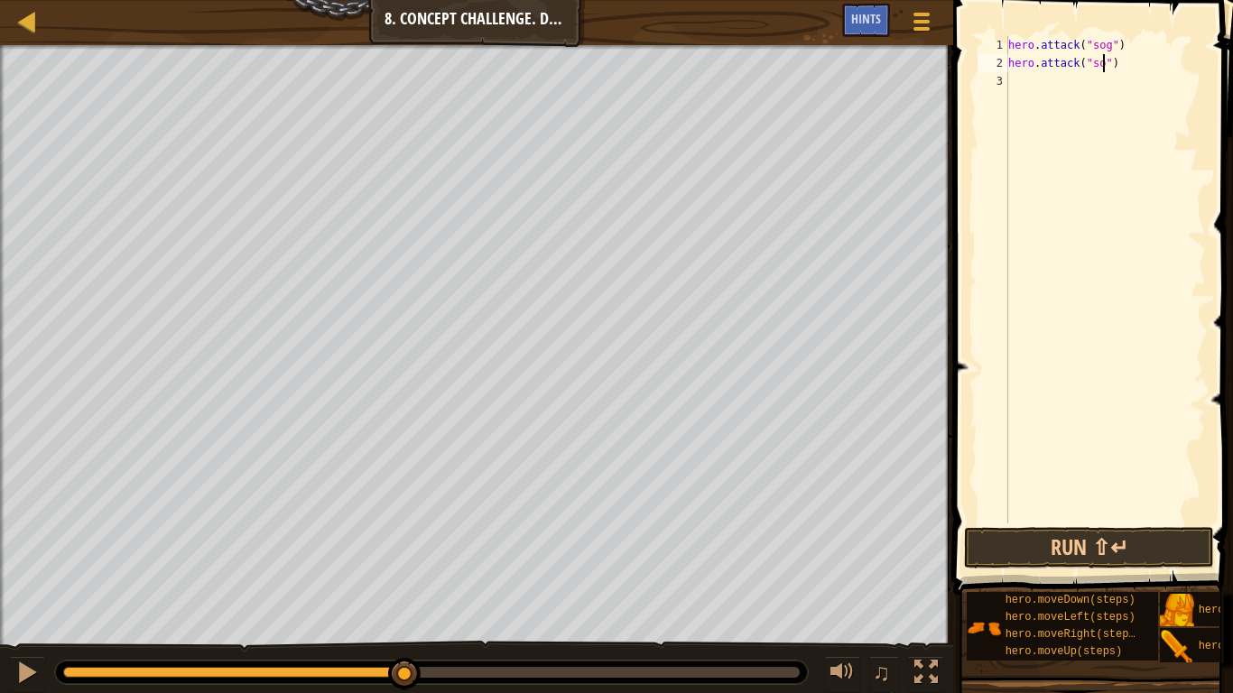
type textarea "hero.attack("sog")"
click at [1058, 90] on div "hero . attack ( "sog" ) hero . attack ( "sog" )" at bounding box center [1105, 298] width 201 height 524
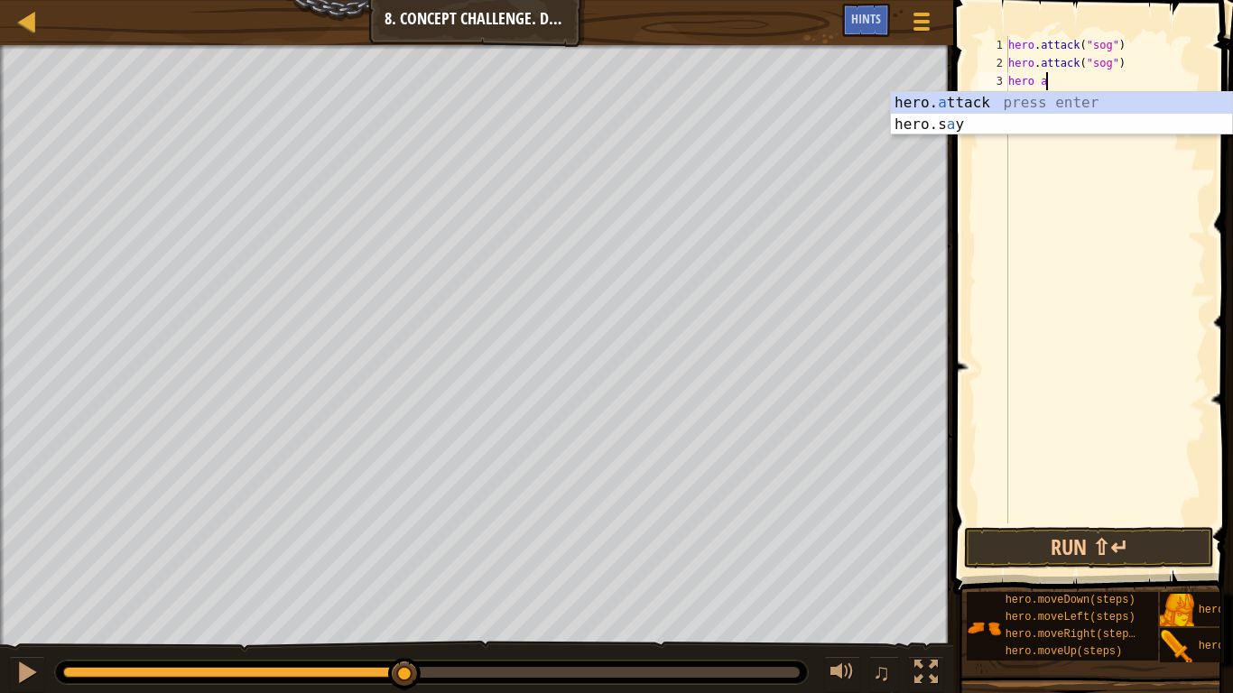
scroll to position [8, 5]
click at [1060, 99] on div "hero. a ttack press enter hero.s a y press enter" at bounding box center [1061, 135] width 341 height 87
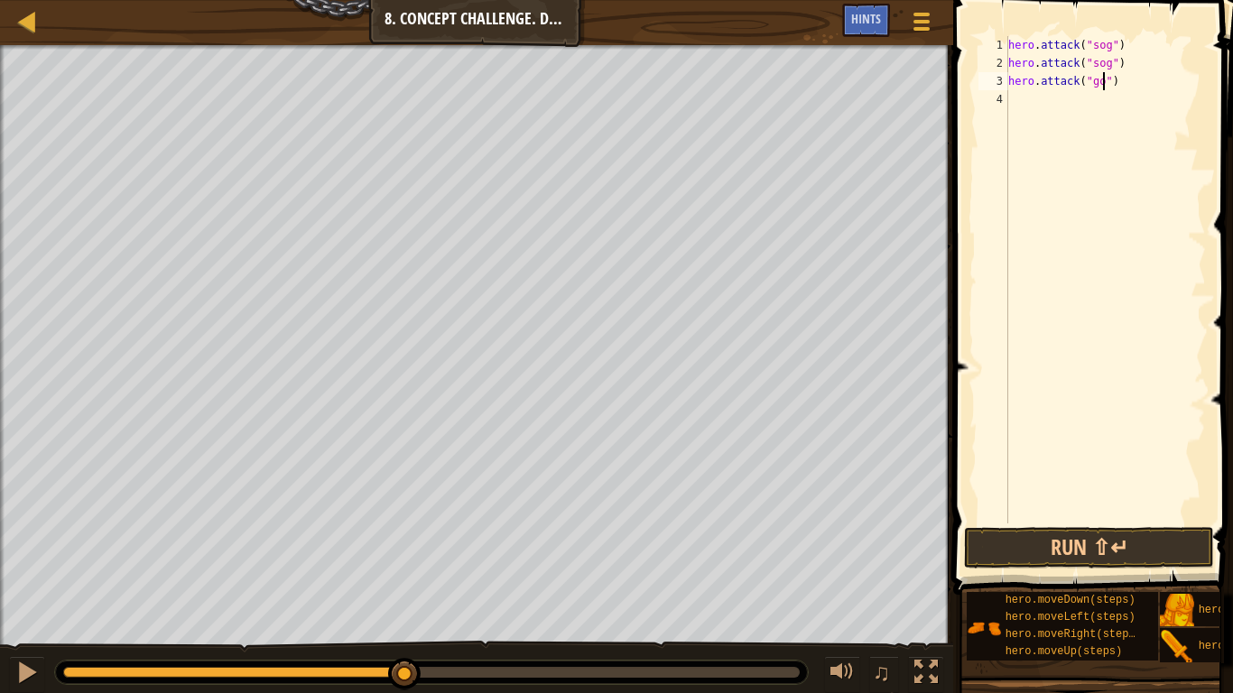
type textarea "hero.attack("gos")"
click at [1130, 98] on div "hero . attack ( "sog" ) hero . attack ( "sog" ) hero . attack ( "gos" )" at bounding box center [1105, 298] width 201 height 524
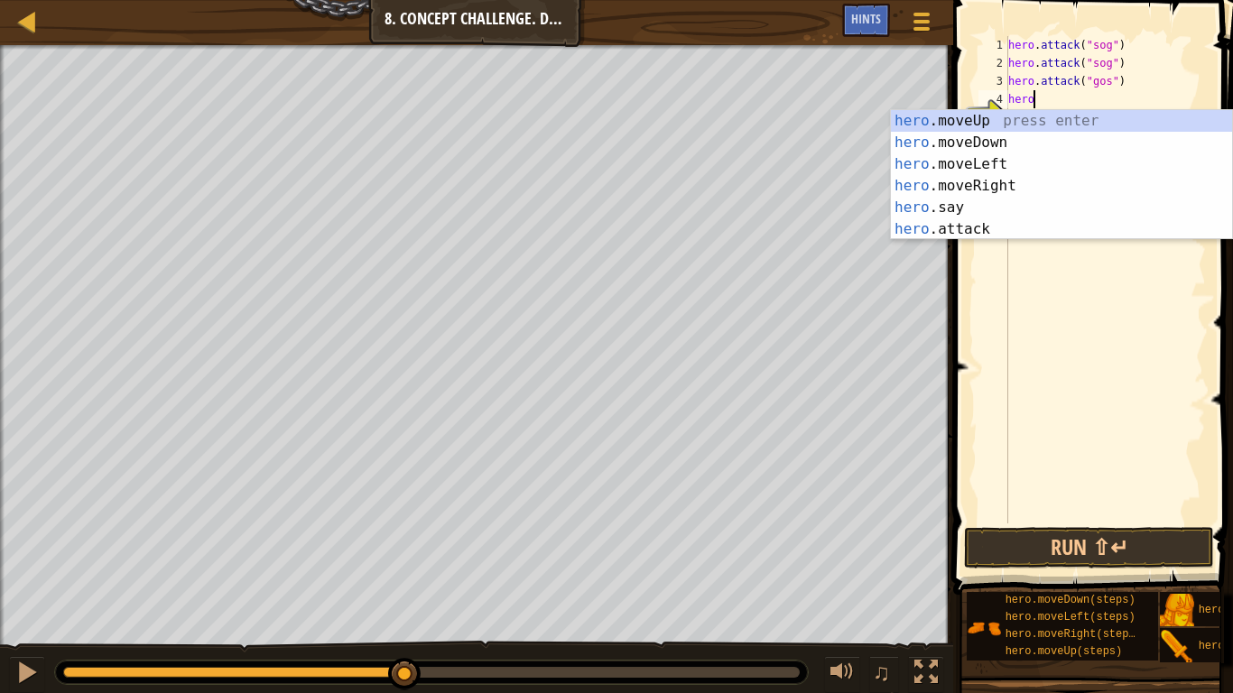
scroll to position [8, 3]
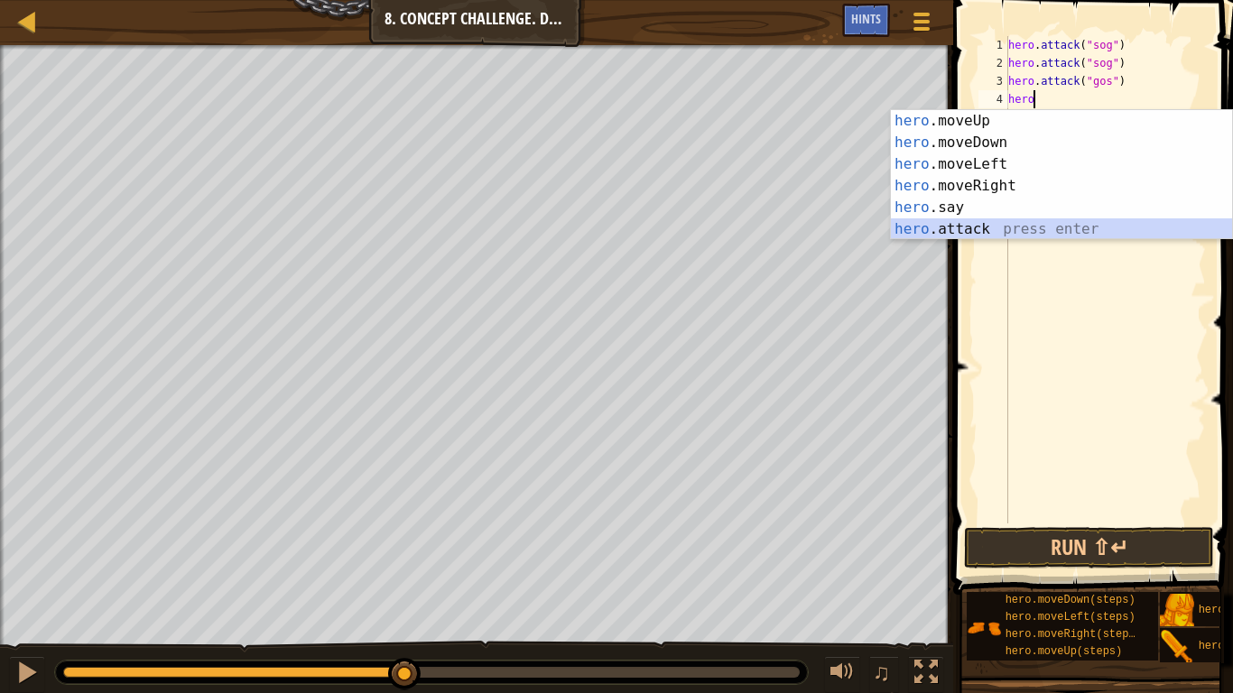
click at [1027, 225] on div "hero .moveUp press enter hero .moveDown press enter hero .moveLeft press enter …" at bounding box center [1061, 196] width 341 height 173
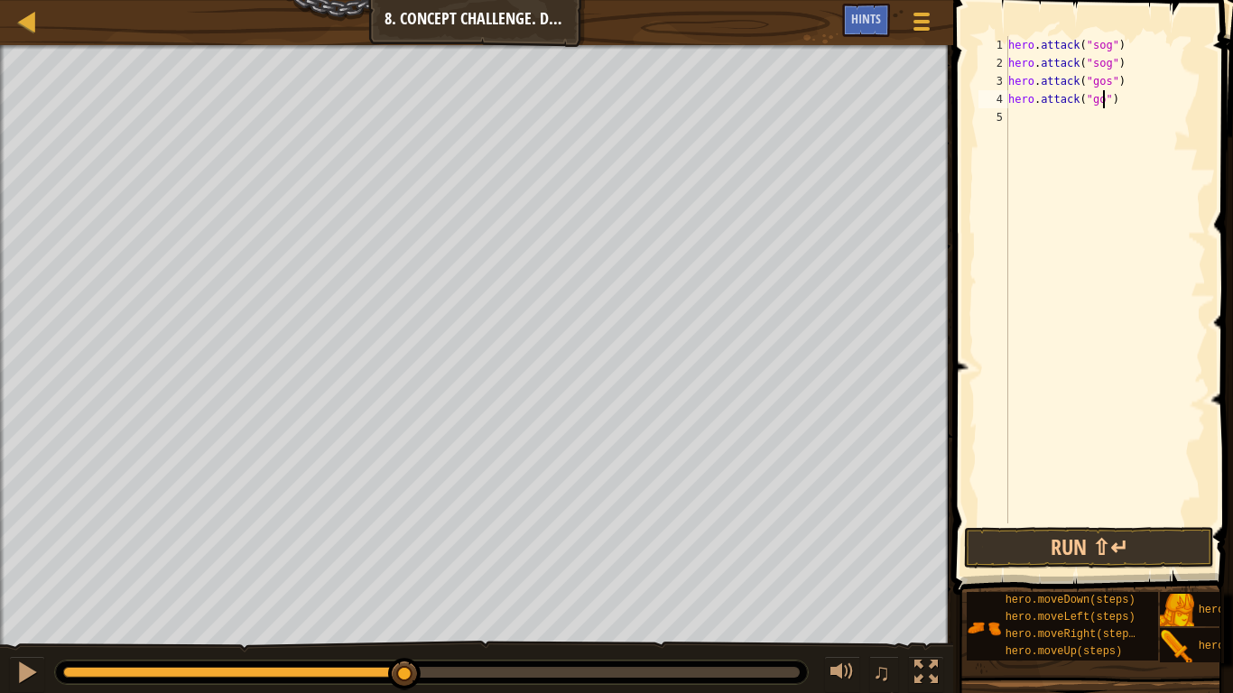
type textarea "hero.attack("gos")"
click at [1030, 116] on div "hero . attack ( "sog" ) hero . attack ( "sog" ) hero . attack ( "gos" ) hero . …" at bounding box center [1105, 298] width 201 height 524
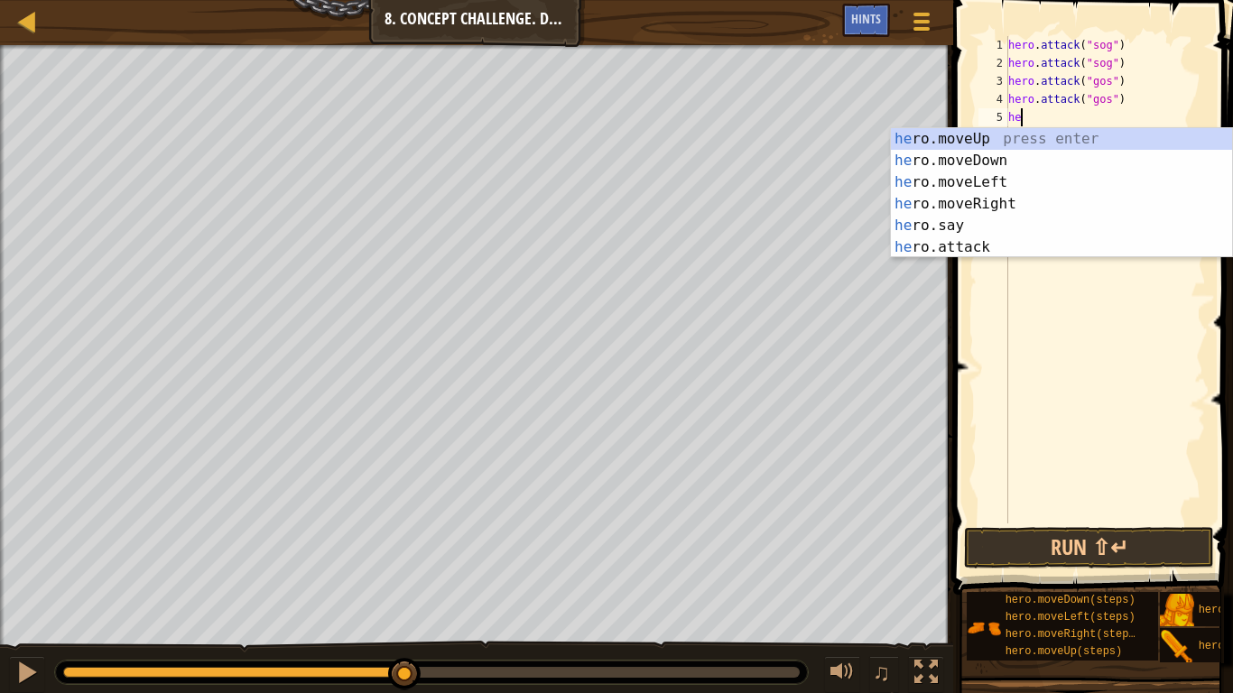
type textarea "heri"
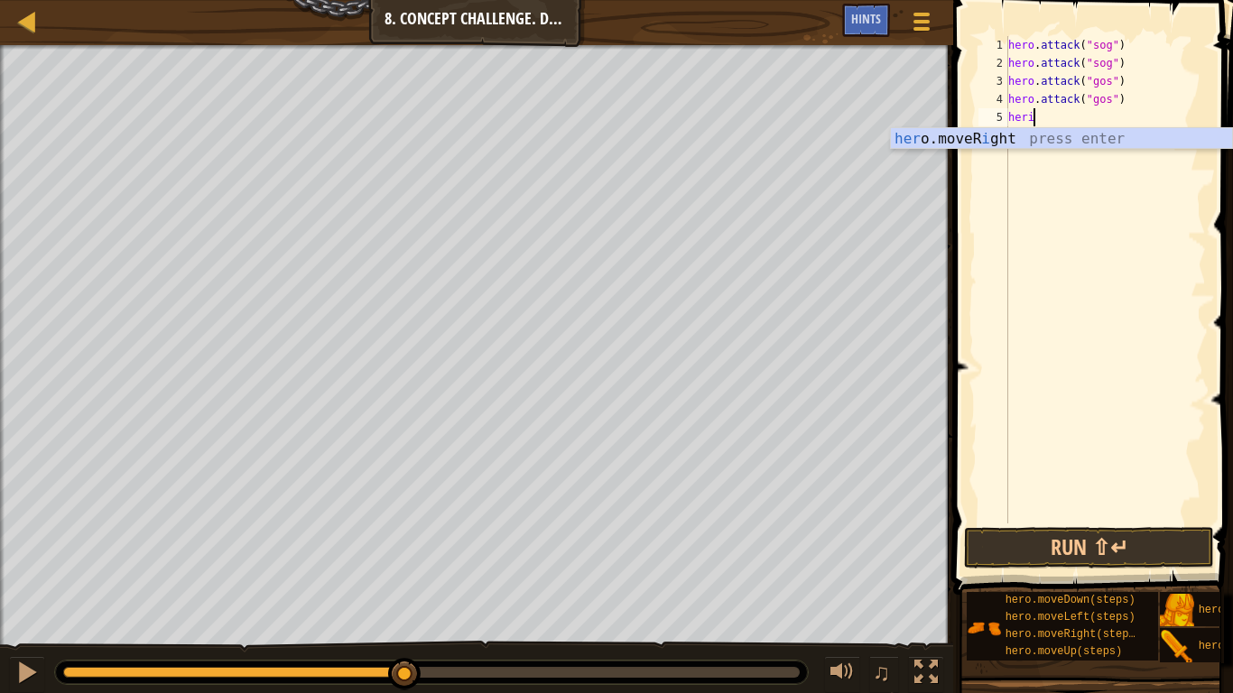
click at [1081, 144] on div "her o.moveR i ght press enter" at bounding box center [1061, 160] width 341 height 65
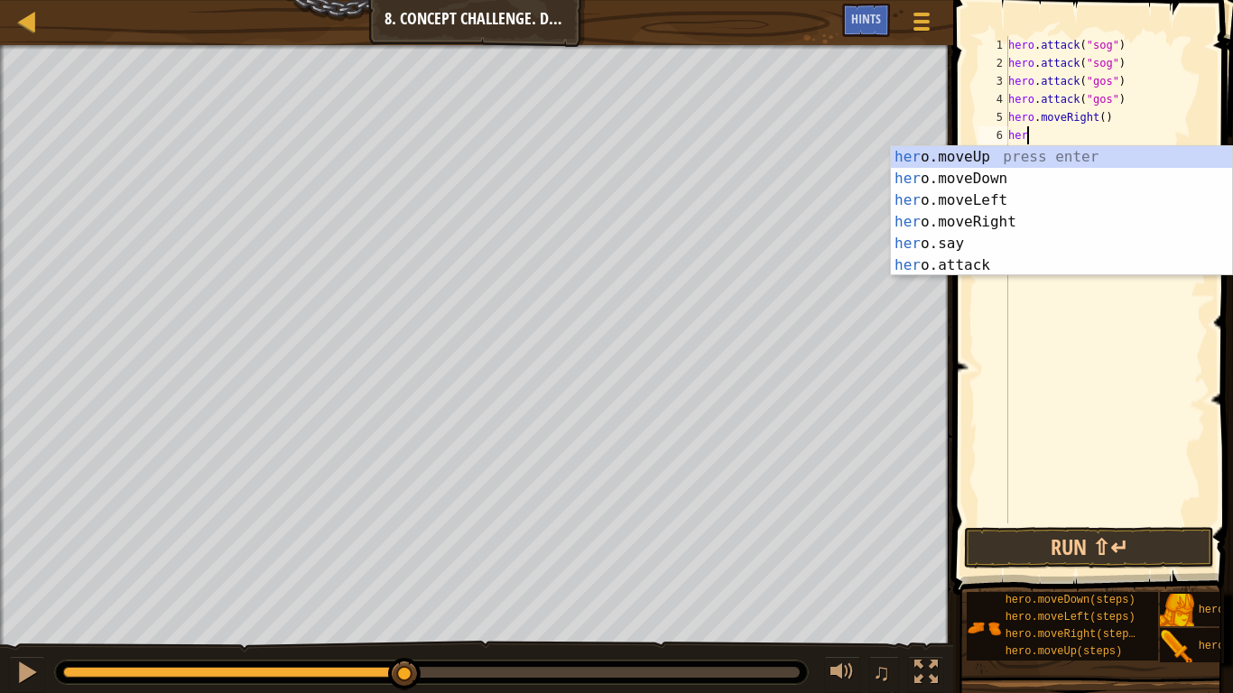
scroll to position [8, 1]
type textarea "h"
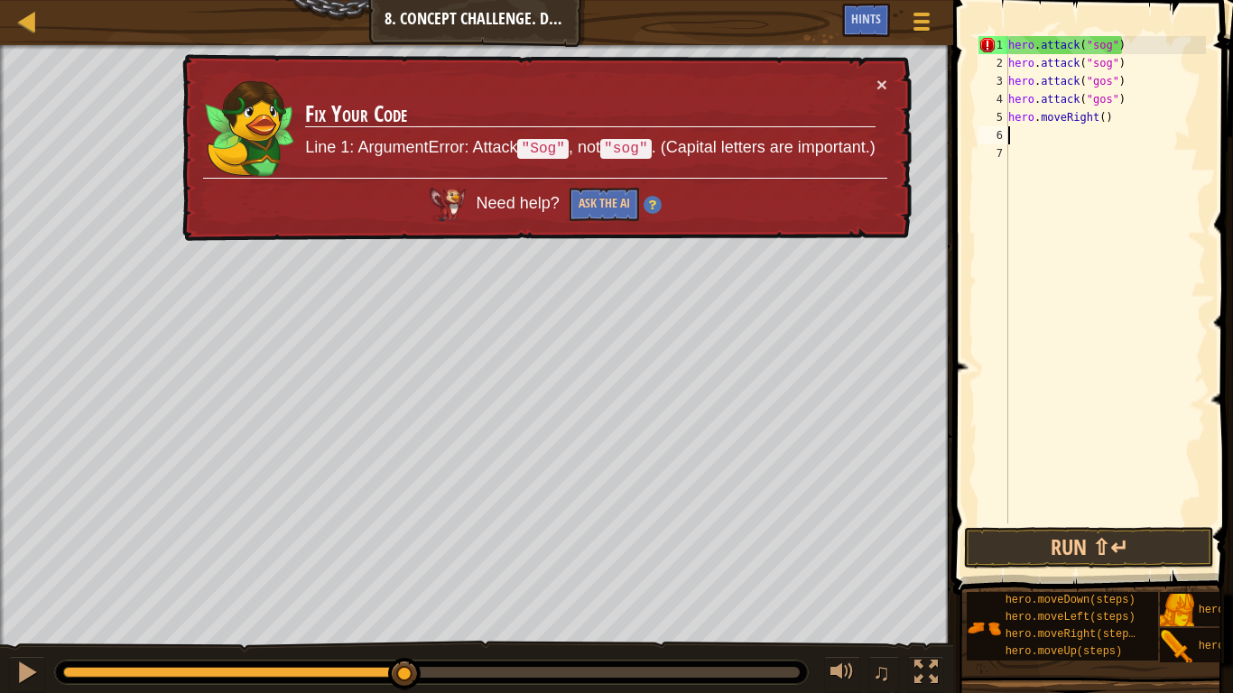
click at [1103, 117] on div "hero . attack ( "sog" ) hero . attack ( "sog" ) hero . attack ( "gos" ) hero . …" at bounding box center [1105, 298] width 201 height 524
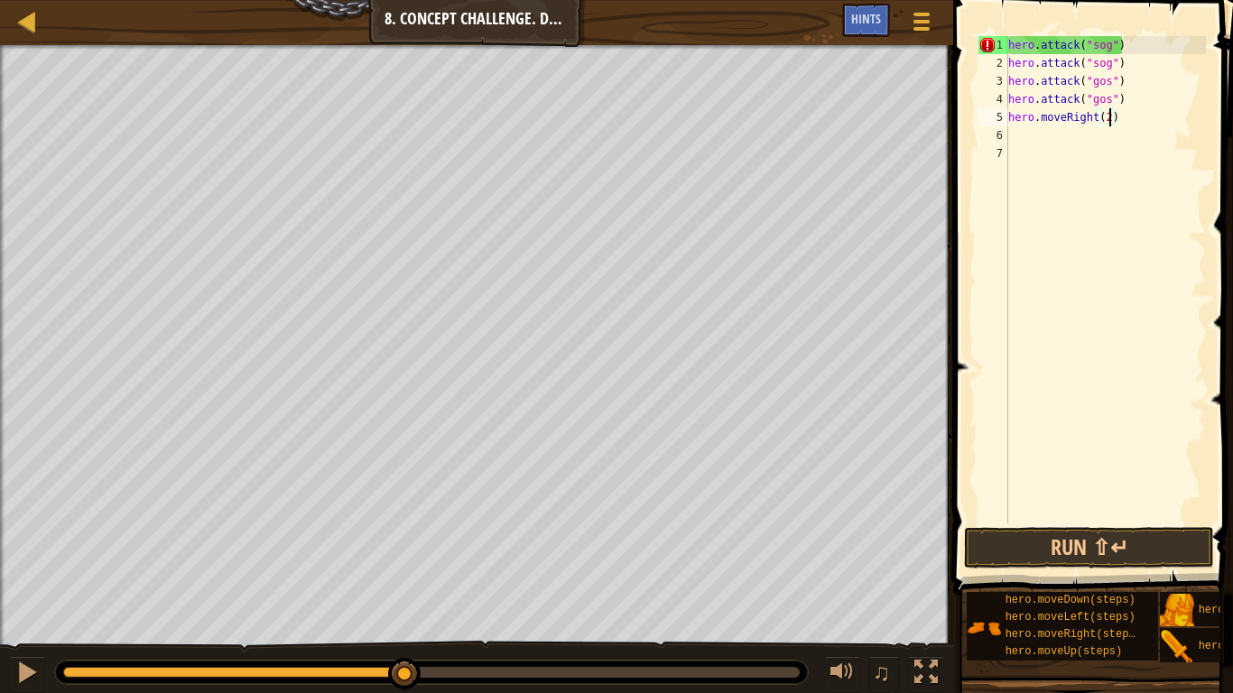
scroll to position [8, 14]
click at [1093, 40] on div "hero . attack ( "sog" ) hero . attack ( "sog" ) hero . attack ( "gos" ) hero . …" at bounding box center [1105, 298] width 201 height 524
click at [1098, 44] on div "hero . attack ( "sog" ) hero . attack ( "sog" ) hero . attack ( "gos" ) hero . …" at bounding box center [1105, 298] width 201 height 524
click at [1098, 63] on div "hero . attack ( "Sog" ) hero . attack ( "sog" ) hero . attack ( "gos" ) hero . …" at bounding box center [1105, 298] width 201 height 524
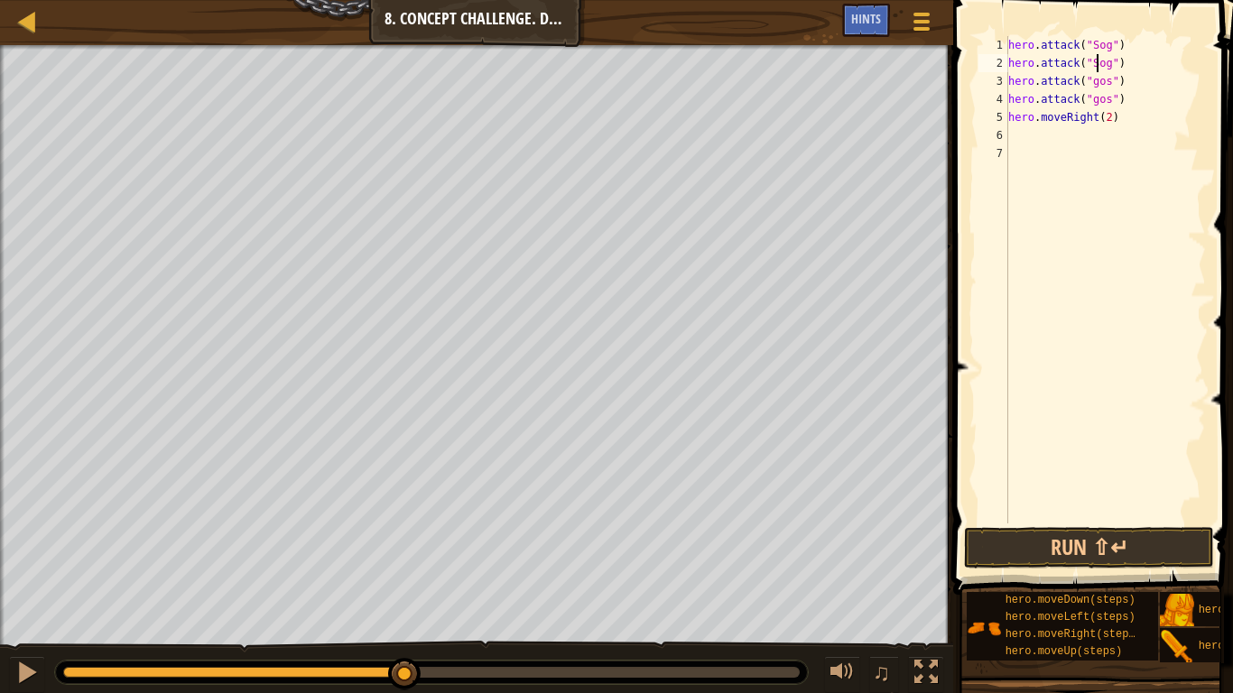
click at [1094, 80] on div "hero . attack ( "Sog" ) hero . attack ( "Sog" ) hero . attack ( "gos" ) hero . …" at bounding box center [1105, 298] width 201 height 524
click at [1099, 99] on div "hero . attack ( "Sog" ) hero . attack ( "Sog" ) hero . attack ( "Gos" ) hero . …" at bounding box center [1105, 298] width 201 height 524
type textarea "hero.attack("Gos")"
click at [1023, 159] on div "hero . attack ( "Sog" ) hero . attack ( "Sog" ) hero . attack ( "Gos" ) hero . …" at bounding box center [1105, 298] width 201 height 524
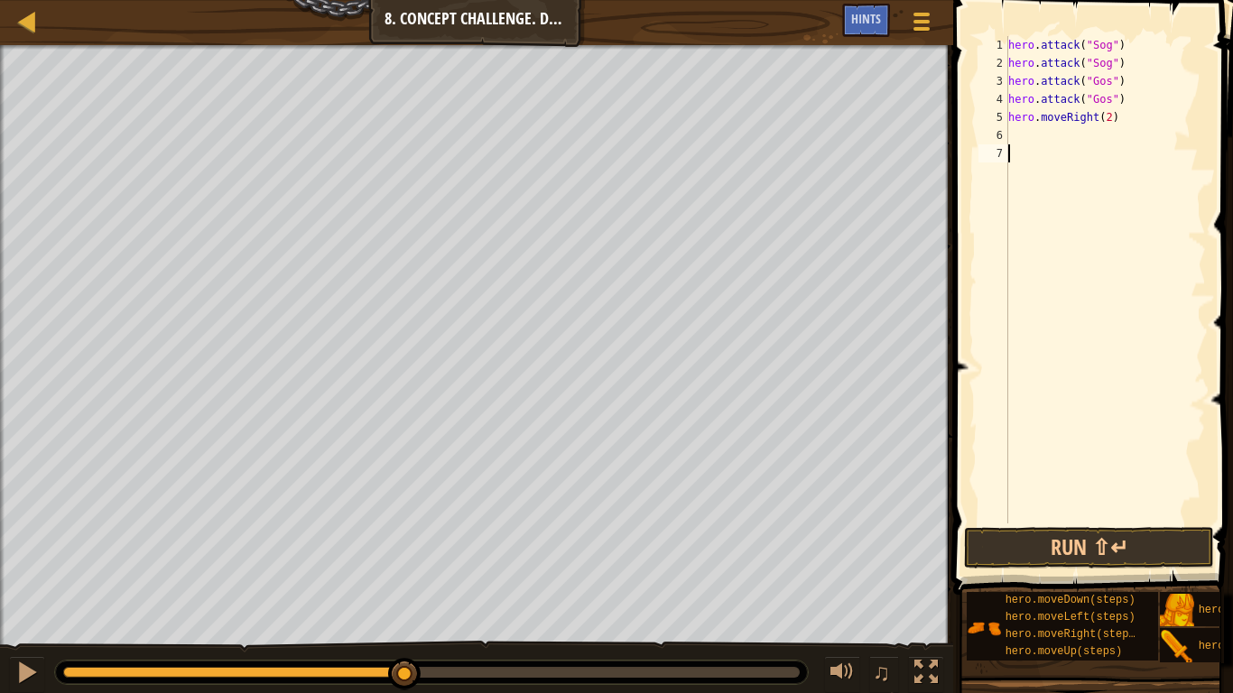
click at [1015, 136] on div "hero . attack ( "Sog" ) hero . attack ( "Sog" ) hero . attack ( "Gos" ) hero . …" at bounding box center [1105, 298] width 201 height 524
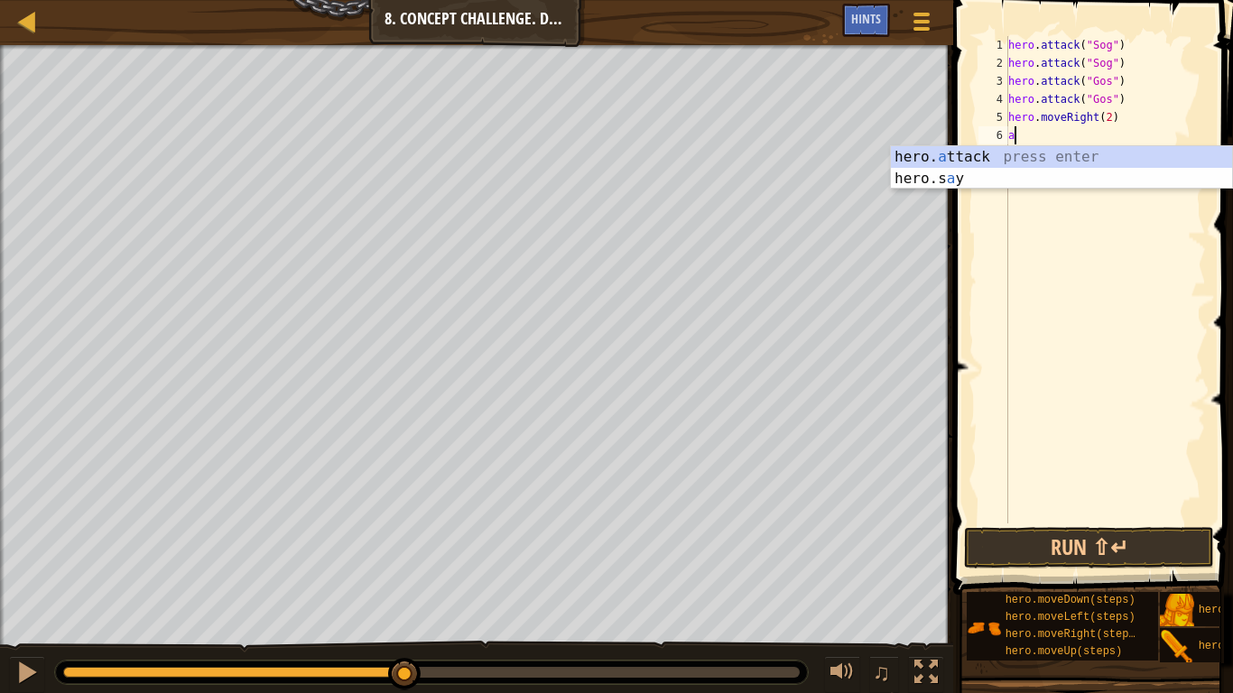
scroll to position [8, 1]
click at [1019, 161] on div "hero. at tack press enter" at bounding box center [1061, 178] width 341 height 65
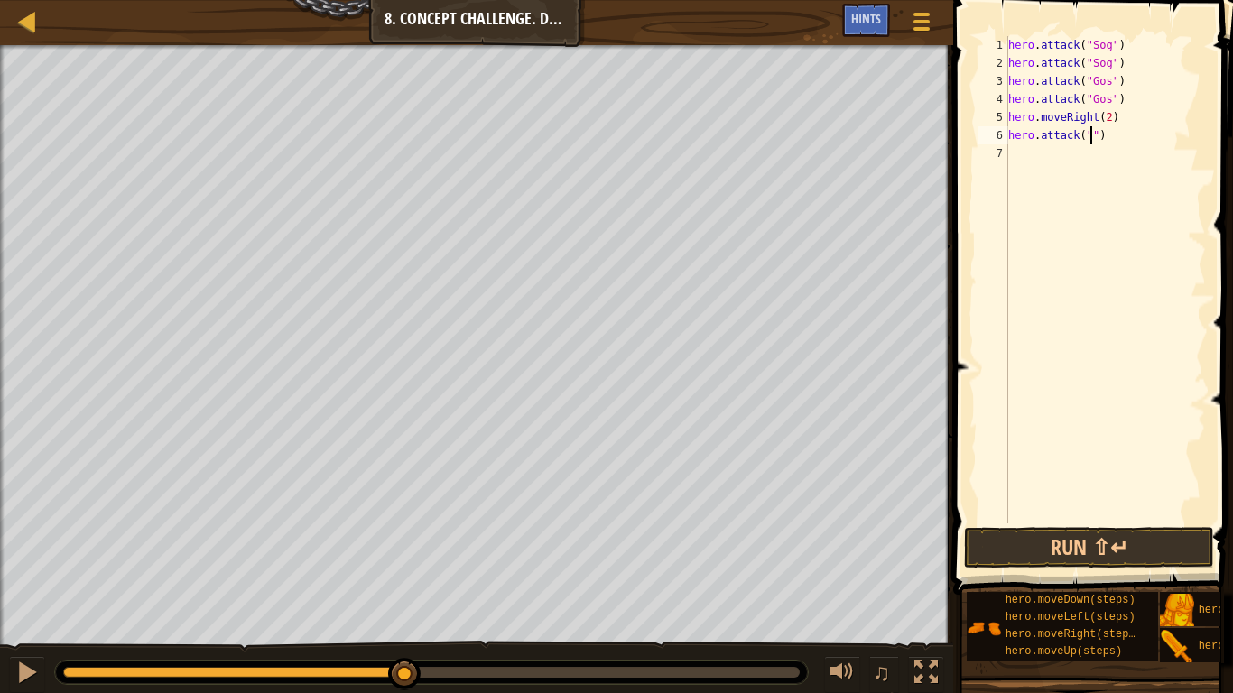
scroll to position [8, 14]
type textarea "hero.attack("Ergo")"
click at [1027, 168] on div "hero . attack ( "Sog" ) hero . attack ( "Sog" ) hero . attack ( "Gos" ) hero . …" at bounding box center [1105, 298] width 201 height 524
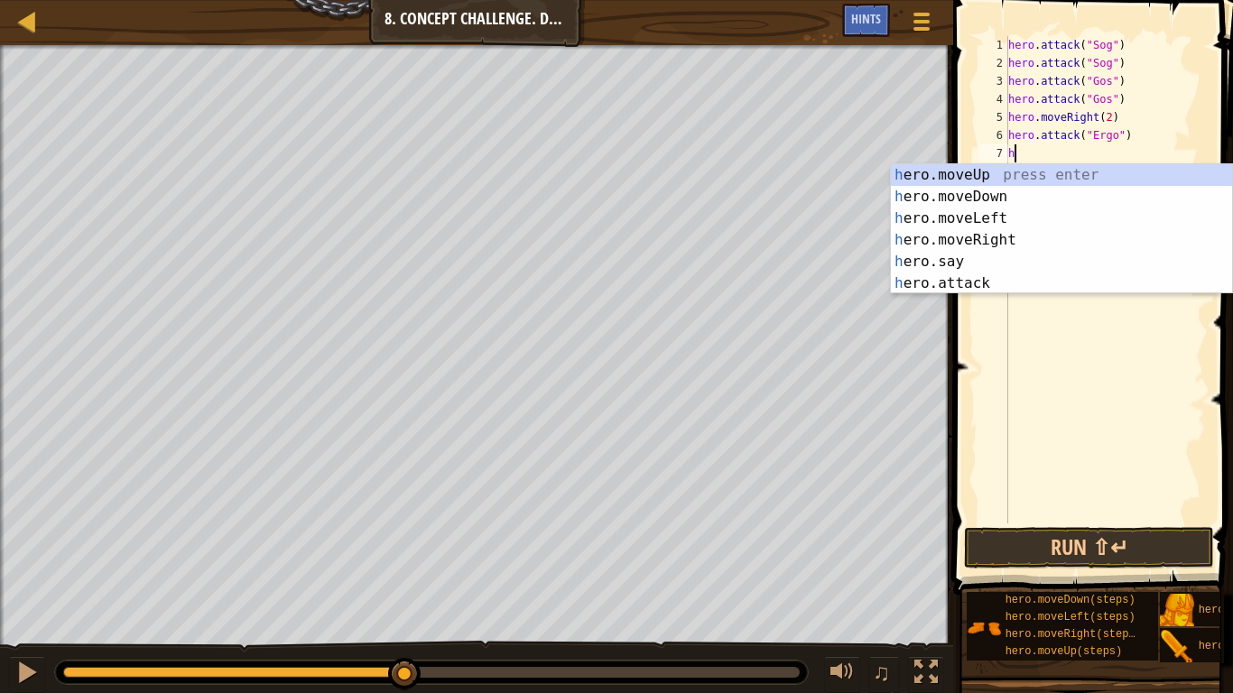
scroll to position [8, 1]
click at [990, 282] on div "he ro.moveUp press enter he ro.moveDown press enter he ro.moveLeft press enter …" at bounding box center [1061, 250] width 341 height 173
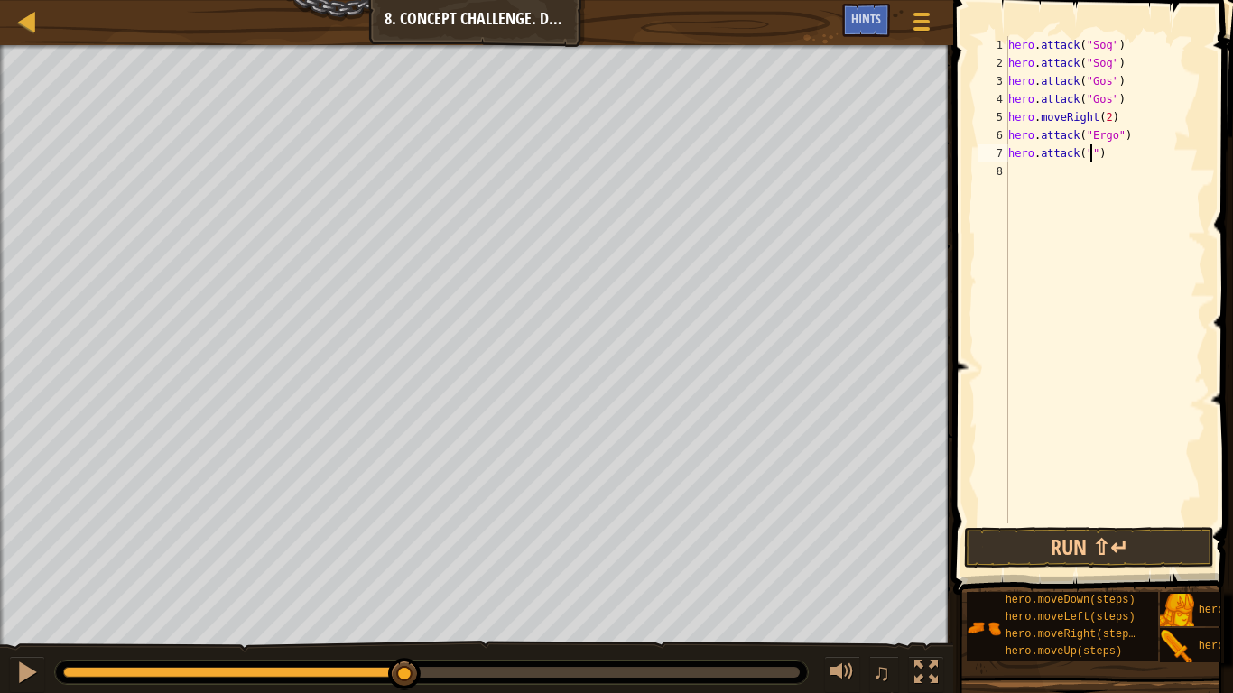
scroll to position [8, 14]
type textarea "hero.attack("Ergo")"
click at [1027, 181] on div "hero . attack ( "Sog" ) hero . attack ( "Sog" ) hero . attack ( "Gos" ) hero . …" at bounding box center [1105, 298] width 201 height 524
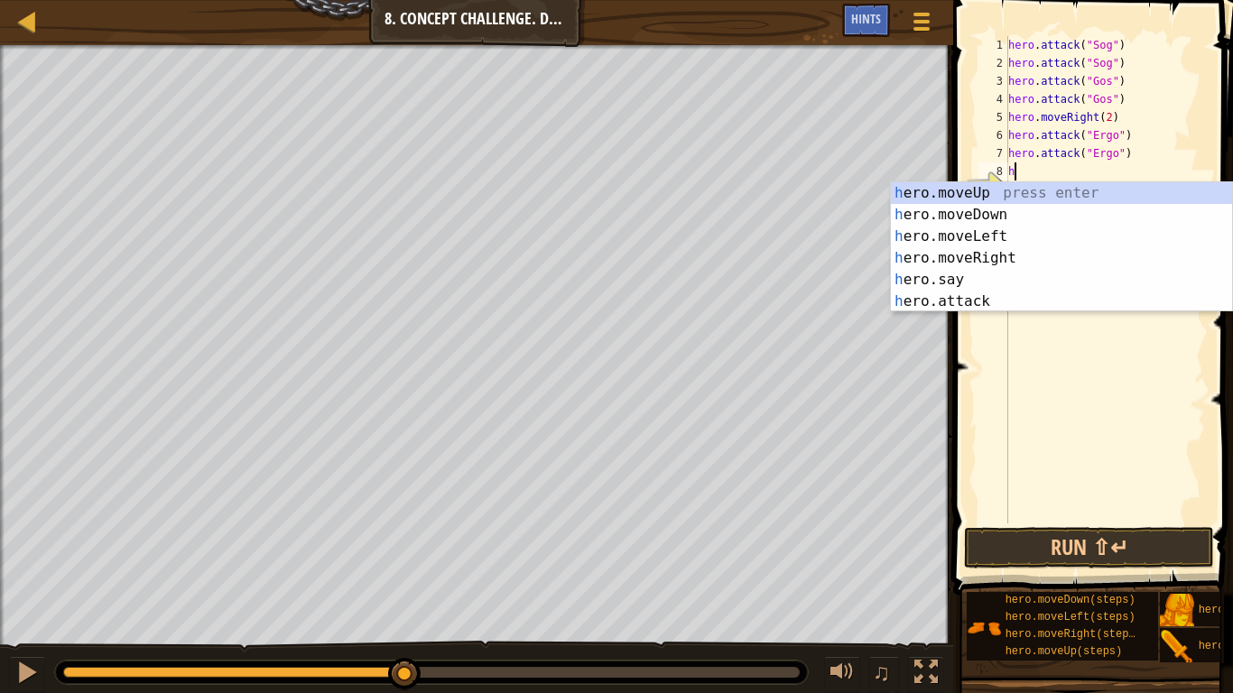
scroll to position [8, 1]
click at [1036, 296] on div "he ro.moveUp press enter he ro.moveDown press enter he ro.moveLeft press enter …" at bounding box center [1061, 268] width 341 height 173
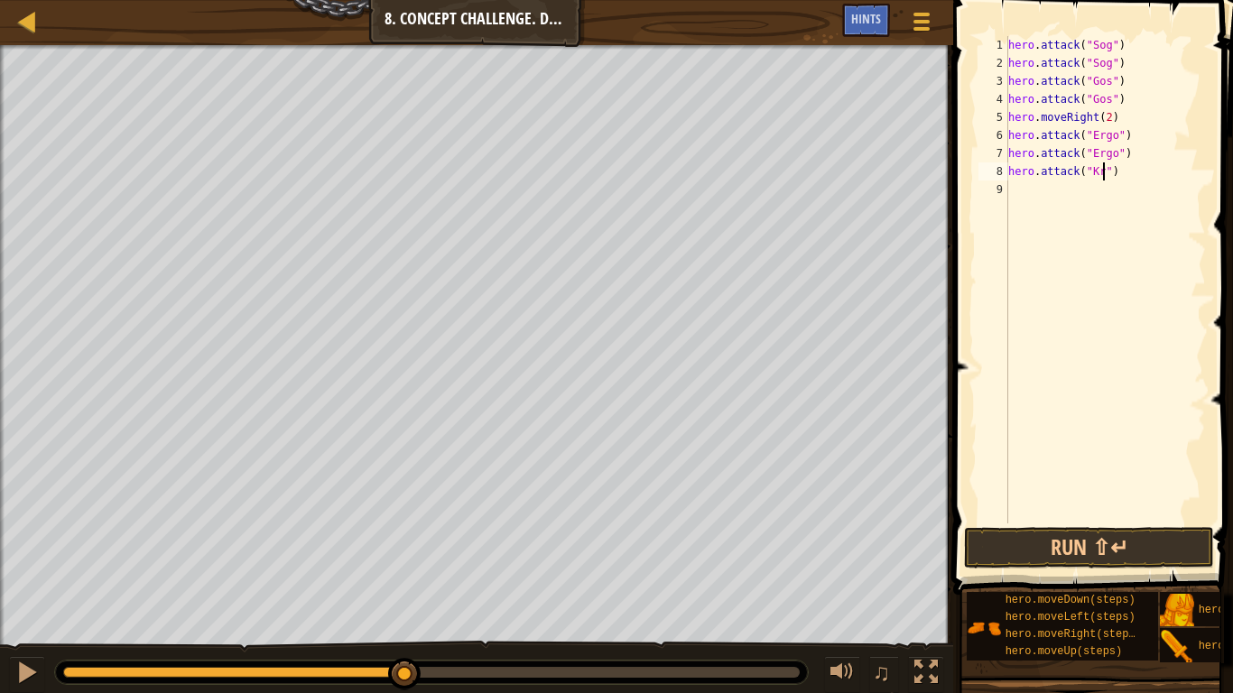
type textarea "hero.attack("Kro")"
click at [1045, 200] on div "hero . attack ( "Sog" ) hero . attack ( "Sog" ) hero . attack ( "Gos" ) hero . …" at bounding box center [1105, 298] width 201 height 524
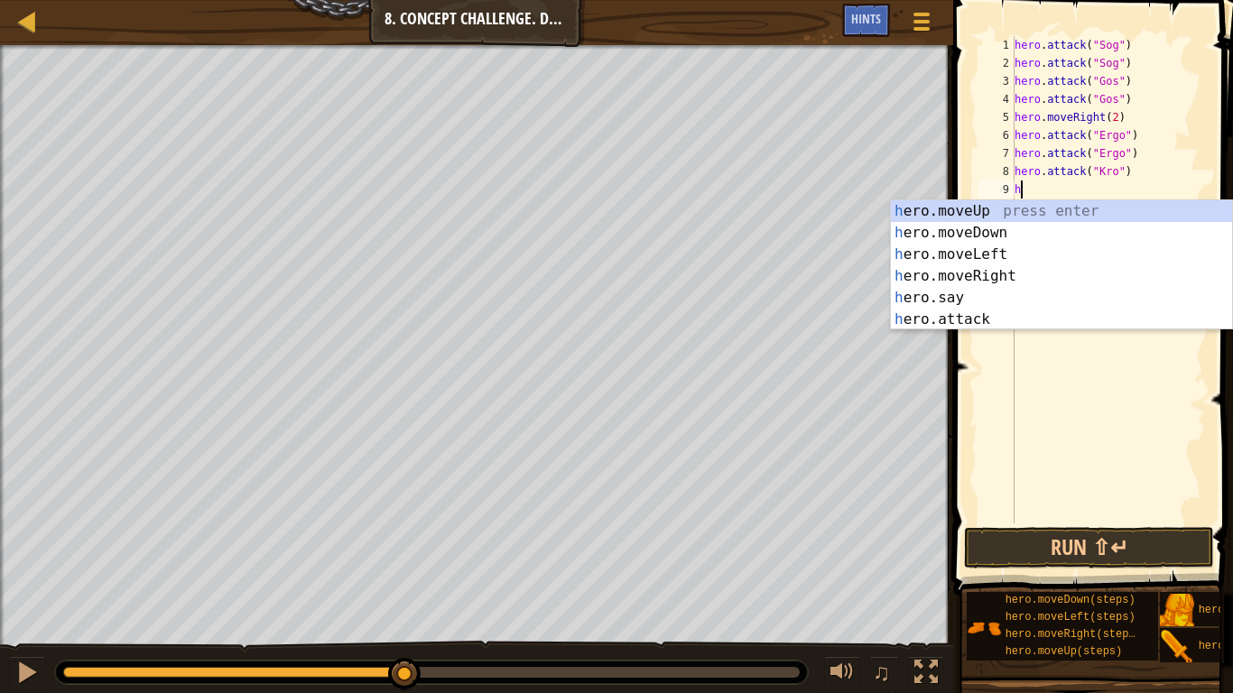
click at [993, 327] on div "h ero.moveUp press enter h ero.moveDown press enter h ero.moveLeft press enter …" at bounding box center [1061, 286] width 341 height 173
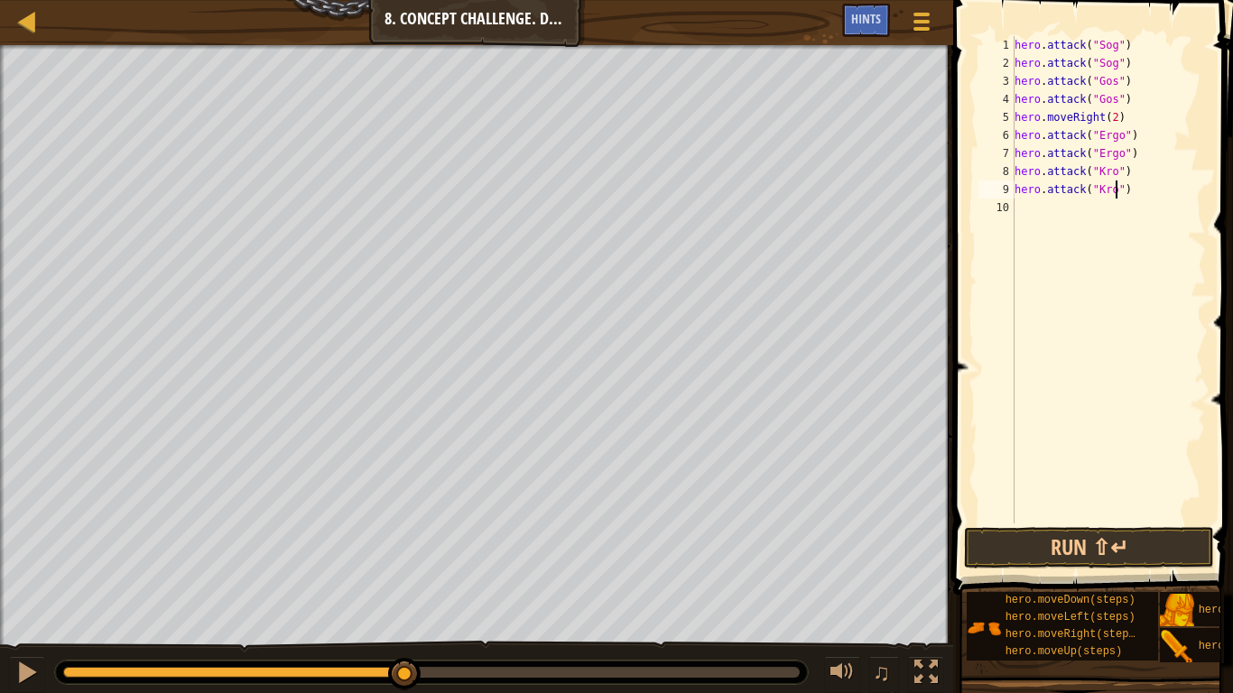
scroll to position [8, 15]
type textarea "hero.attack("Kro")"
click at [1089, 550] on button "Run ⇧↵" at bounding box center [1089, 548] width 250 height 42
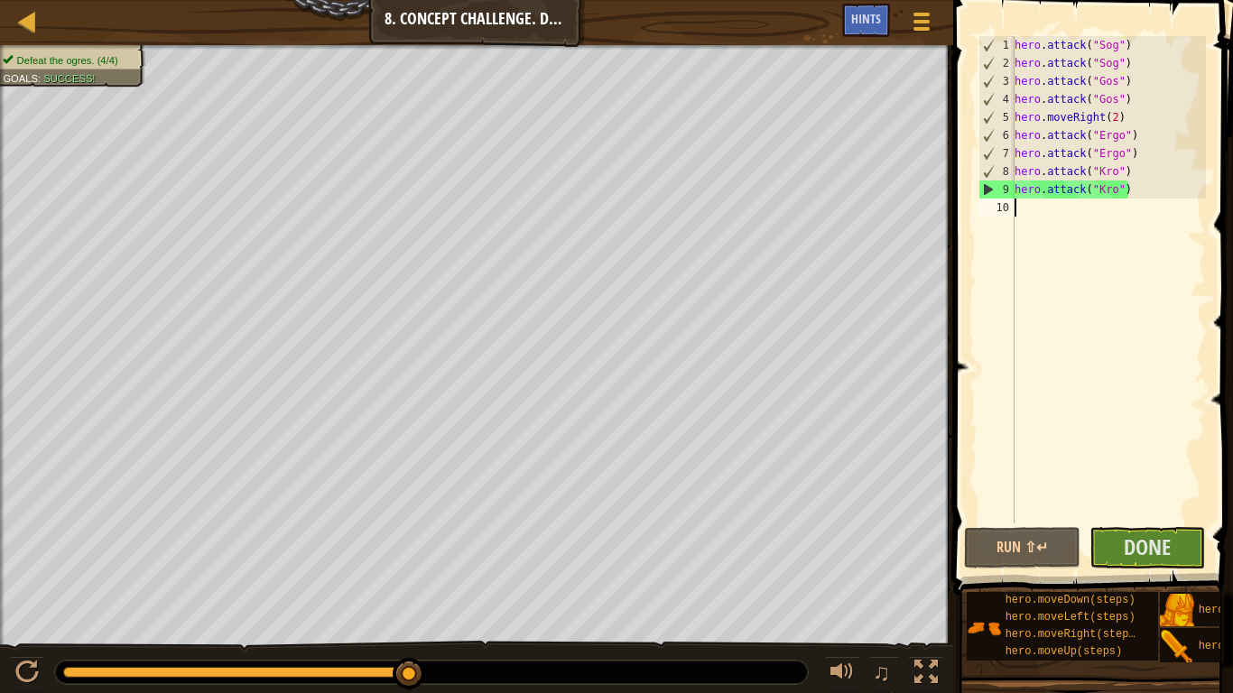
click at [1027, 213] on div "hero . attack ( "Sog" ) hero . attack ( "Sog" ) hero . attack ( "Gos" ) hero . …" at bounding box center [1108, 298] width 195 height 524
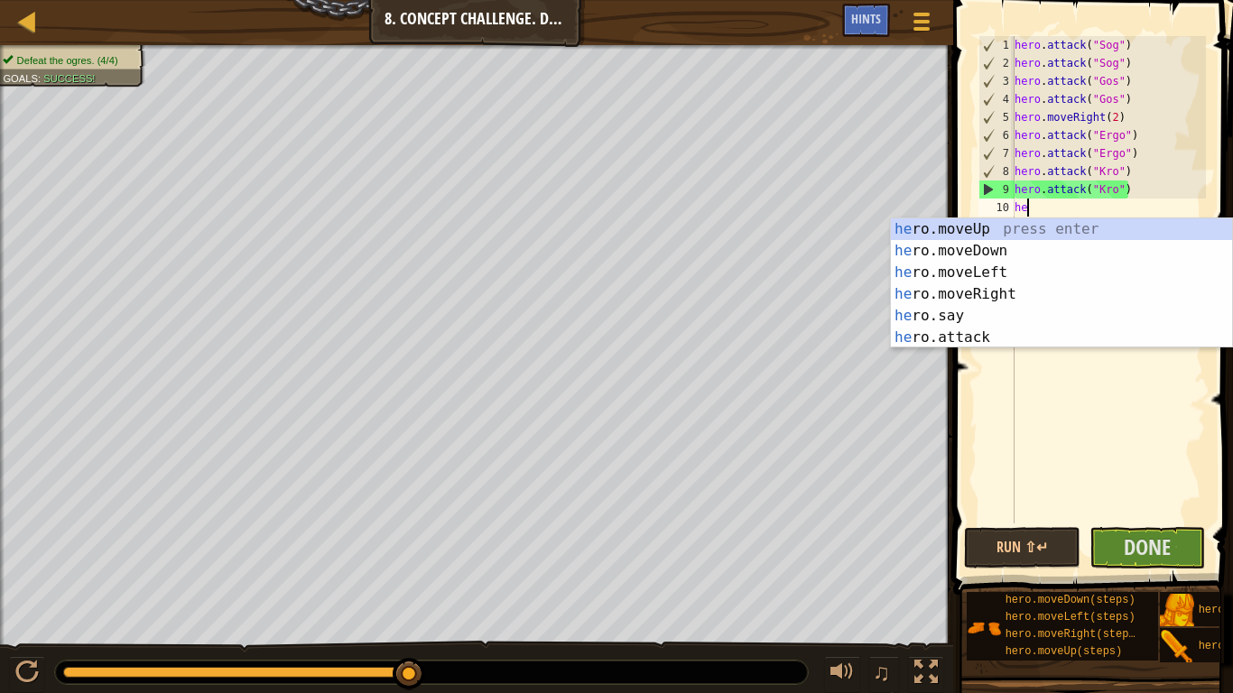
type textarea "hero"
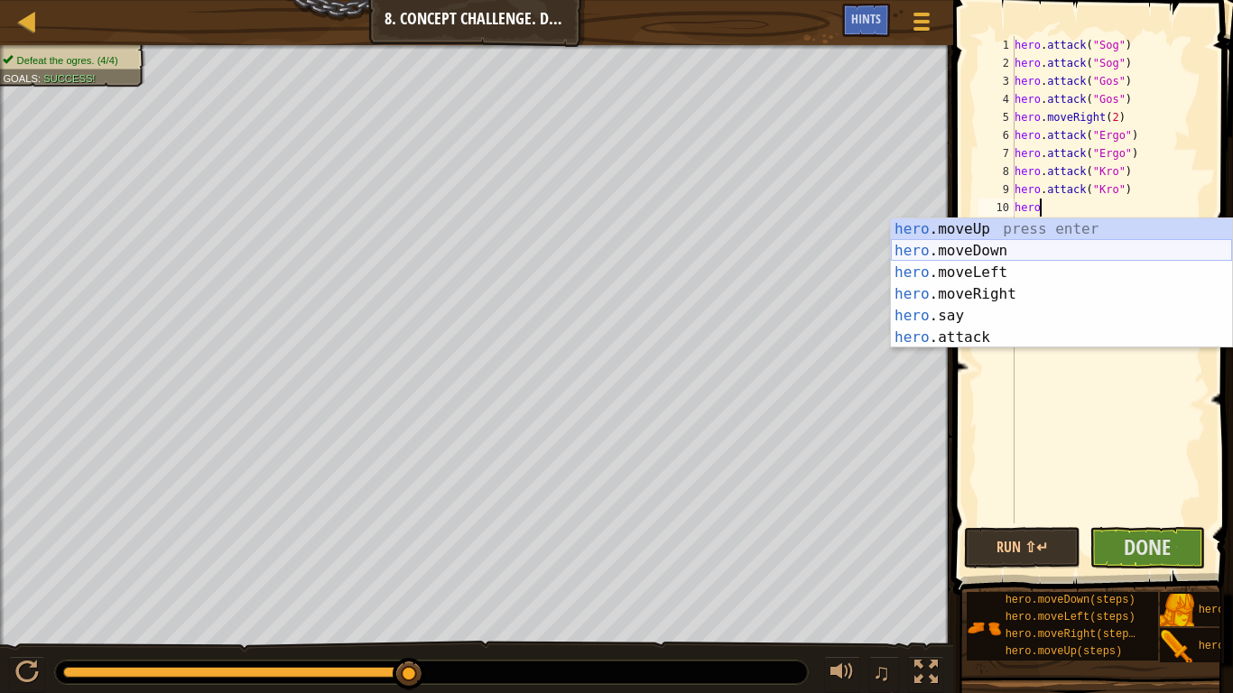
click at [1048, 254] on div "hero .moveUp press enter hero .moveDown press enter hero .moveLeft press enter …" at bounding box center [1061, 304] width 341 height 173
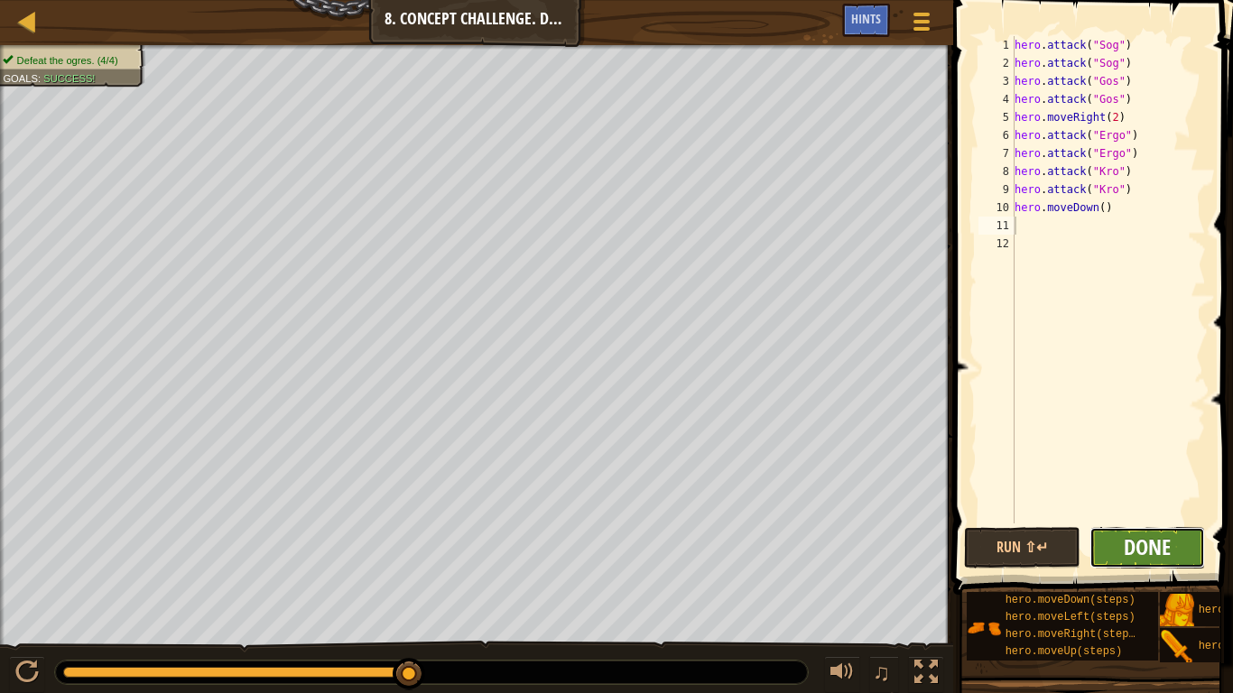
click at [1153, 545] on span "Done" at bounding box center [1147, 547] width 47 height 29
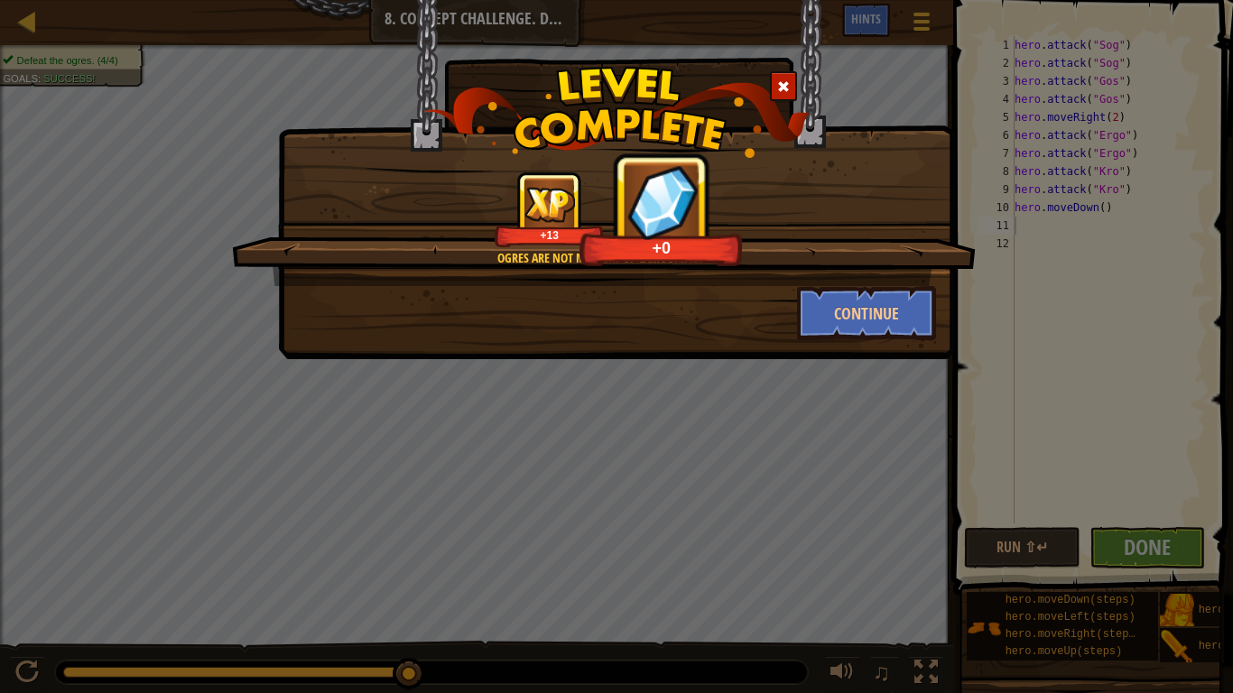
click at [892, 282] on div "Ogres are not masters of camouflage. +13 +0" at bounding box center [604, 229] width 744 height 115
click at [905, 323] on button "Continue" at bounding box center [867, 313] width 140 height 54
click at [1045, 534] on div "Ogres are not masters of camouflage. +13 +16 Continue" at bounding box center [616, 346] width 1233 height 693
click at [1057, 556] on div "Ogres are not masters of camouflage. +13 +16 Continue" at bounding box center [616, 346] width 1233 height 693
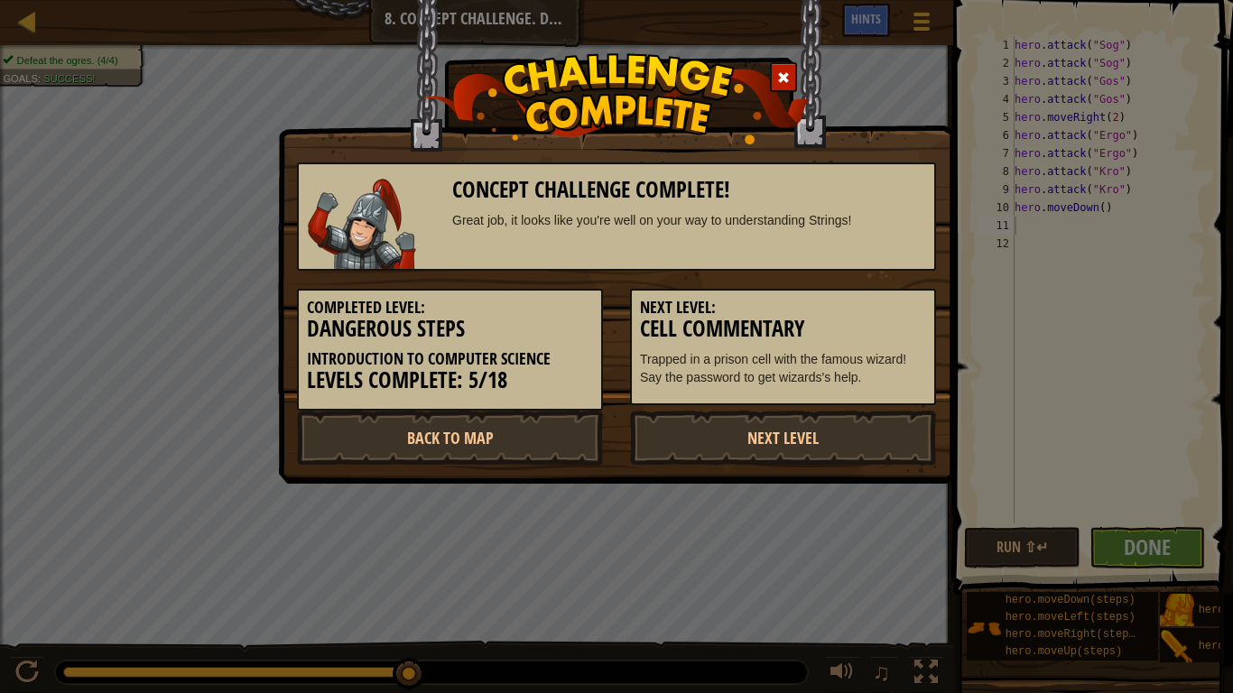
click at [872, 299] on h5 "Next Level:" at bounding box center [783, 308] width 286 height 18
click at [478, 451] on link "Back to Map" at bounding box center [450, 438] width 306 height 54
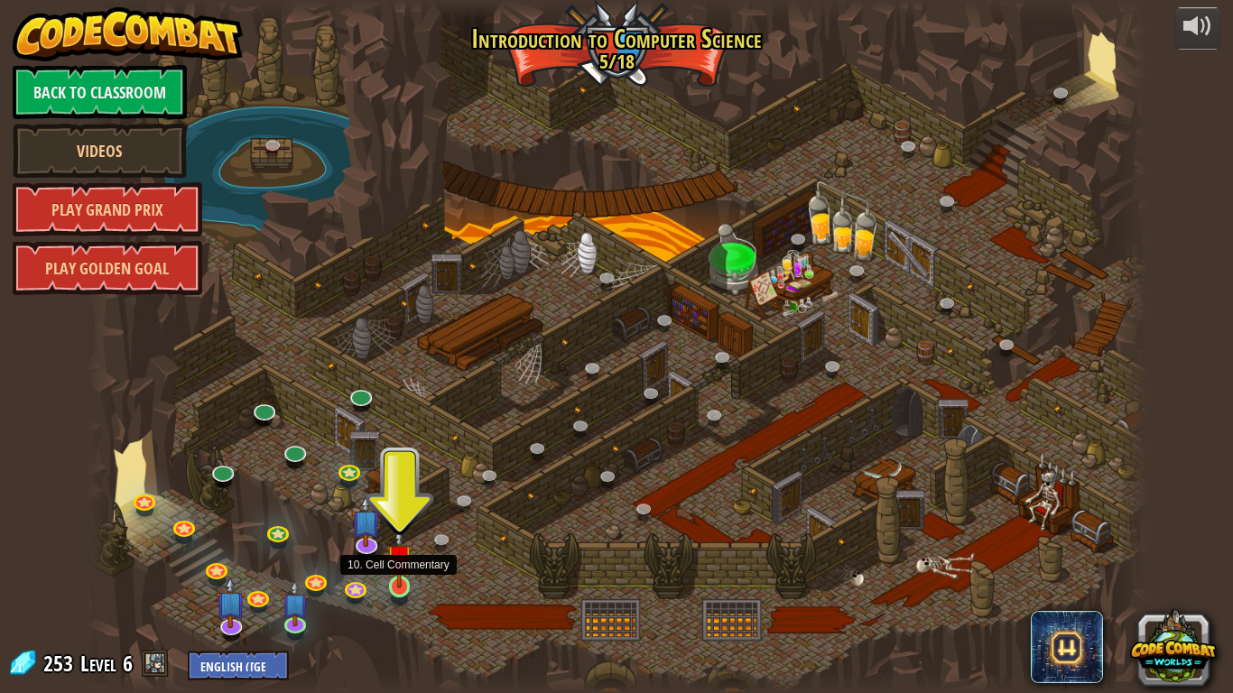
click at [395, 584] on img at bounding box center [399, 557] width 27 height 61
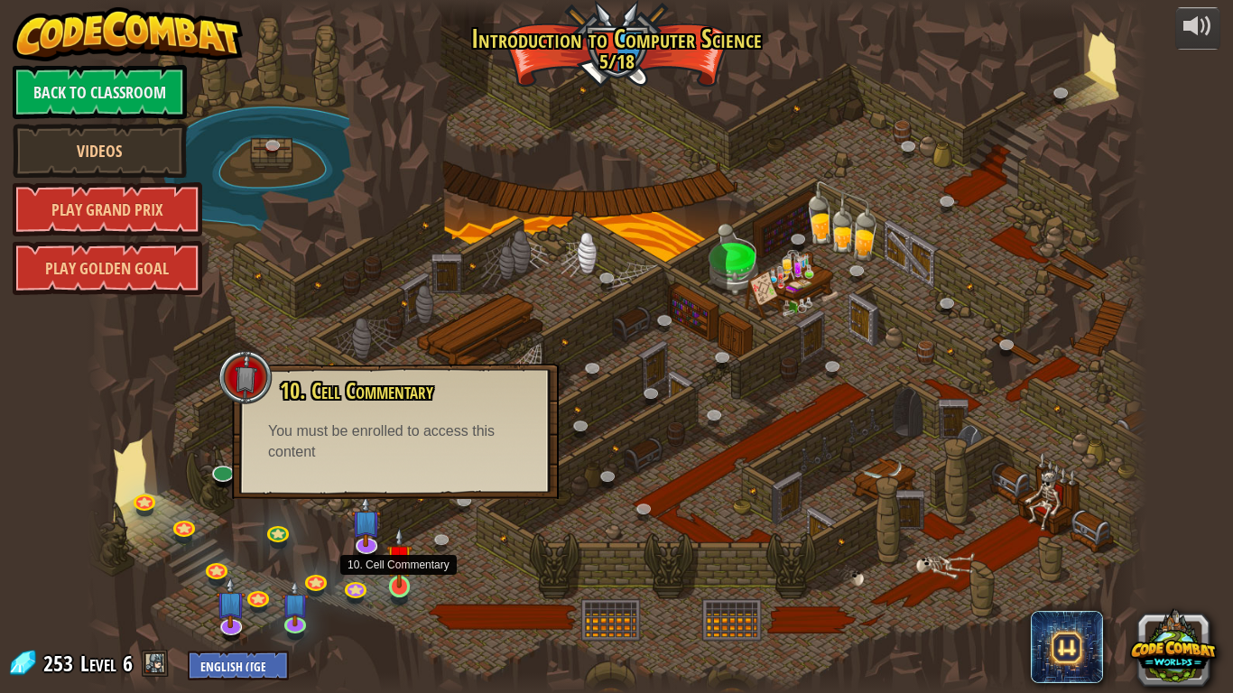
click at [396, 582] on img at bounding box center [399, 557] width 27 height 61
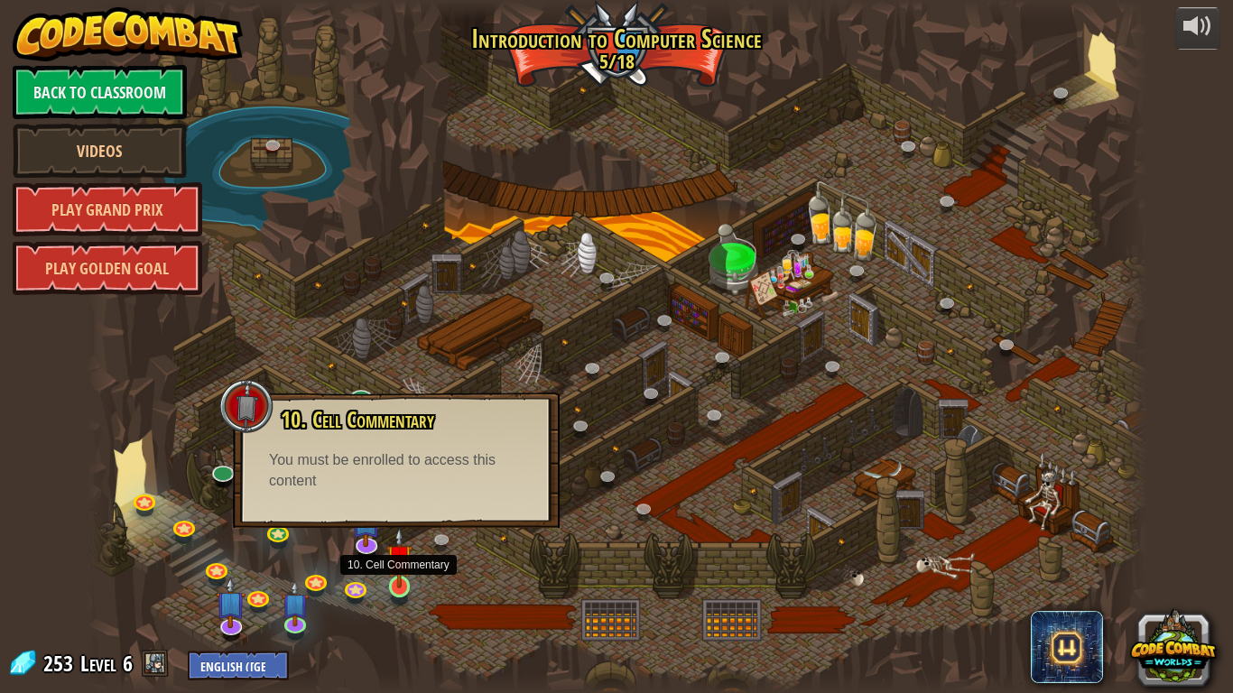
click at [395, 581] on img at bounding box center [399, 557] width 27 height 61
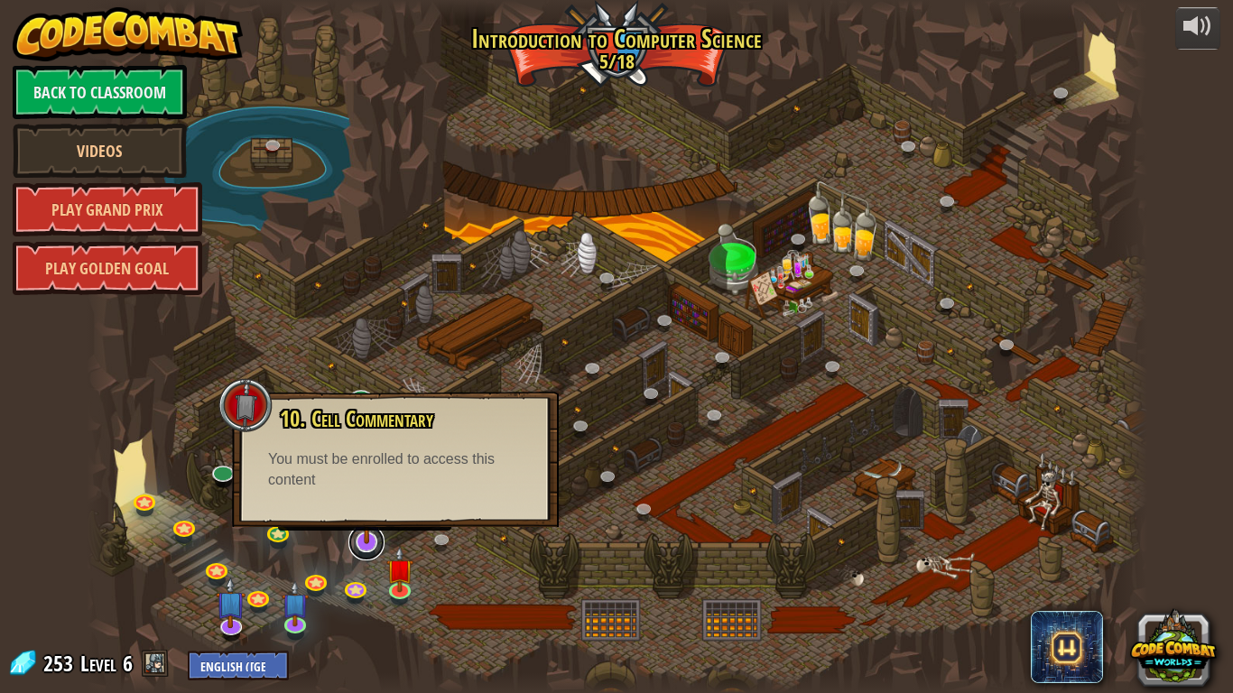
click at [374, 549] on link at bounding box center [366, 543] width 36 height 36
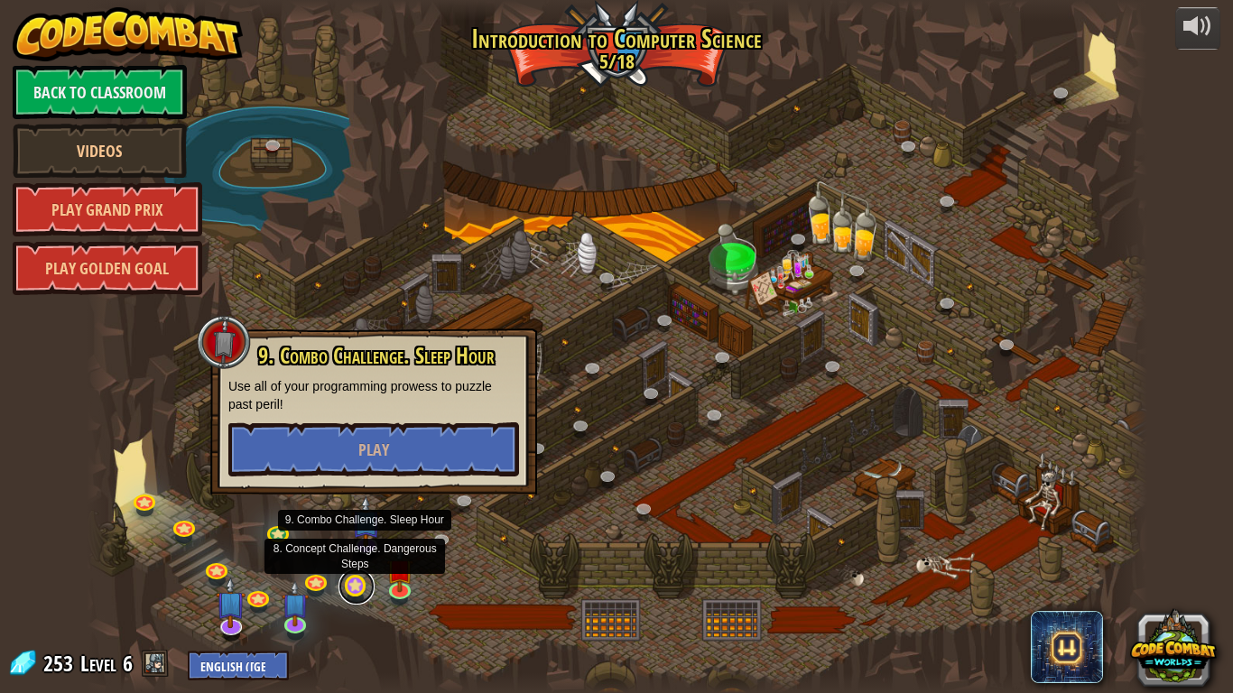
click at [349, 582] on link at bounding box center [357, 587] width 36 height 36
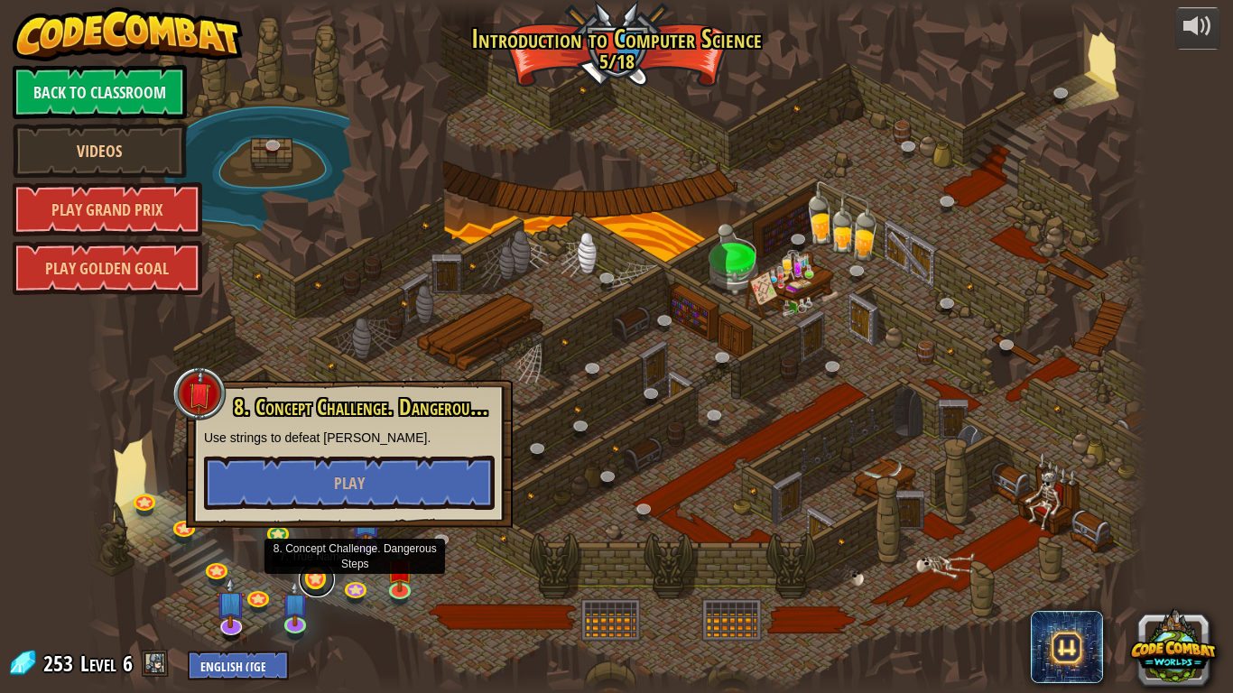
click at [315, 572] on link at bounding box center [317, 580] width 36 height 36
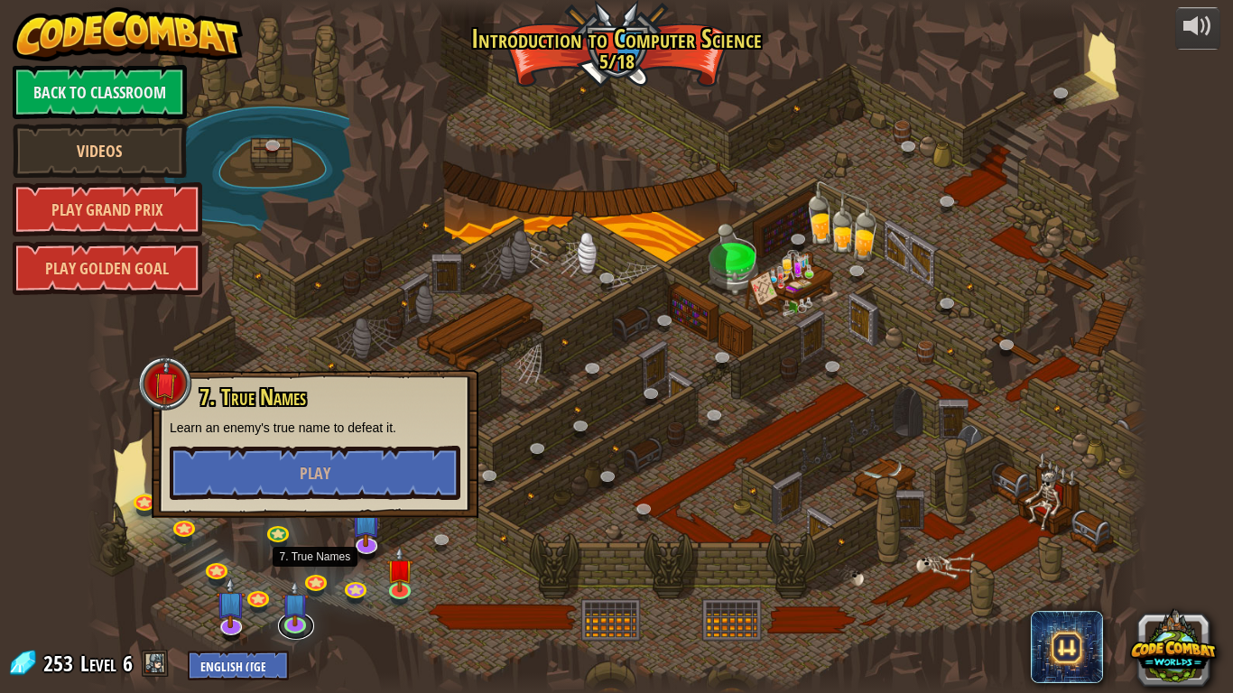
click at [286, 637] on div "25. Kithgard Gates (Locked) Escape the Kithgard dungeons, and don't let the gua…" at bounding box center [617, 346] width 1061 height 693
click at [287, 636] on link at bounding box center [296, 623] width 36 height 36
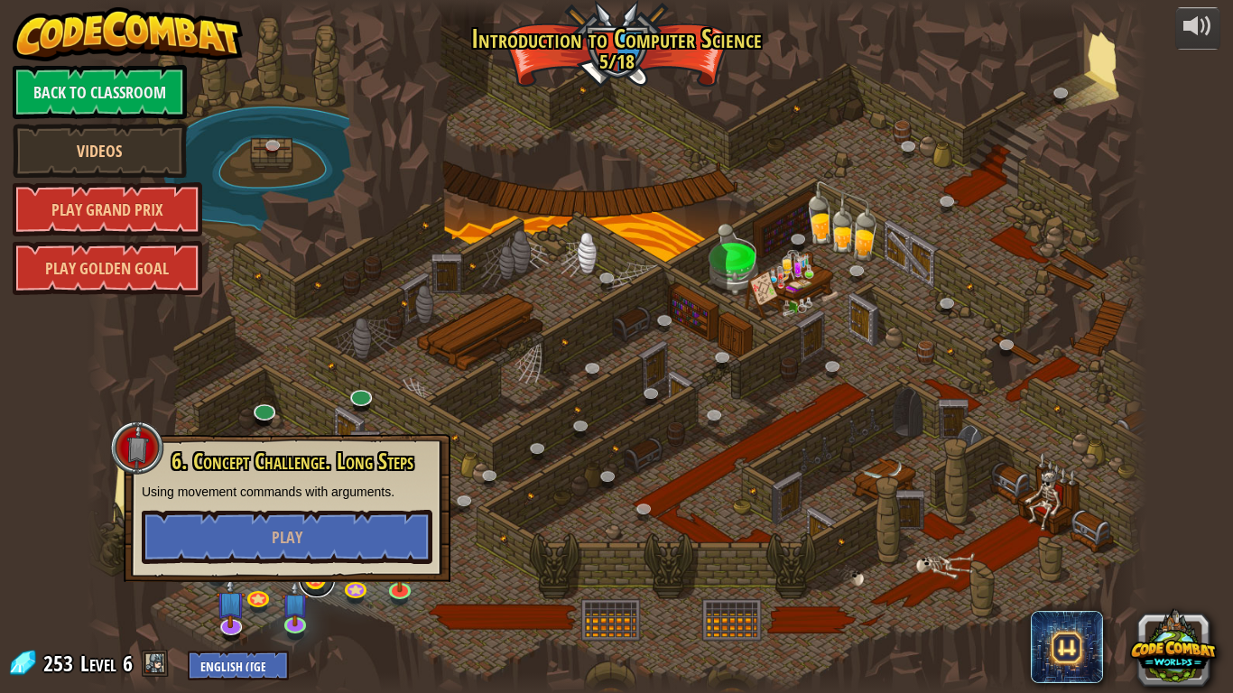
click at [313, 590] on link at bounding box center [317, 580] width 36 height 36
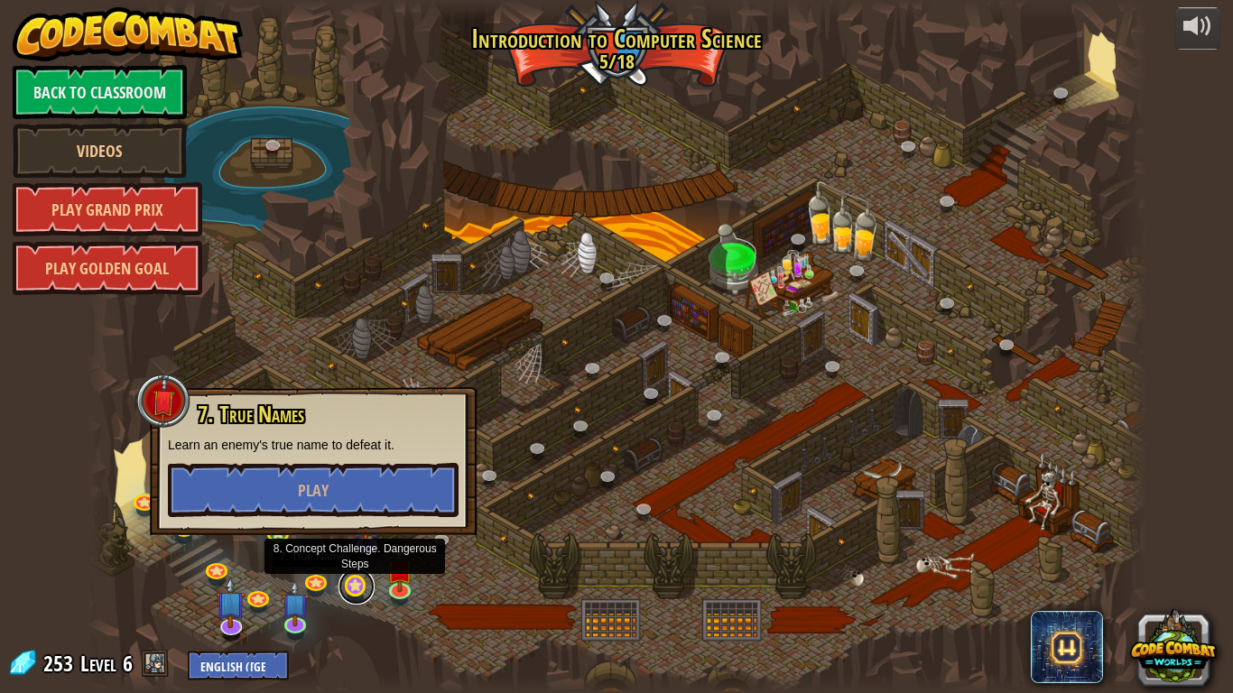
click at [339, 592] on div "25. Kithgard Gates (Locked) Escape the Kithgard dungeons, and don't let the gua…" at bounding box center [617, 346] width 1061 height 693
click at [345, 582] on link at bounding box center [357, 587] width 36 height 36
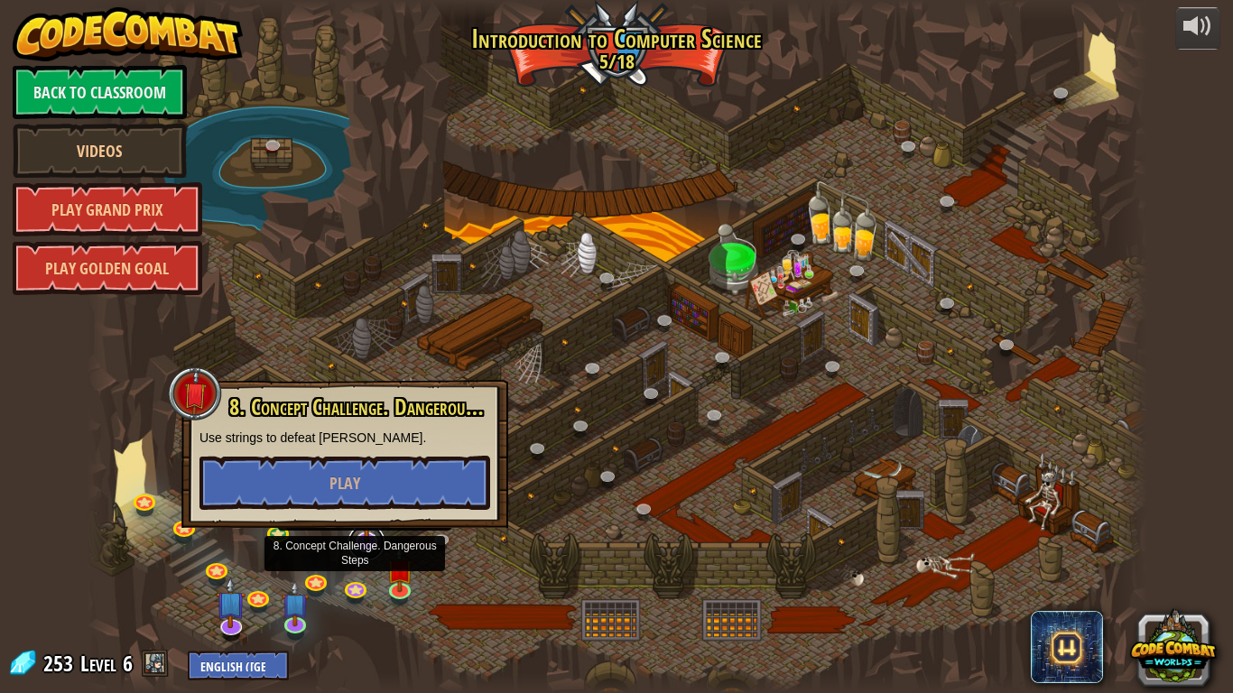
click at [362, 546] on link at bounding box center [366, 543] width 36 height 36
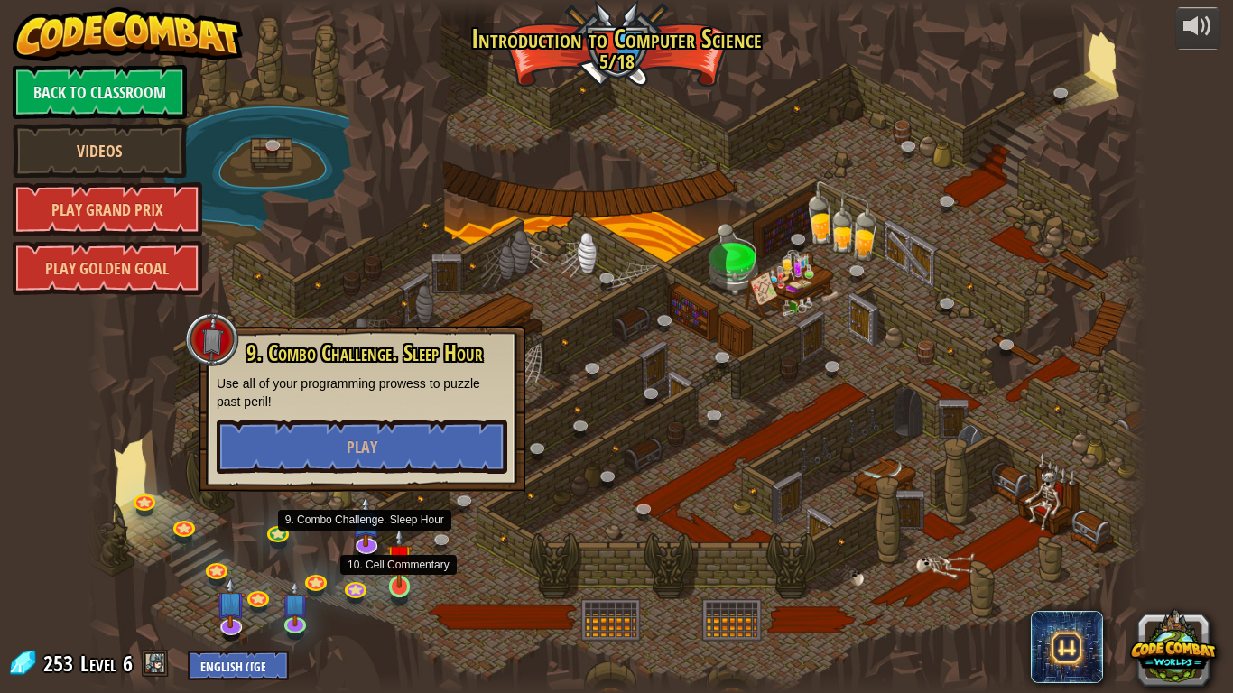
click at [404, 585] on img at bounding box center [399, 557] width 27 height 61
